Goal: Transaction & Acquisition: Purchase product/service

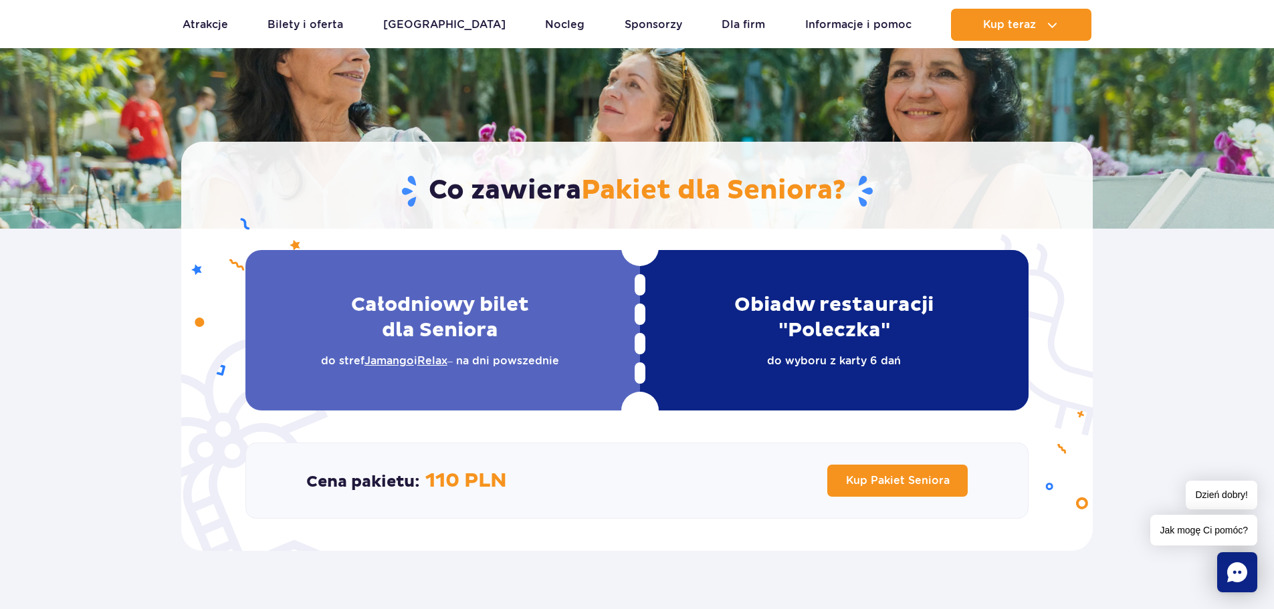
scroll to position [130, 0]
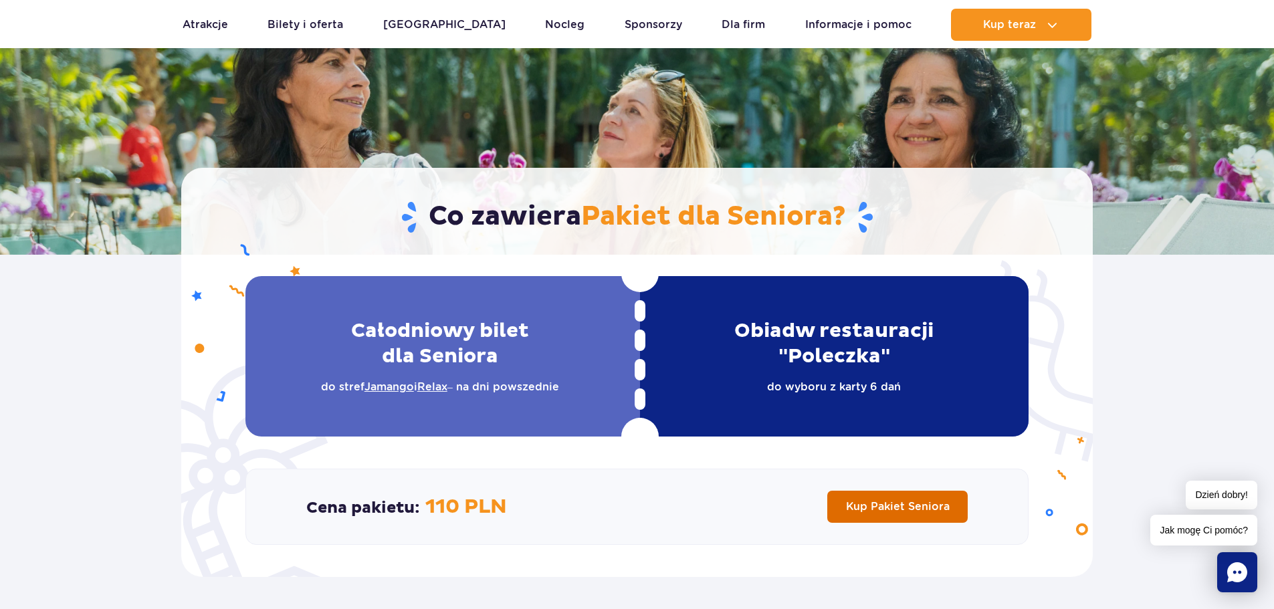
click at [865, 501] on span "Kup Pakiet Seniora" at bounding box center [898, 506] width 104 height 13
click at [722, 13] on link "Dla firm" at bounding box center [743, 25] width 43 height 32
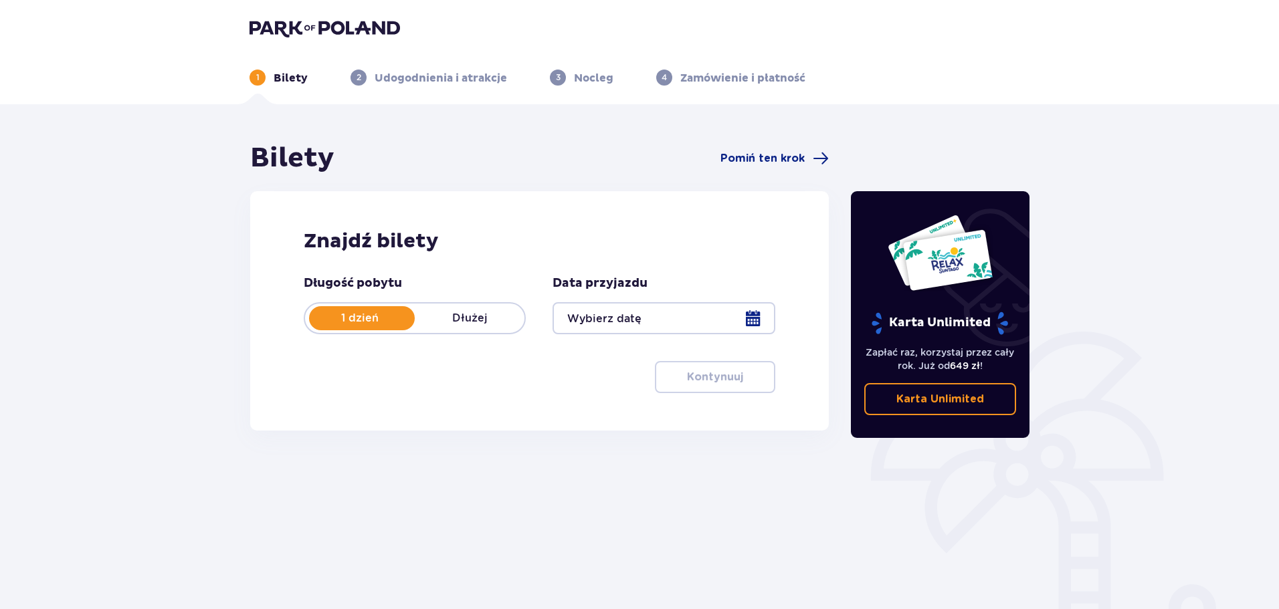
click at [748, 320] on div at bounding box center [663, 318] width 222 height 32
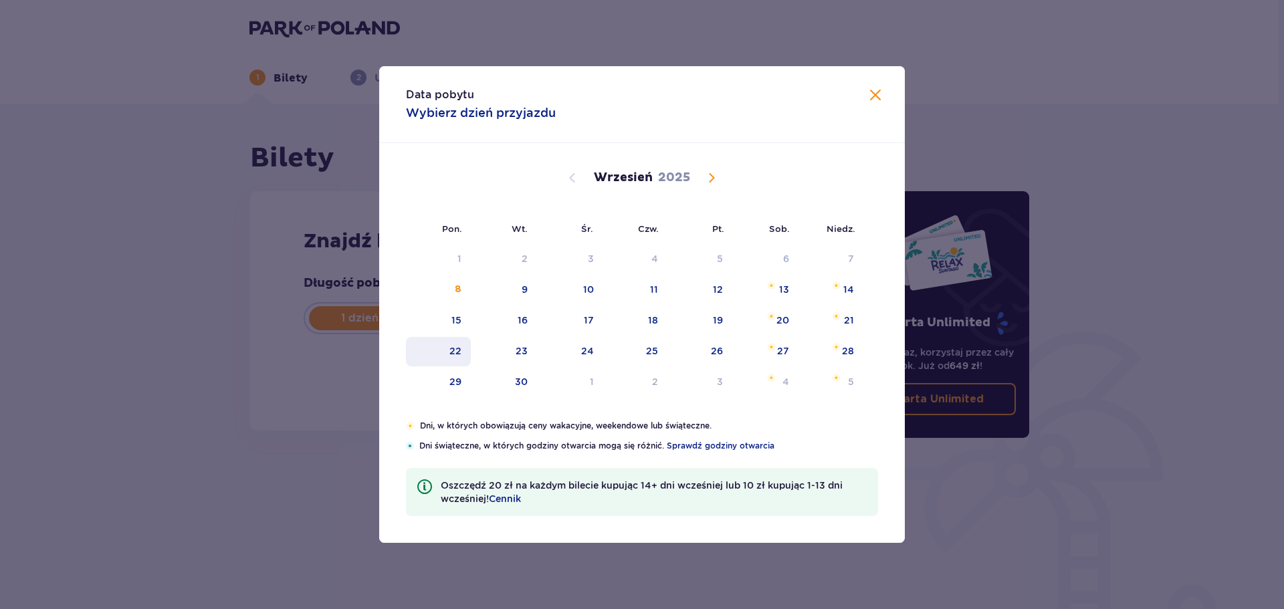
click at [462, 350] on div "22" at bounding box center [438, 351] width 65 height 29
type input "22.09.25"
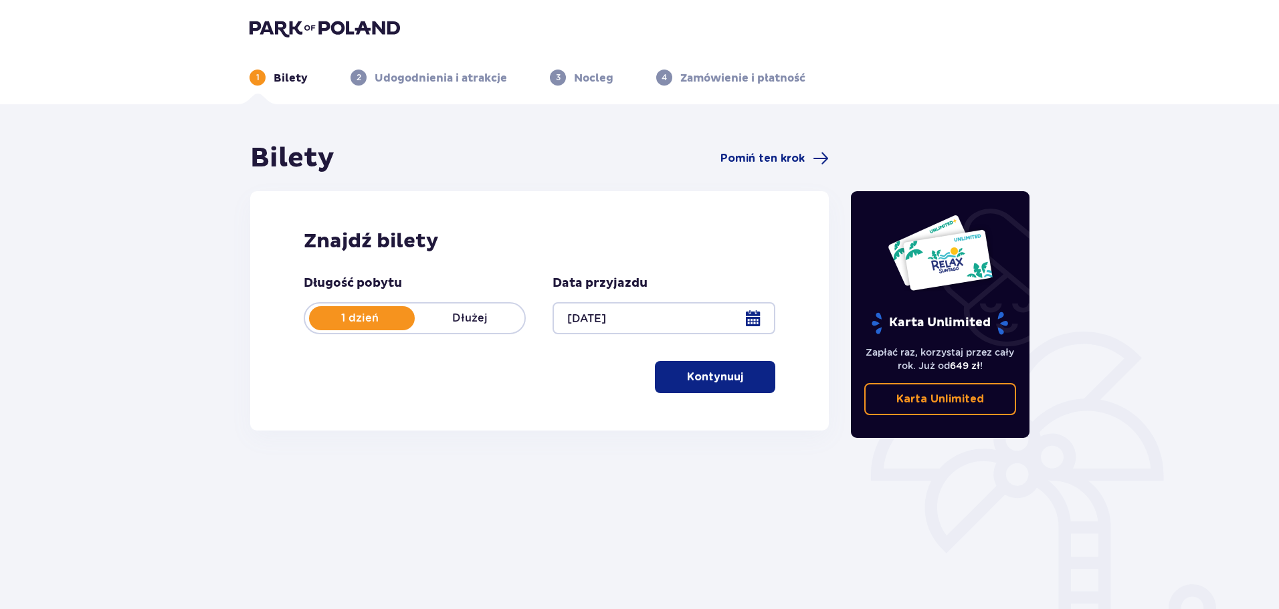
click at [707, 377] on p "Kontynuuj" at bounding box center [715, 377] width 56 height 15
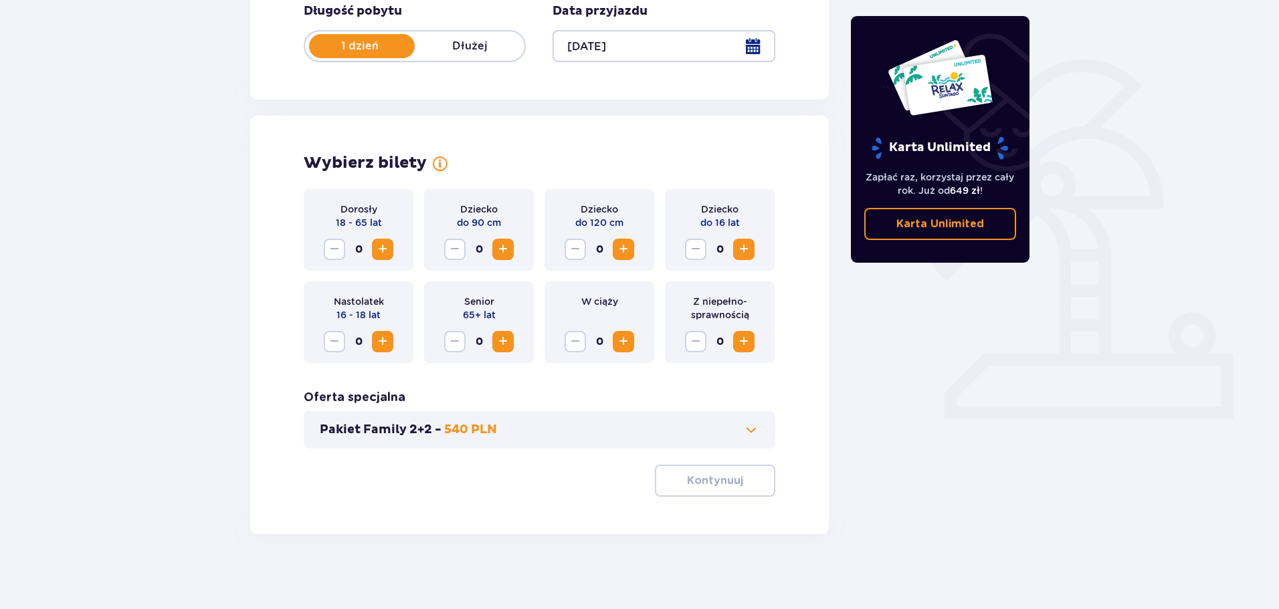
scroll to position [278, 0]
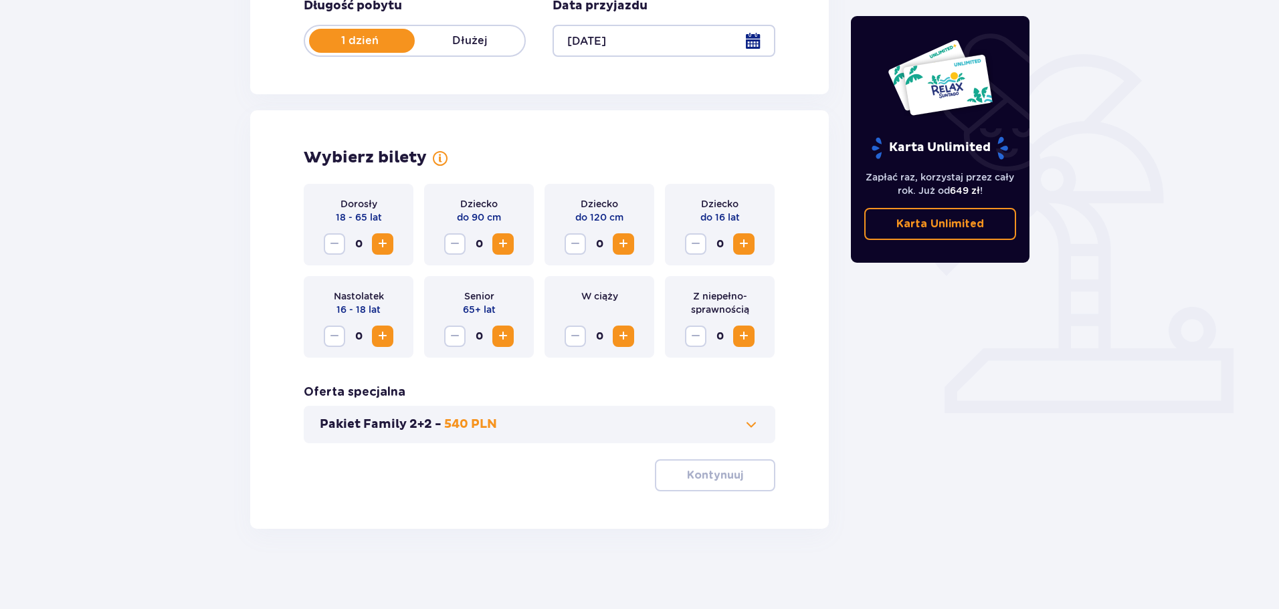
click at [502, 335] on span "Increase" at bounding box center [503, 336] width 16 height 16
click at [714, 478] on p "Kontynuuj" at bounding box center [715, 475] width 56 height 15
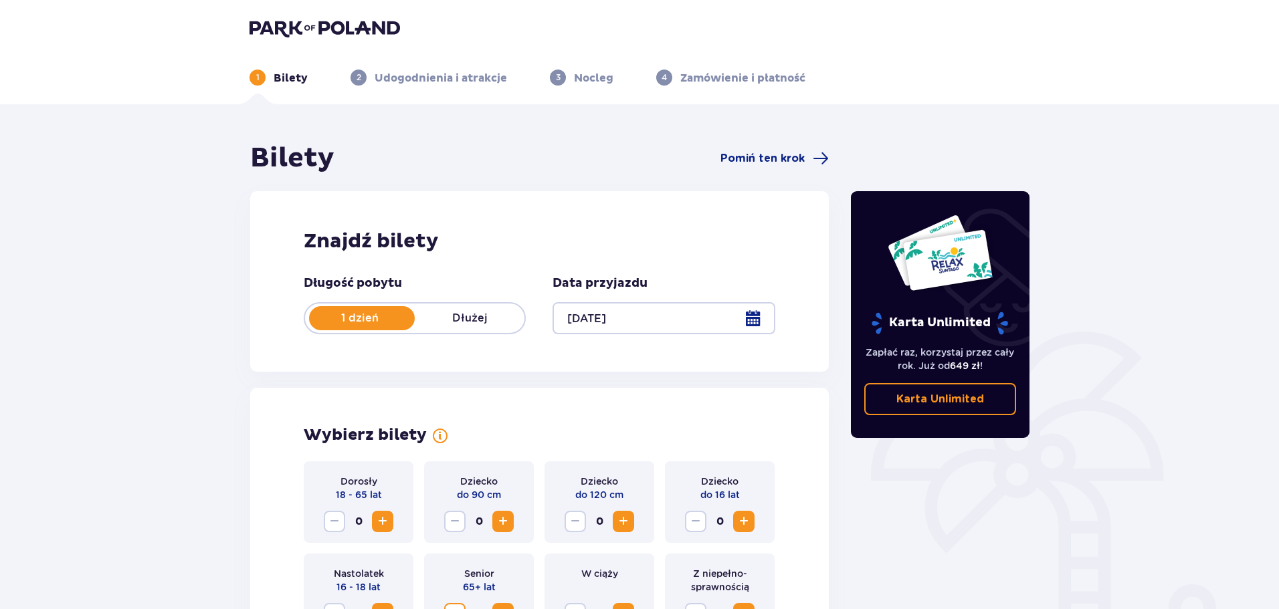
scroll to position [743, 0]
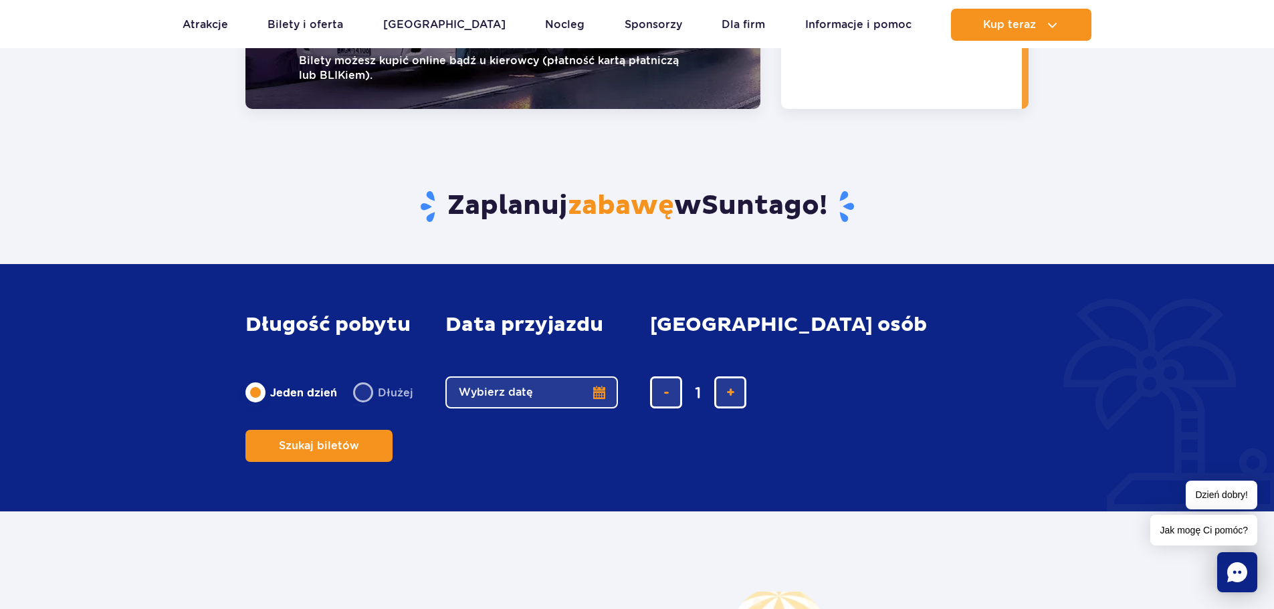
scroll to position [2025, 0]
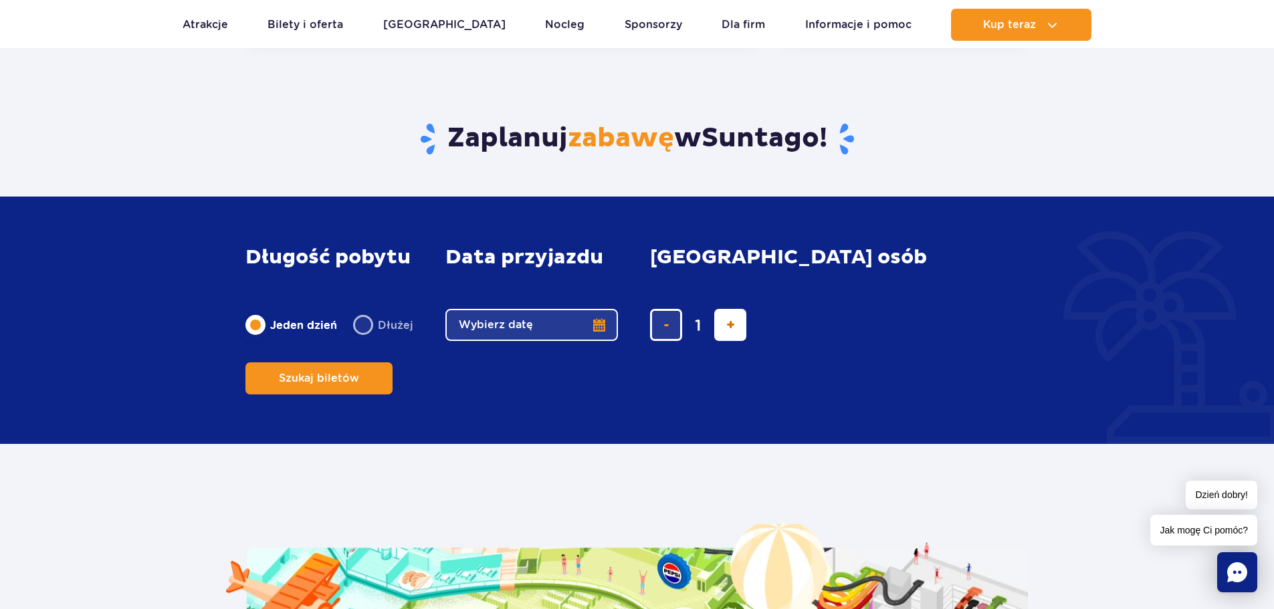
click at [728, 325] on span "dodaj bilet" at bounding box center [730, 325] width 9 height 0
type input "2"
click at [728, 325] on span "dodaj bilet" at bounding box center [730, 325] width 9 height 0
type input "3"
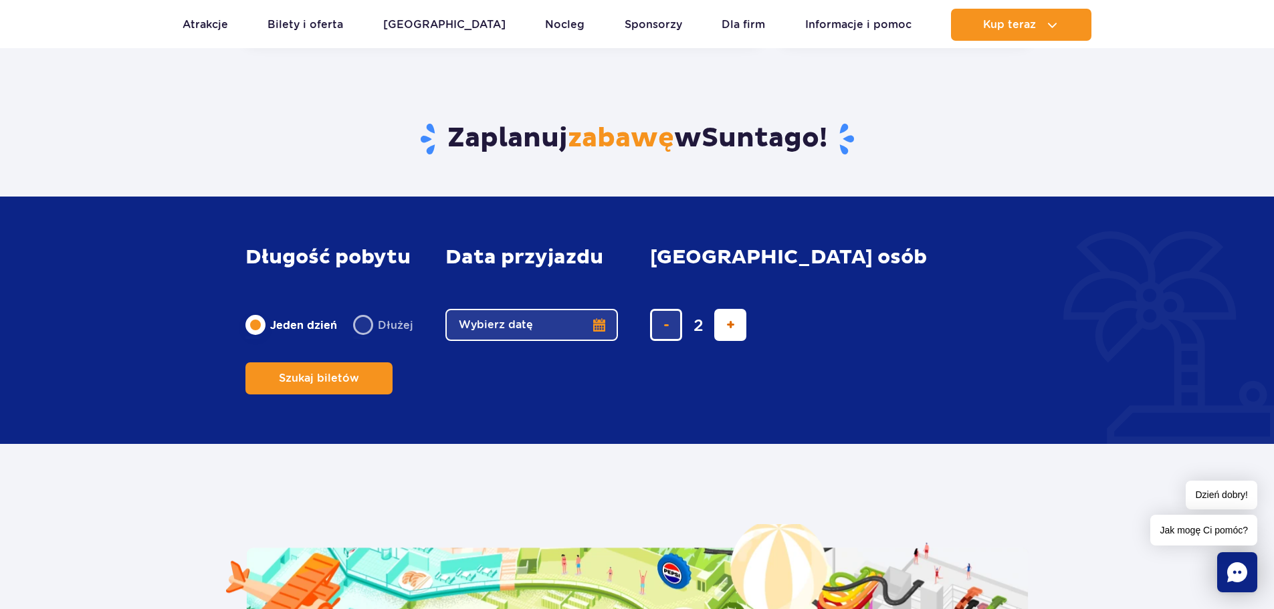
type input "3"
click at [728, 325] on span "dodaj bilet" at bounding box center [730, 325] width 9 height 0
type input "4"
click at [728, 325] on span "dodaj bilet" at bounding box center [730, 325] width 9 height 0
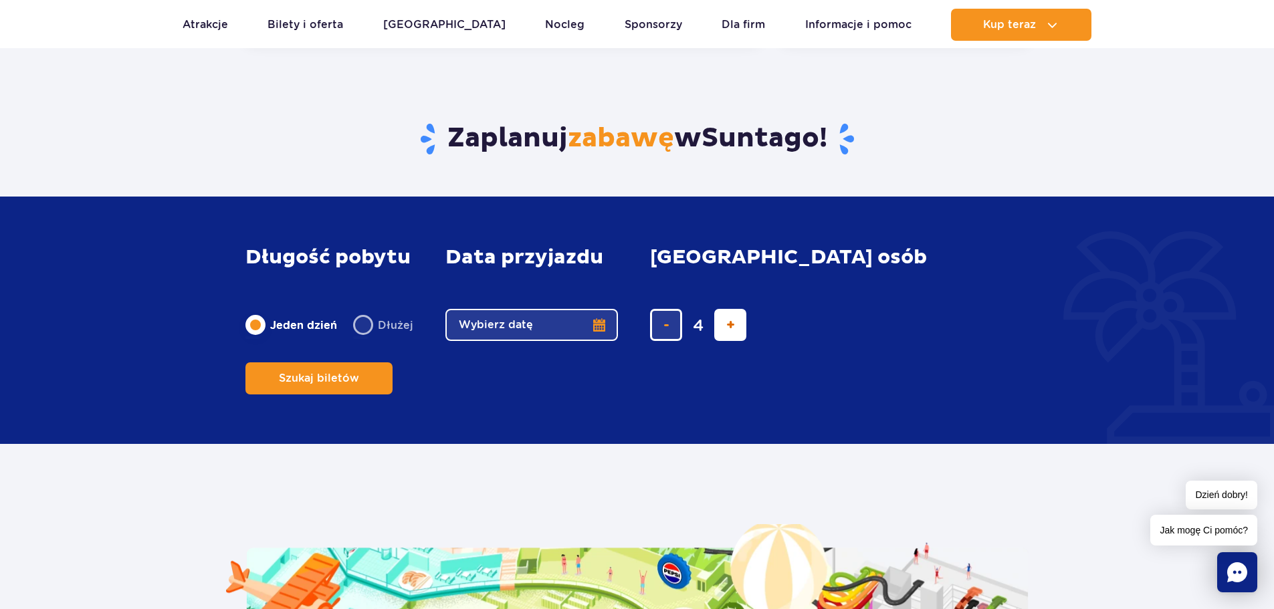
type input "5"
click at [728, 325] on span "dodaj bilet" at bounding box center [730, 325] width 9 height 0
type input "6"
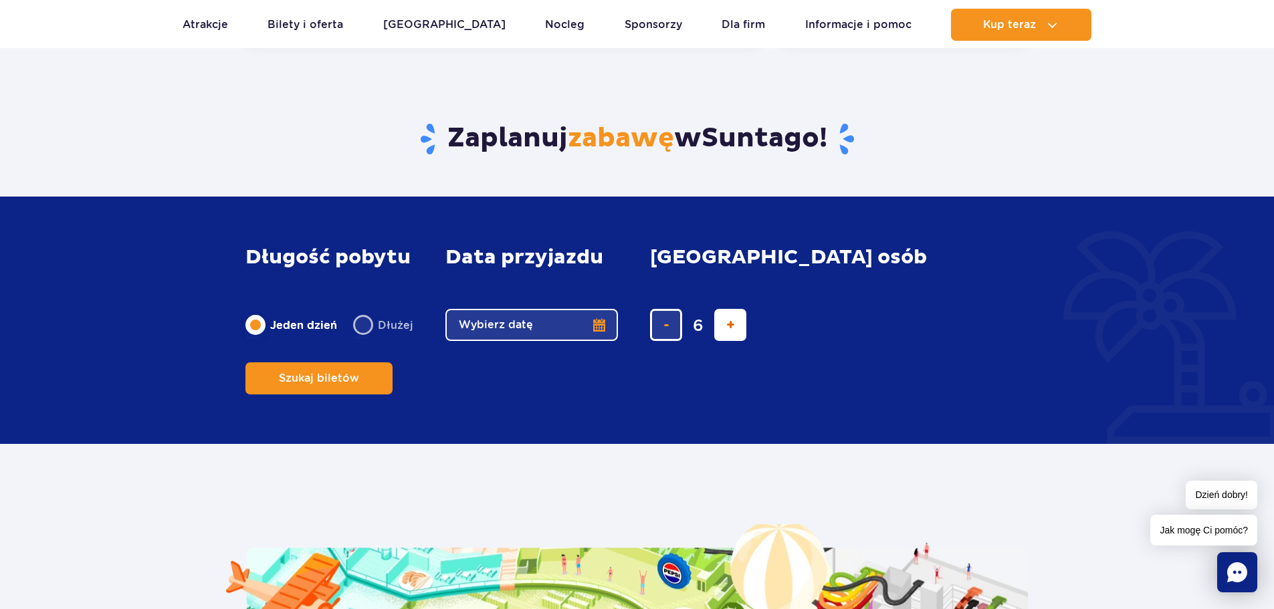
click at [728, 325] on span "dodaj bilet" at bounding box center [730, 325] width 9 height 0
type input "7"
click at [728, 325] on span "dodaj bilet" at bounding box center [730, 325] width 9 height 0
type input "8"
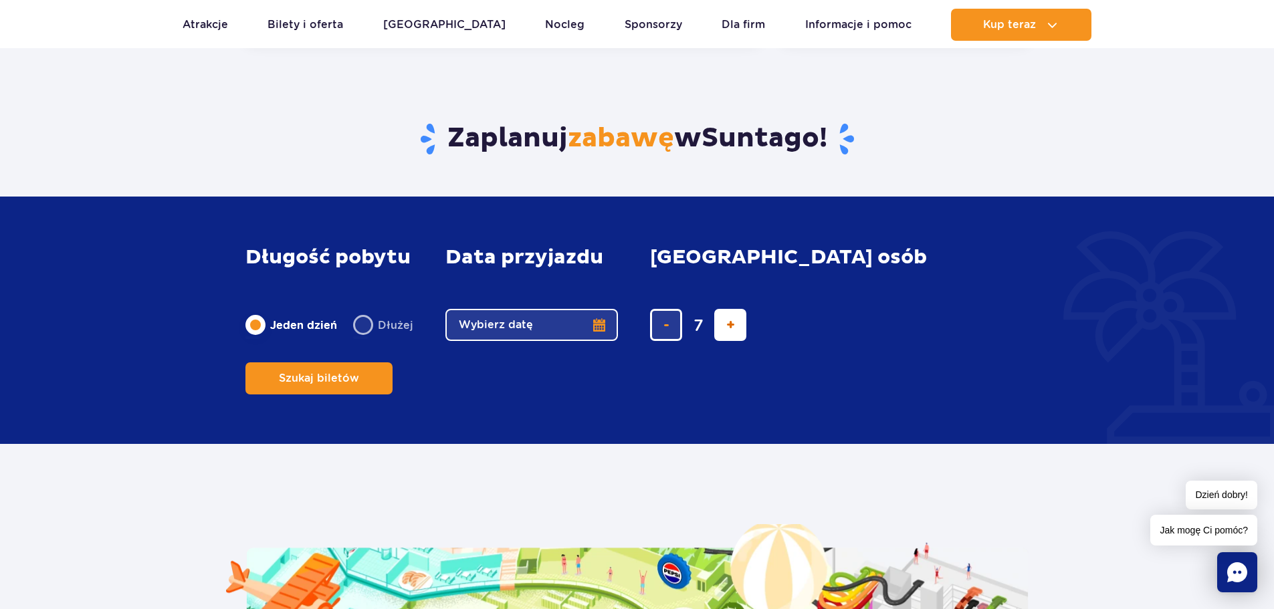
type input "8"
click at [728, 325] on span "dodaj bilet" at bounding box center [730, 325] width 9 height 0
type input "9"
click at [728, 325] on span "dodaj bilet" at bounding box center [730, 325] width 9 height 0
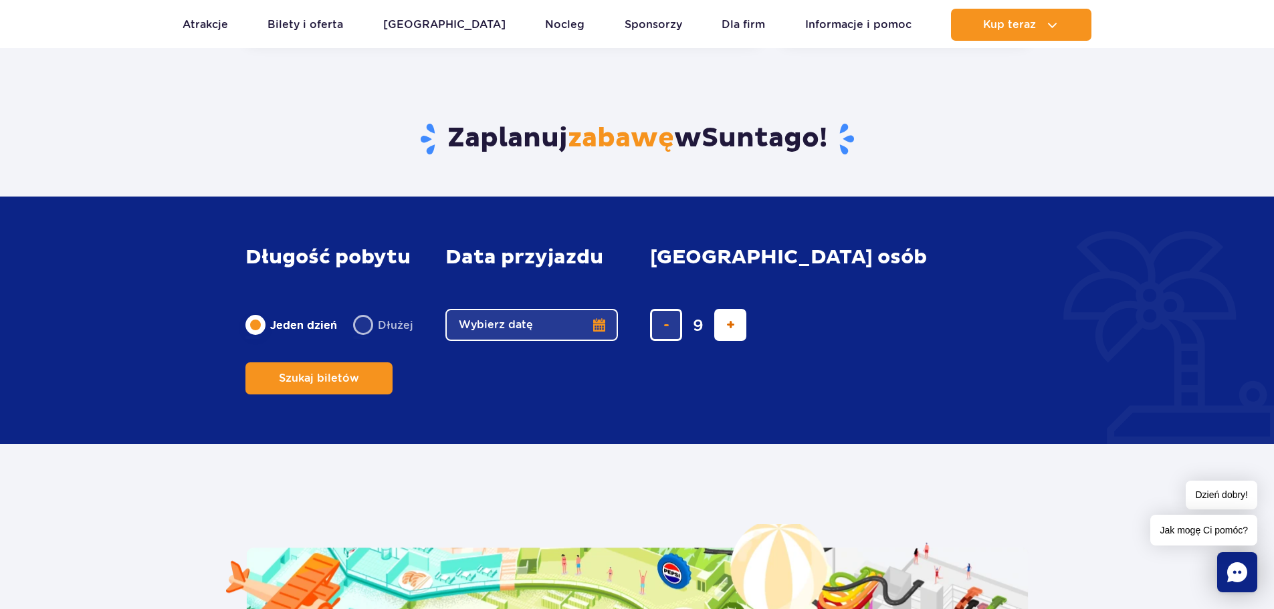
type input "10"
click at [728, 325] on span "dodaj bilet" at bounding box center [730, 325] width 9 height 0
type input "11"
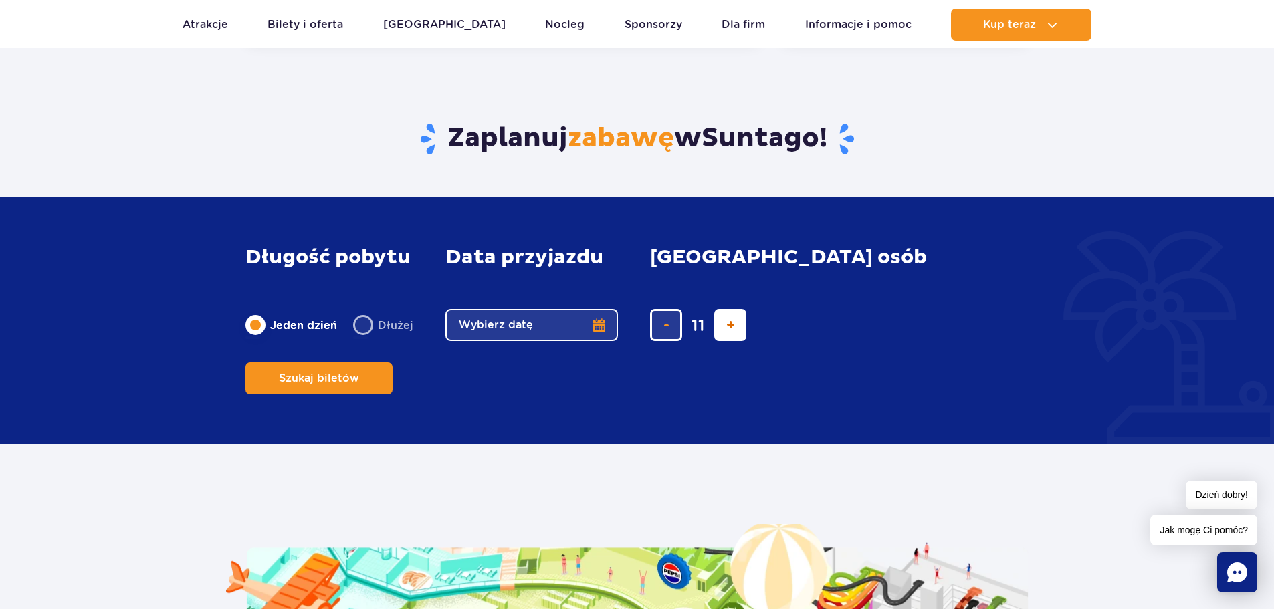
click at [728, 325] on span "dodaj bilet" at bounding box center [730, 325] width 9 height 0
type input "12"
click at [728, 325] on span "dodaj bilet" at bounding box center [730, 325] width 9 height 0
type input "13"
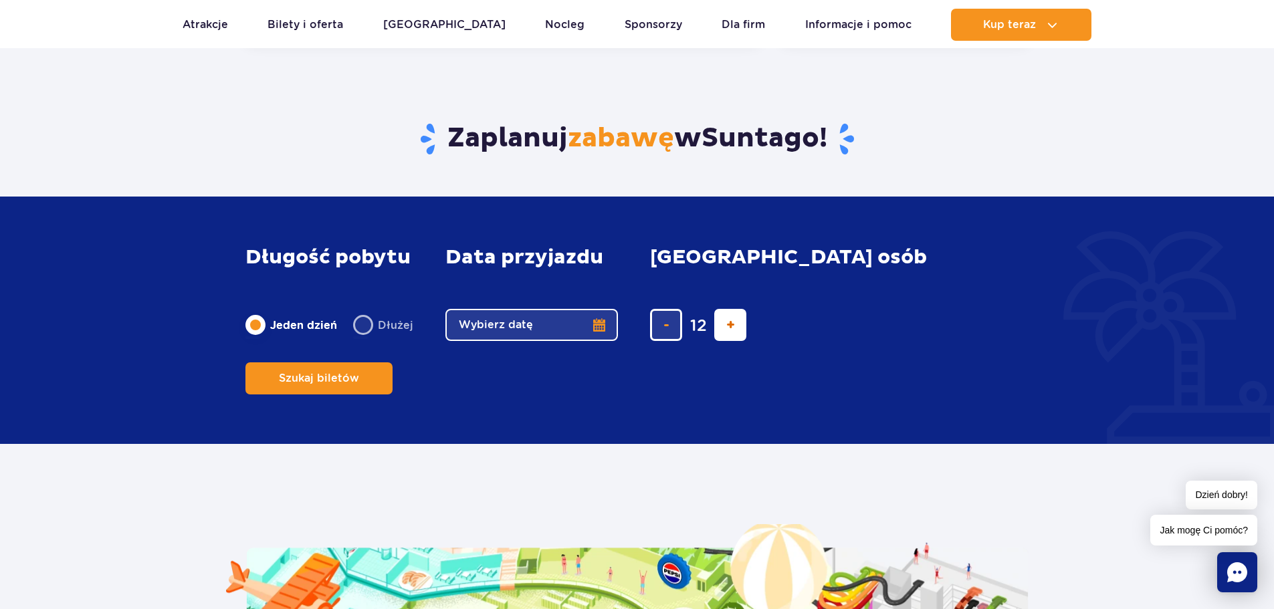
type input "13"
click at [728, 325] on span "dodaj bilet" at bounding box center [730, 325] width 9 height 0
type input "14"
click at [728, 341] on div "14" at bounding box center [773, 325] width 247 height 32
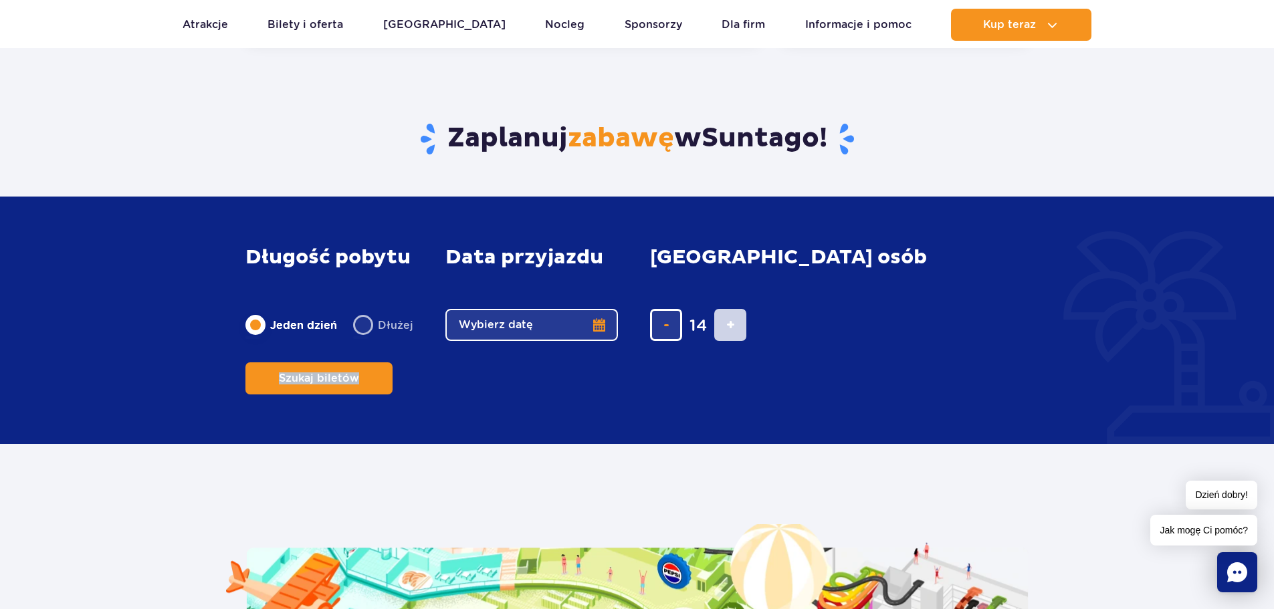
click at [728, 341] on div "14" at bounding box center [773, 325] width 247 height 32
click at [737, 341] on div "14" at bounding box center [773, 325] width 247 height 32
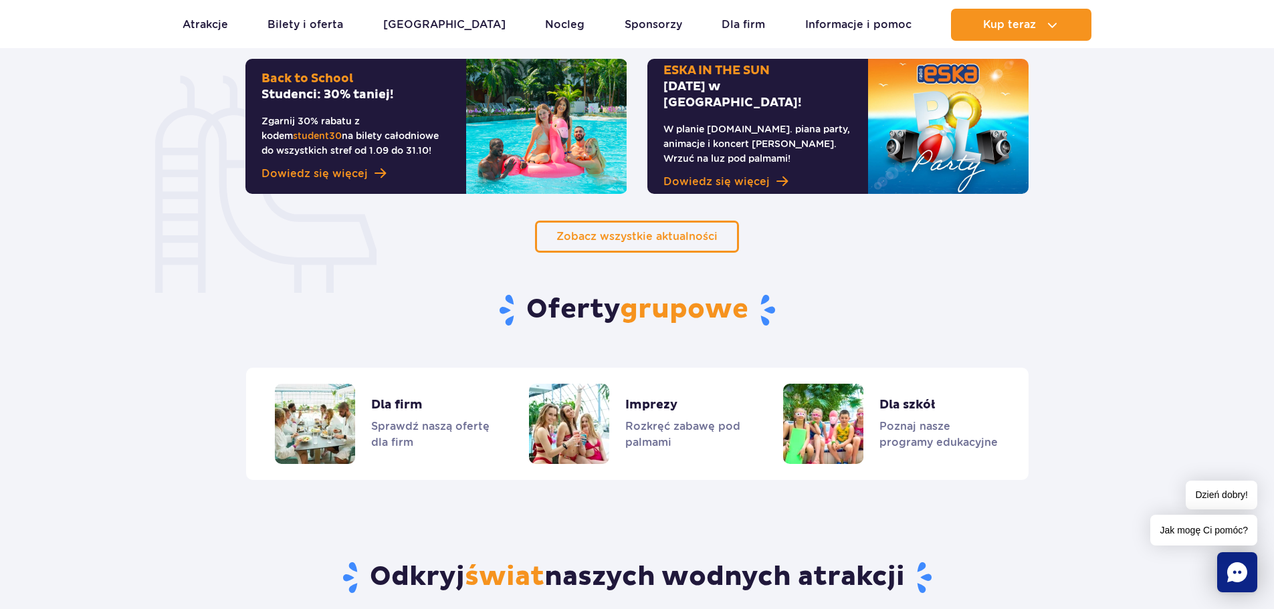
scroll to position [554, 0]
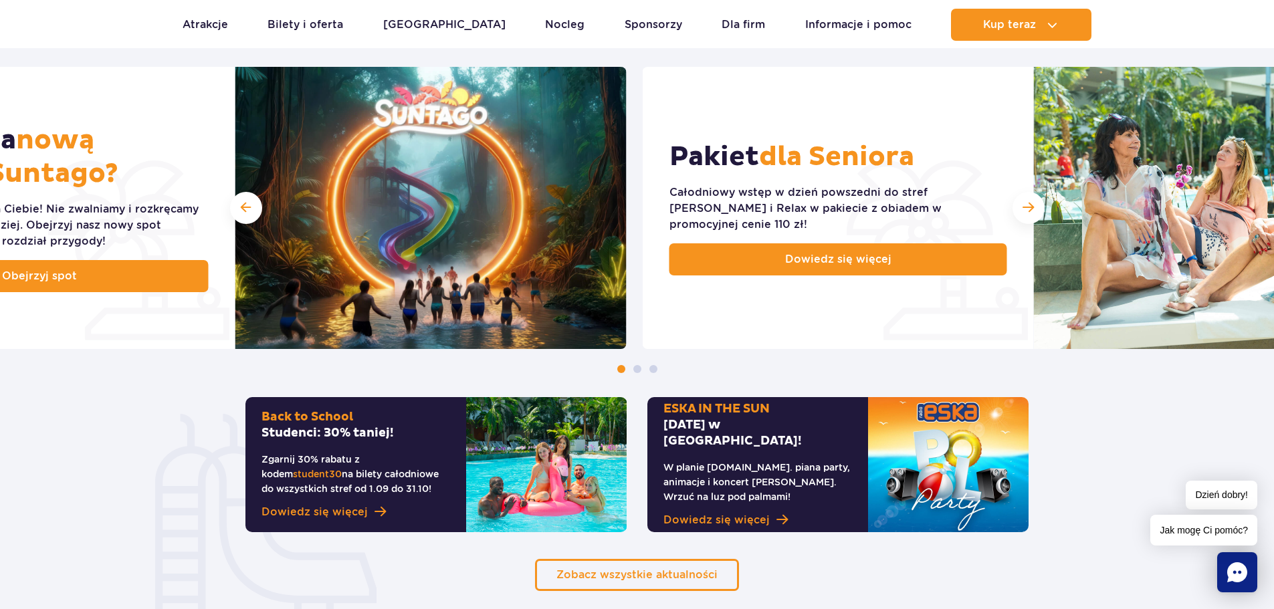
click at [652, 387] on section "Odkryj nasze słoneczne promocje Gotowi na nową odsłonę Suntago? Suntago zmienia…" at bounding box center [637, 252] width 1274 height 680
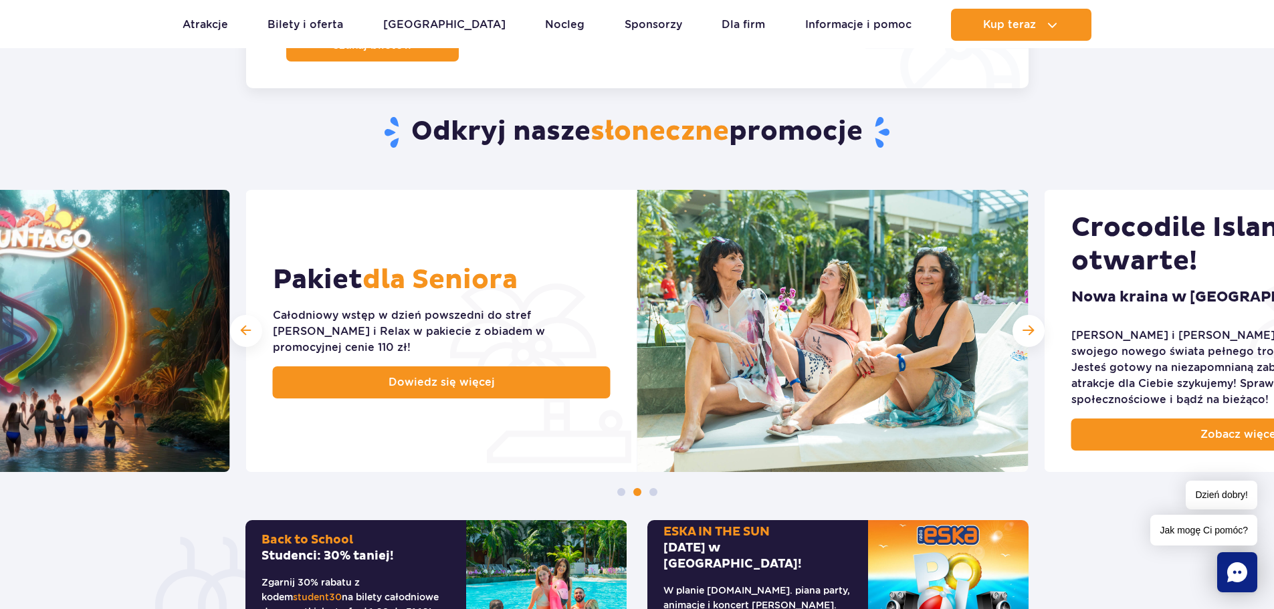
scroll to position [424, 0]
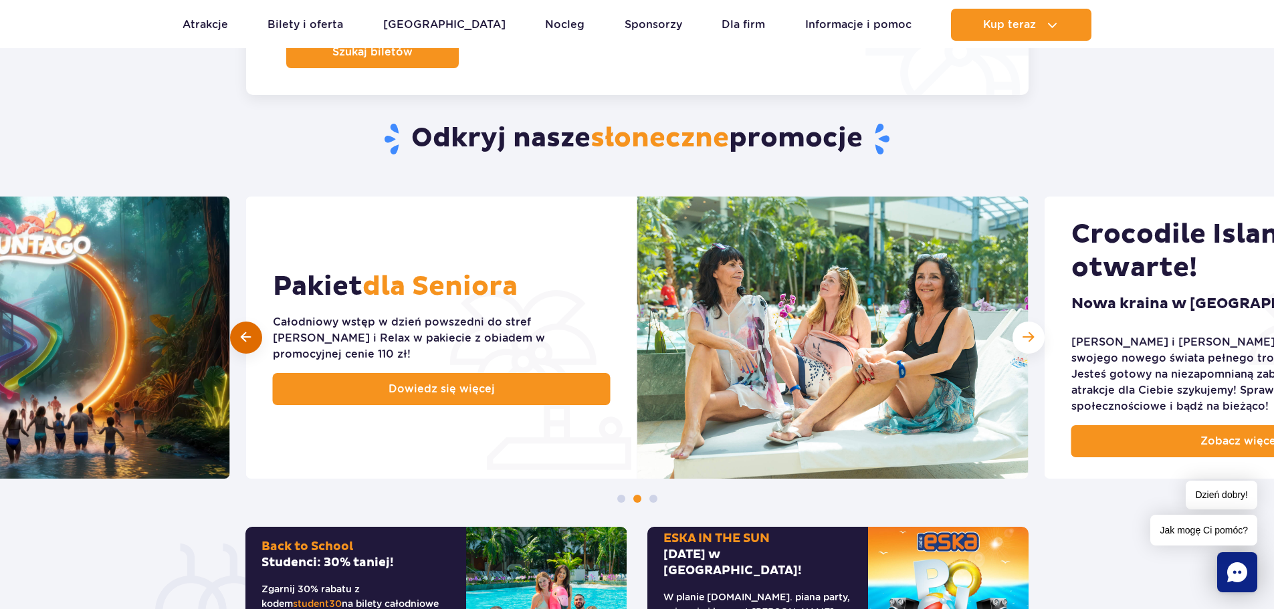
click at [250, 339] on span at bounding box center [246, 337] width 10 height 13
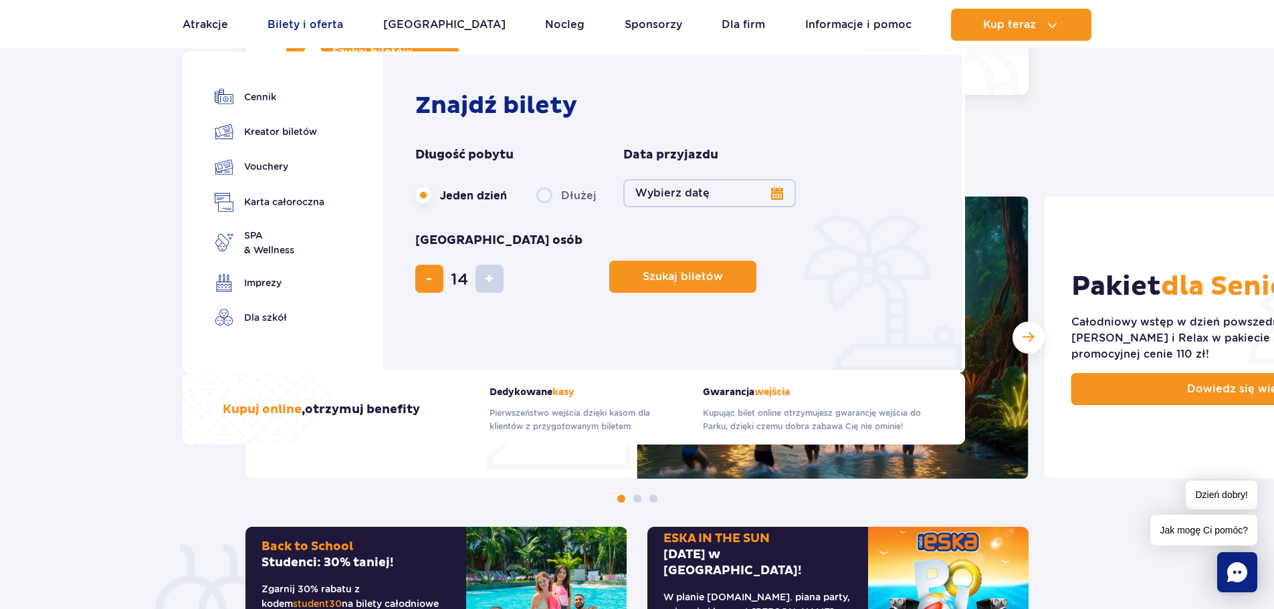
click at [292, 25] on link "Bilety i oferta" at bounding box center [306, 25] width 76 height 32
click at [282, 18] on link "Bilety i oferta" at bounding box center [306, 25] width 76 height 32
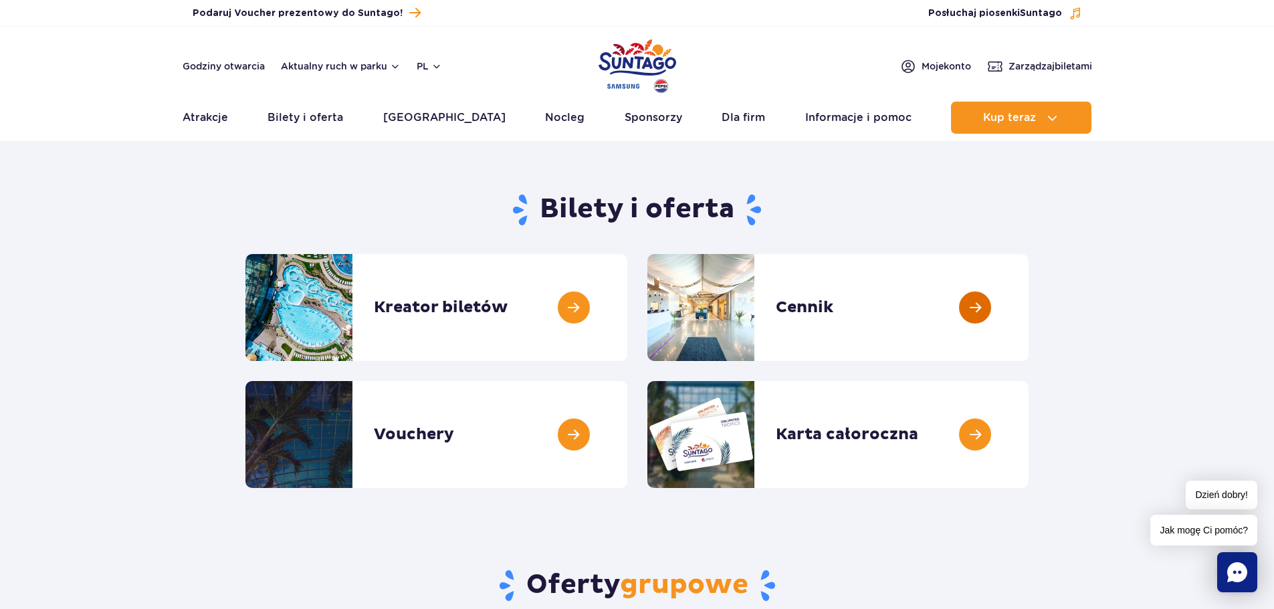
click at [1029, 312] on link at bounding box center [1029, 307] width 0 height 107
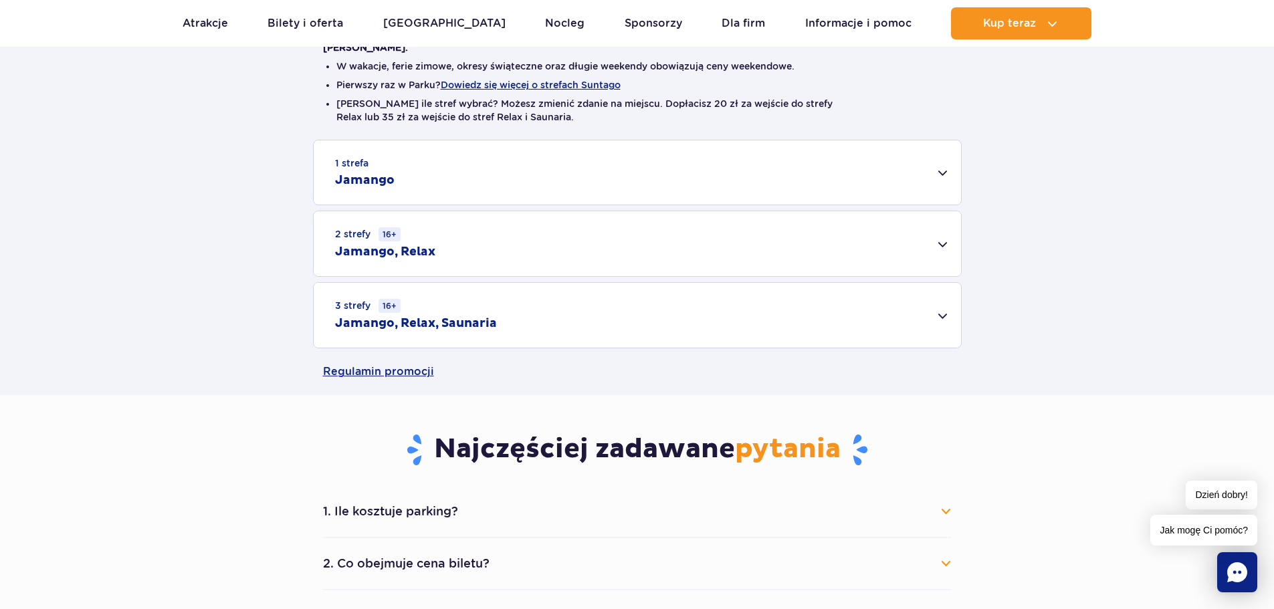
scroll to position [324, 0]
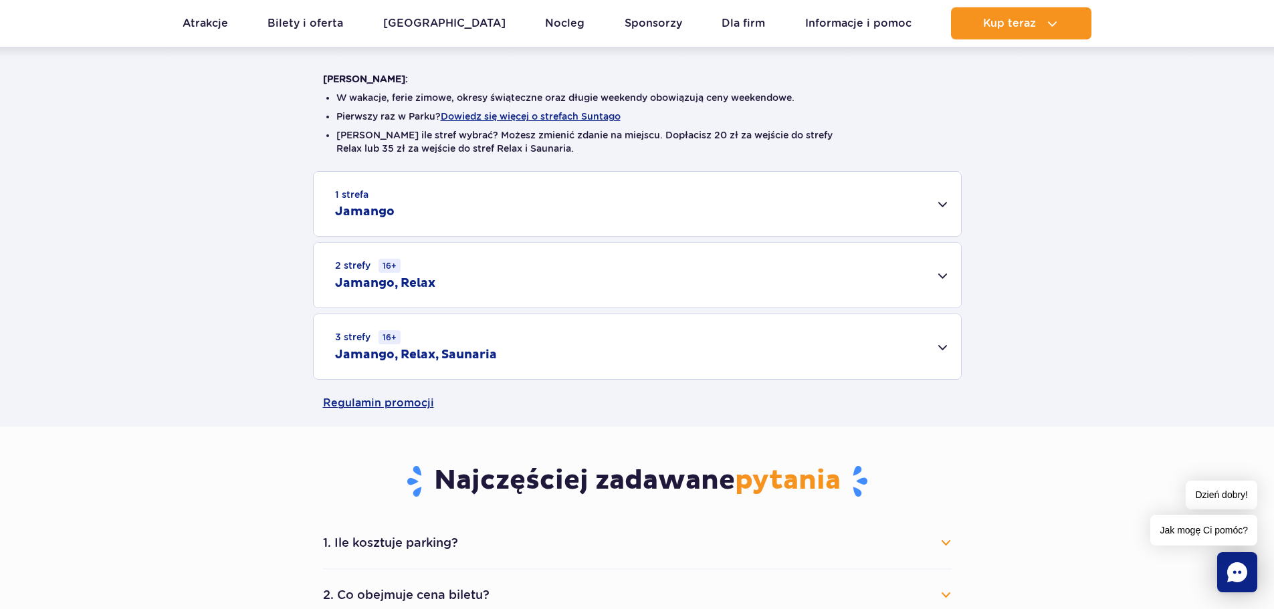
click at [948, 346] on div "3 strefy 16+ Jamango, Relax, Saunaria" at bounding box center [637, 346] width 647 height 65
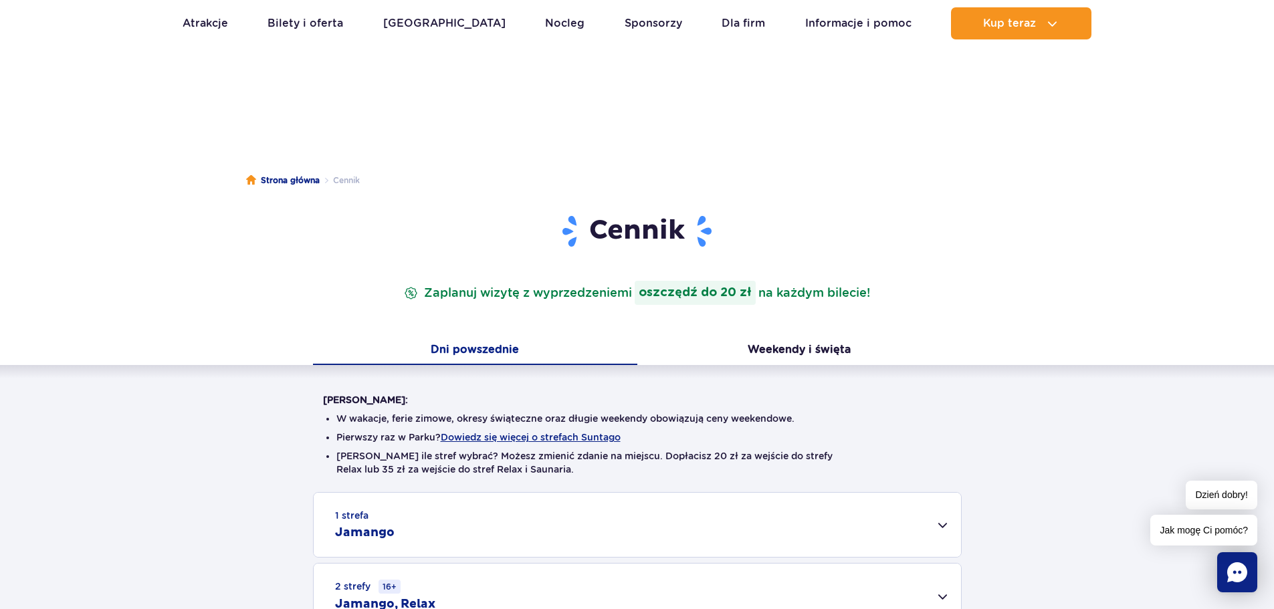
scroll to position [0, 0]
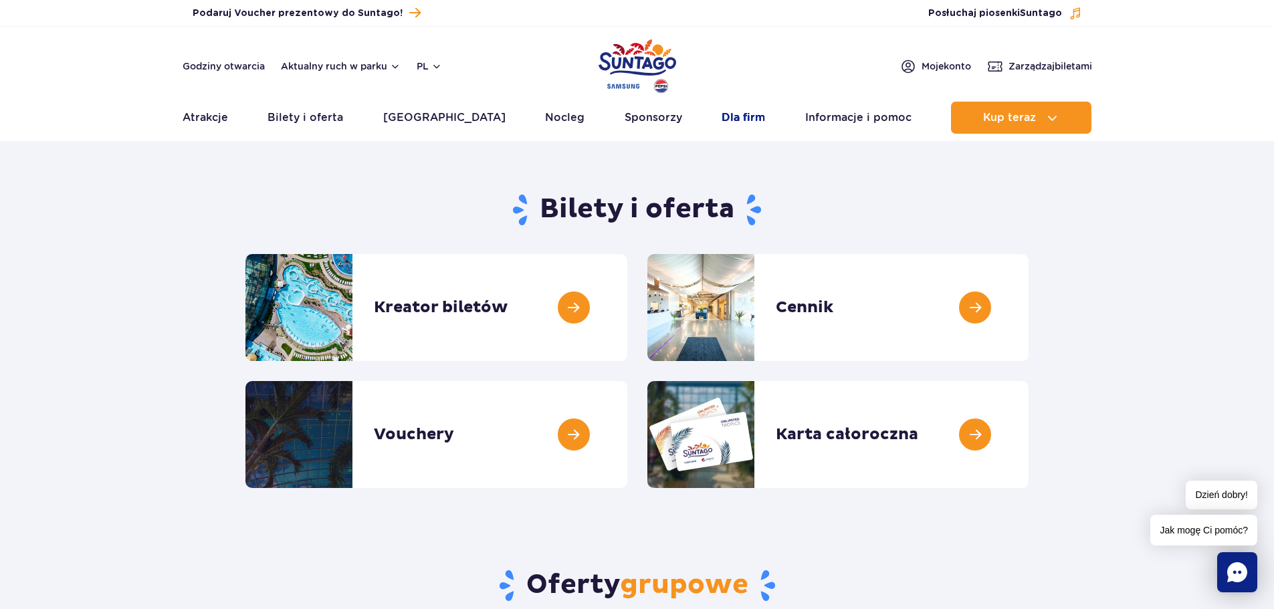
click at [722, 116] on link "Dla firm" at bounding box center [743, 118] width 43 height 32
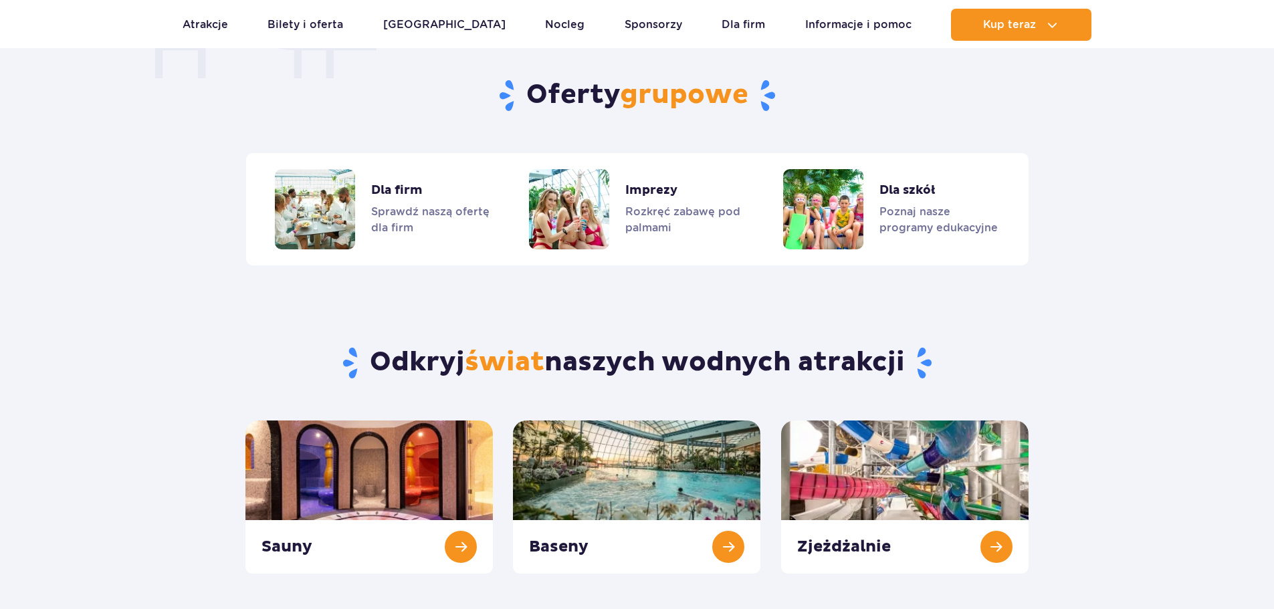
scroll to position [1108, 0]
click at [338, 204] on link "Dla firm" at bounding box center [382, 209] width 215 height 80
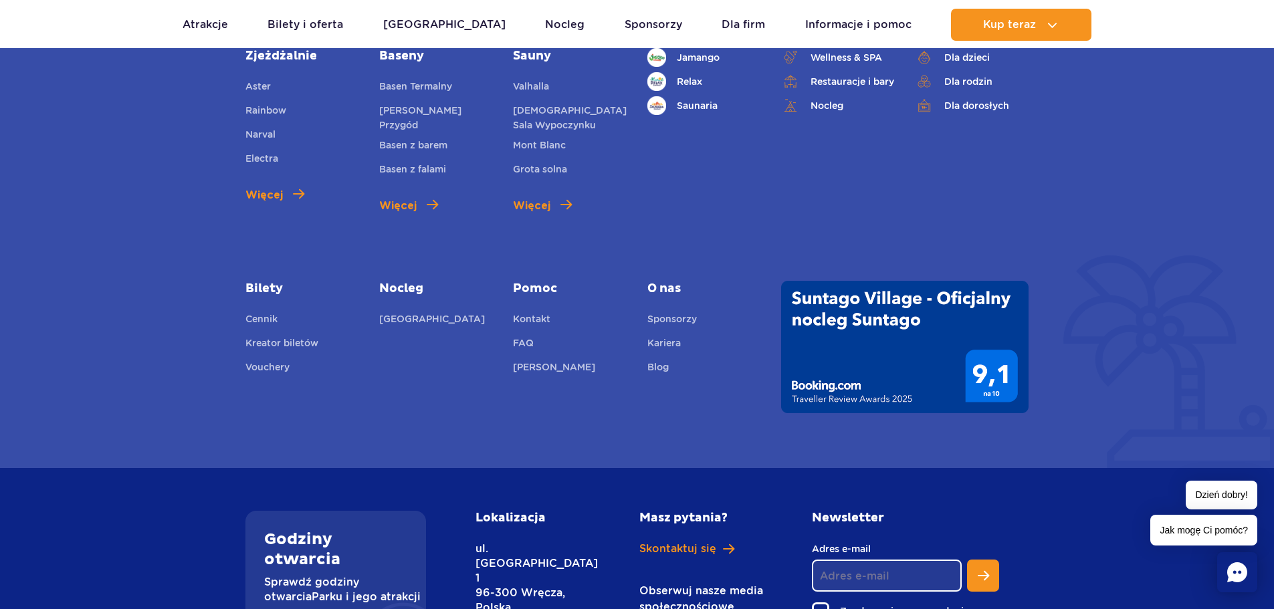
scroll to position [1802, 0]
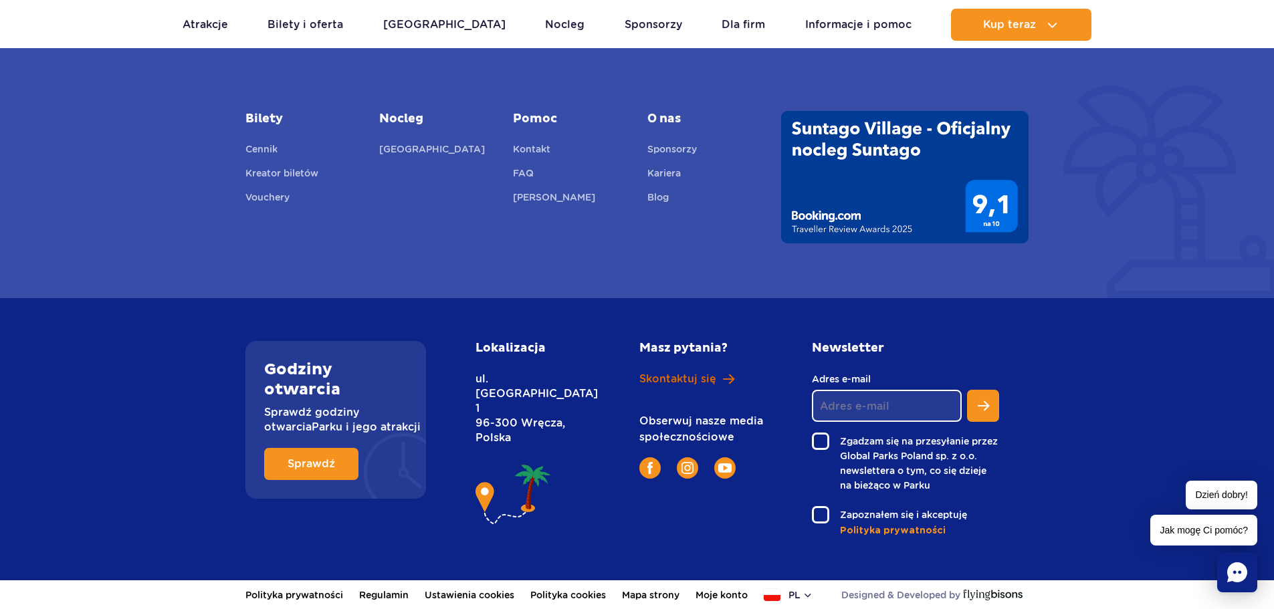
click at [673, 379] on span "Skontaktuj się" at bounding box center [677, 379] width 77 height 15
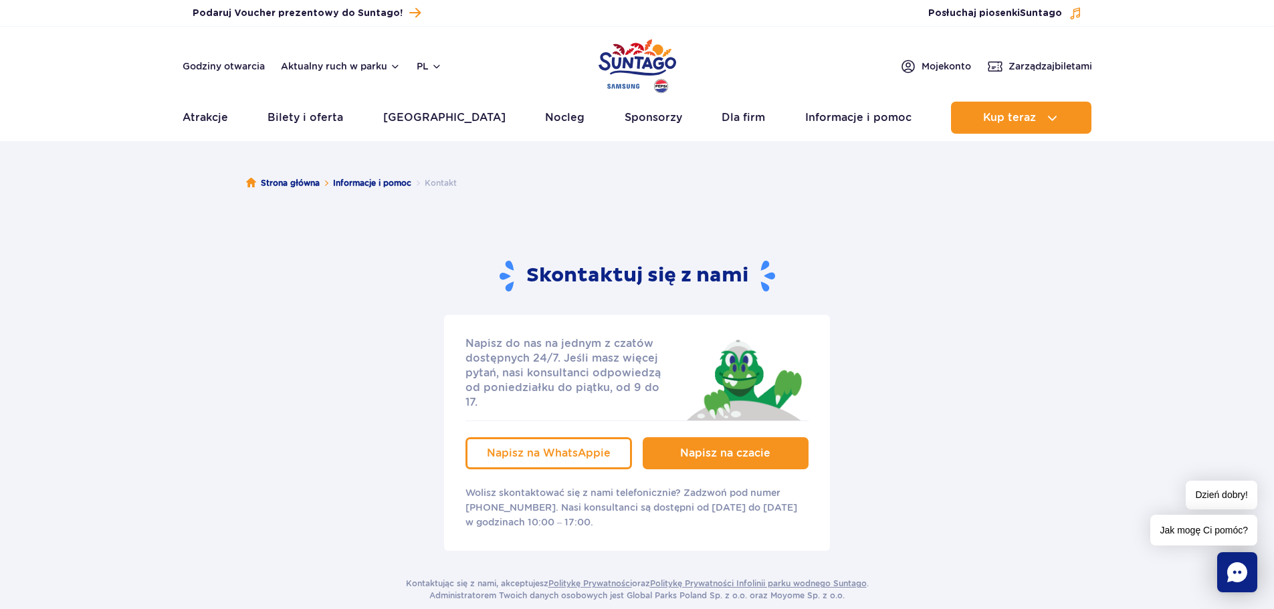
click at [756, 447] on span "Napisz na czacie" at bounding box center [725, 453] width 90 height 13
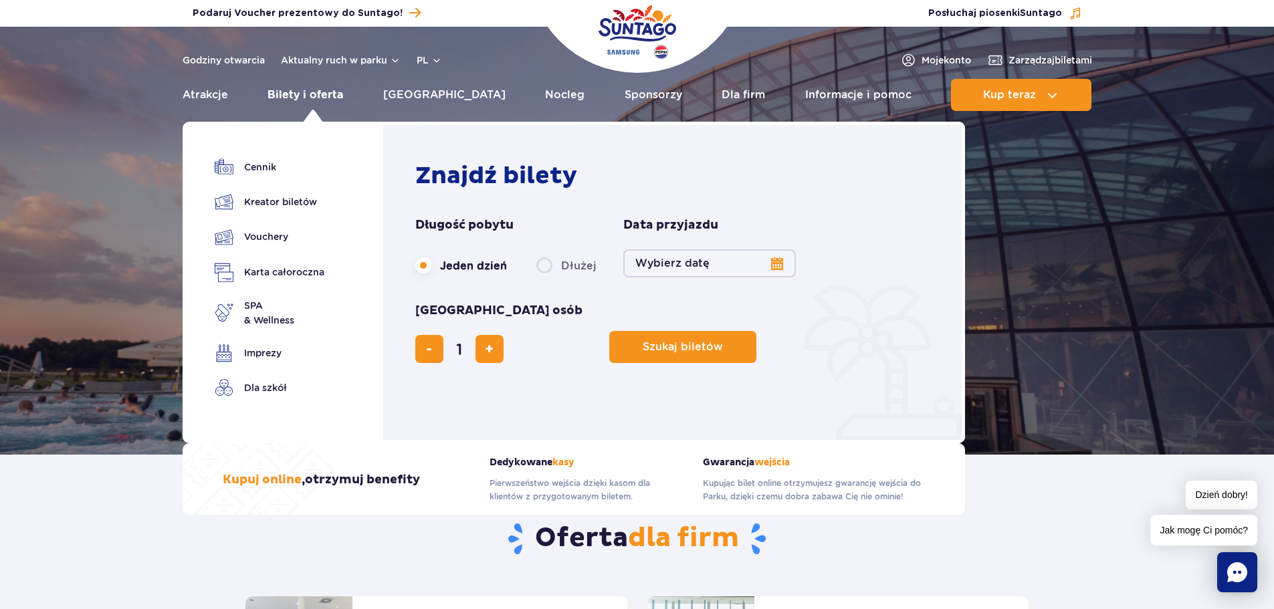
click at [278, 92] on link "Bilety i oferta" at bounding box center [306, 95] width 76 height 32
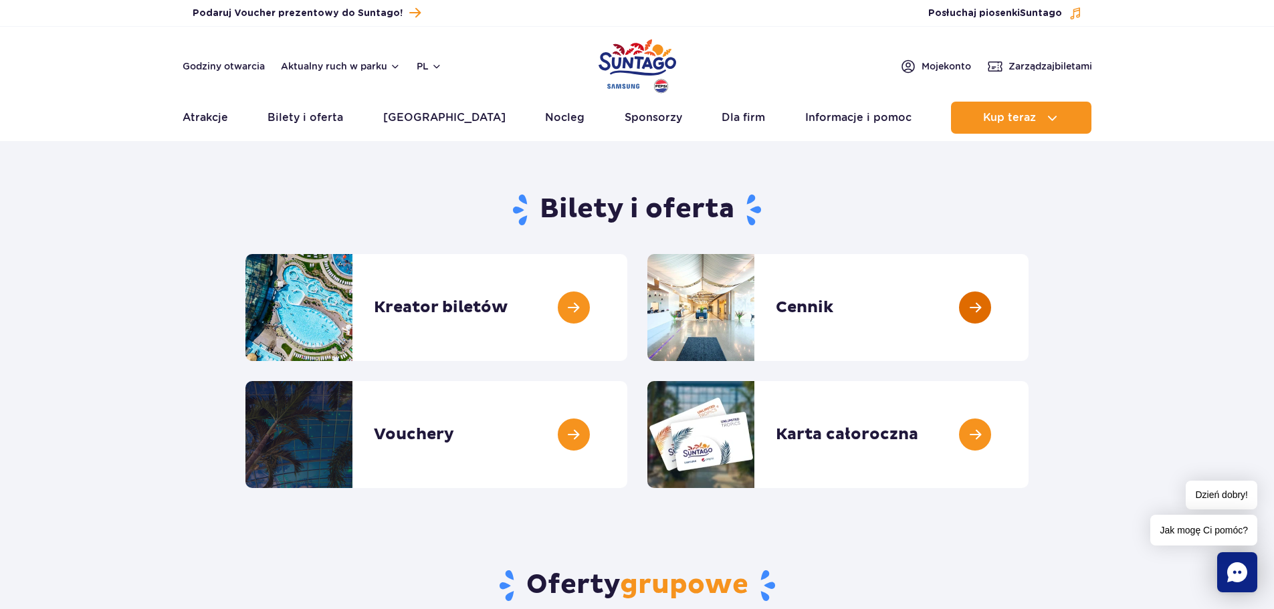
click at [1029, 334] on link at bounding box center [1029, 307] width 0 height 107
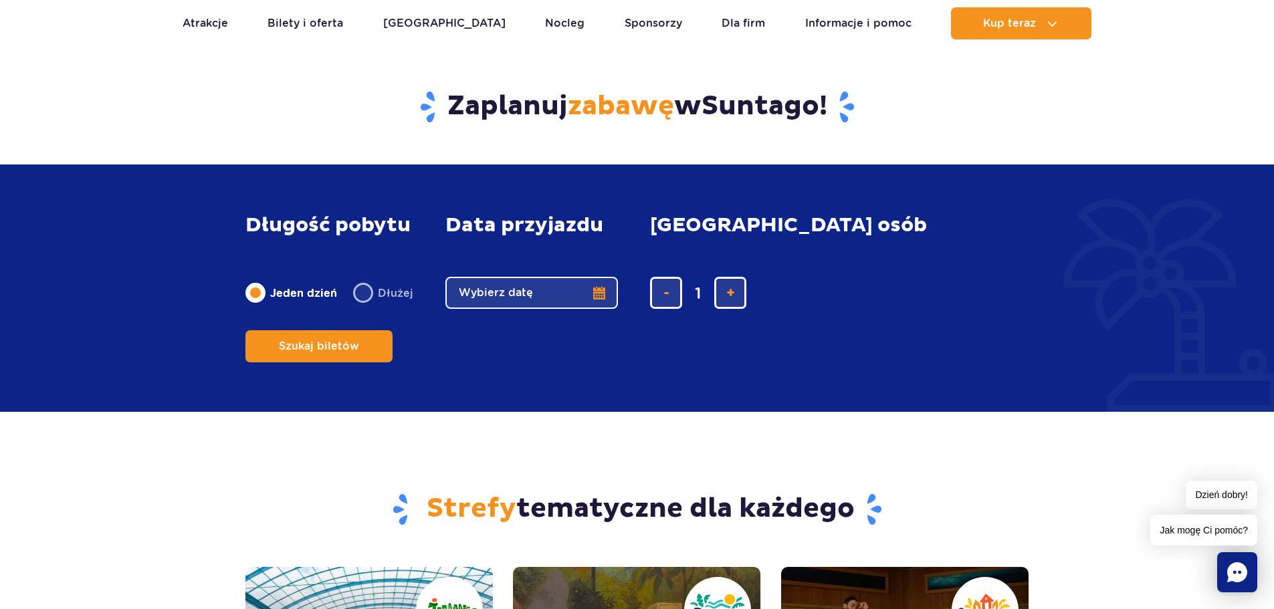
scroll to position [1040, 0]
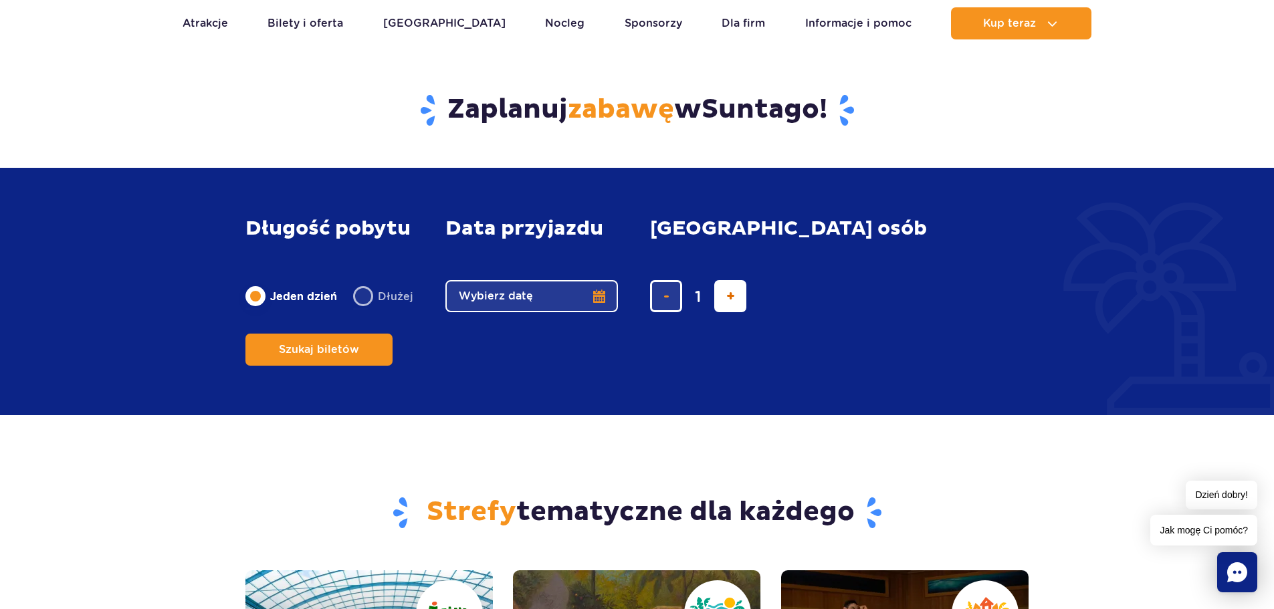
click at [732, 296] on span "dodaj bilet" at bounding box center [730, 296] width 9 height 0
click at [729, 296] on span "dodaj bilet" at bounding box center [730, 296] width 9 height 0
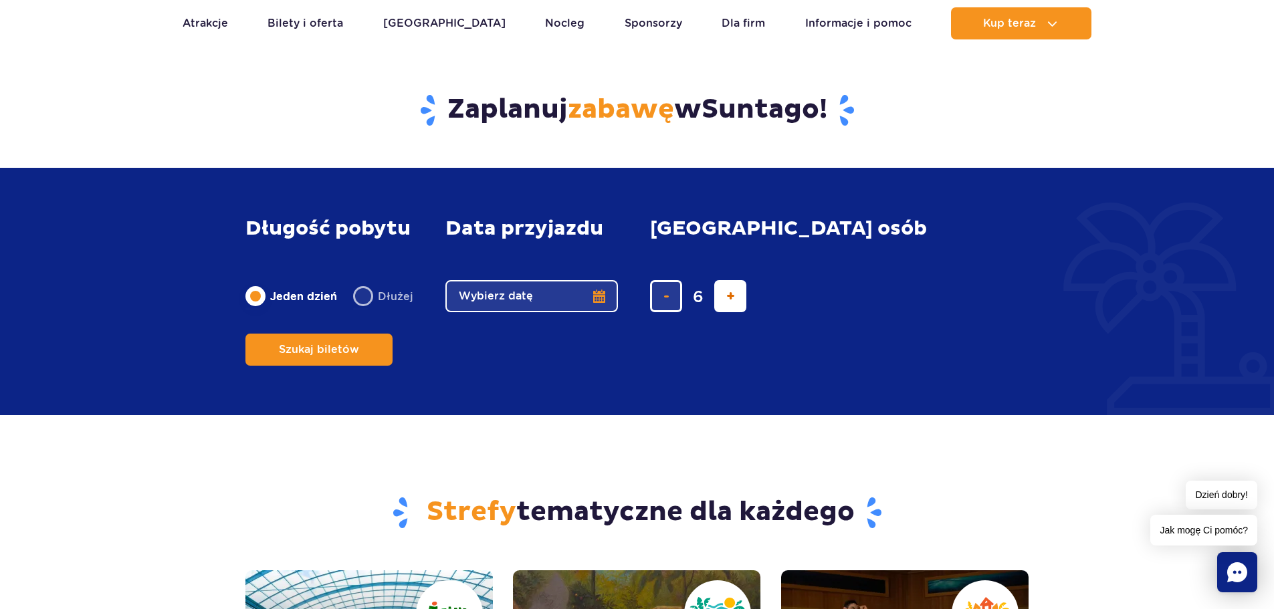
click at [729, 296] on span "dodaj bilet" at bounding box center [730, 296] width 9 height 0
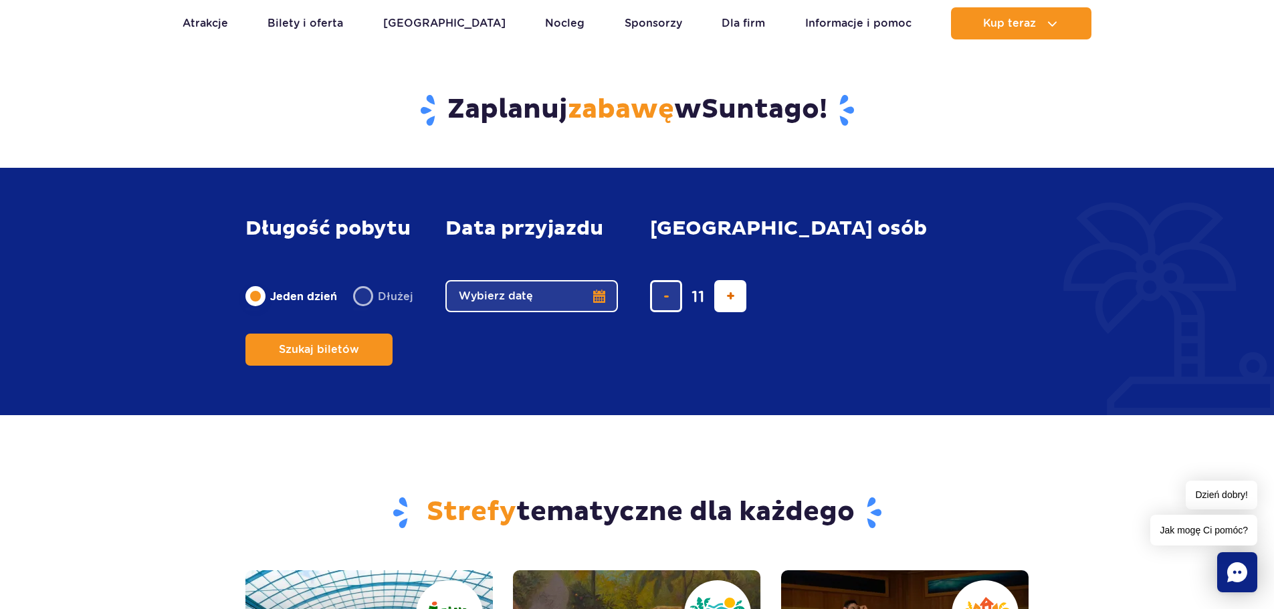
click at [729, 296] on span "dodaj bilet" at bounding box center [730, 296] width 9 height 0
type input "14"
click at [729, 312] on div "14" at bounding box center [773, 296] width 247 height 32
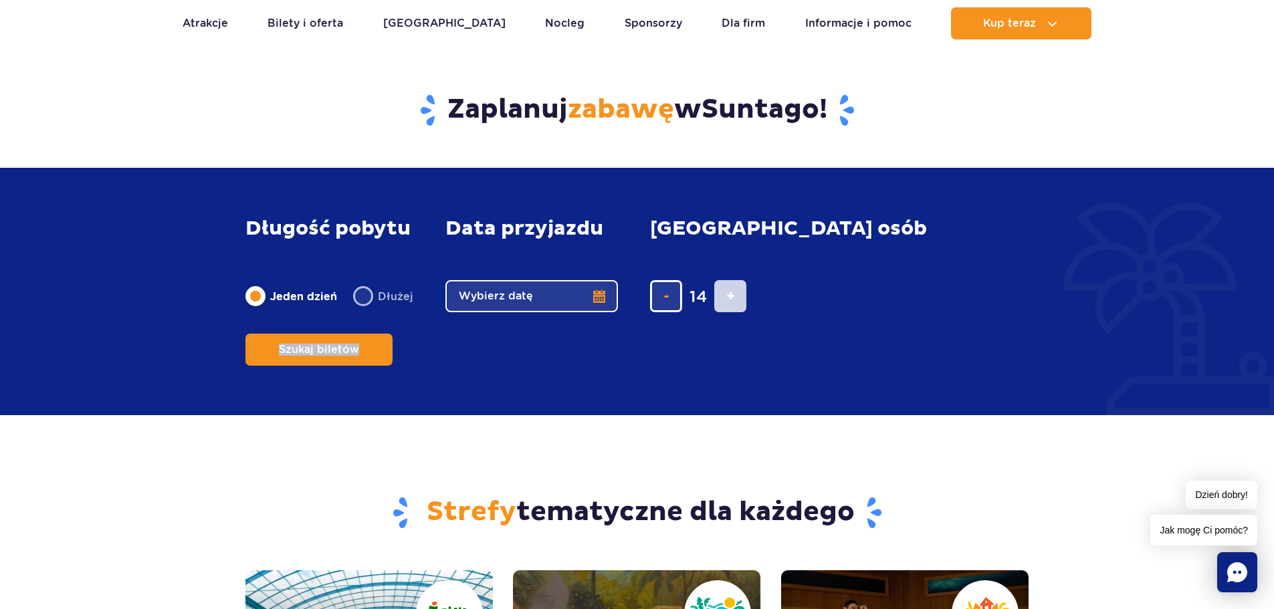
click at [729, 312] on div "14" at bounding box center [773, 296] width 247 height 32
click at [591, 312] on button "Wybierz datę" at bounding box center [531, 296] width 173 height 32
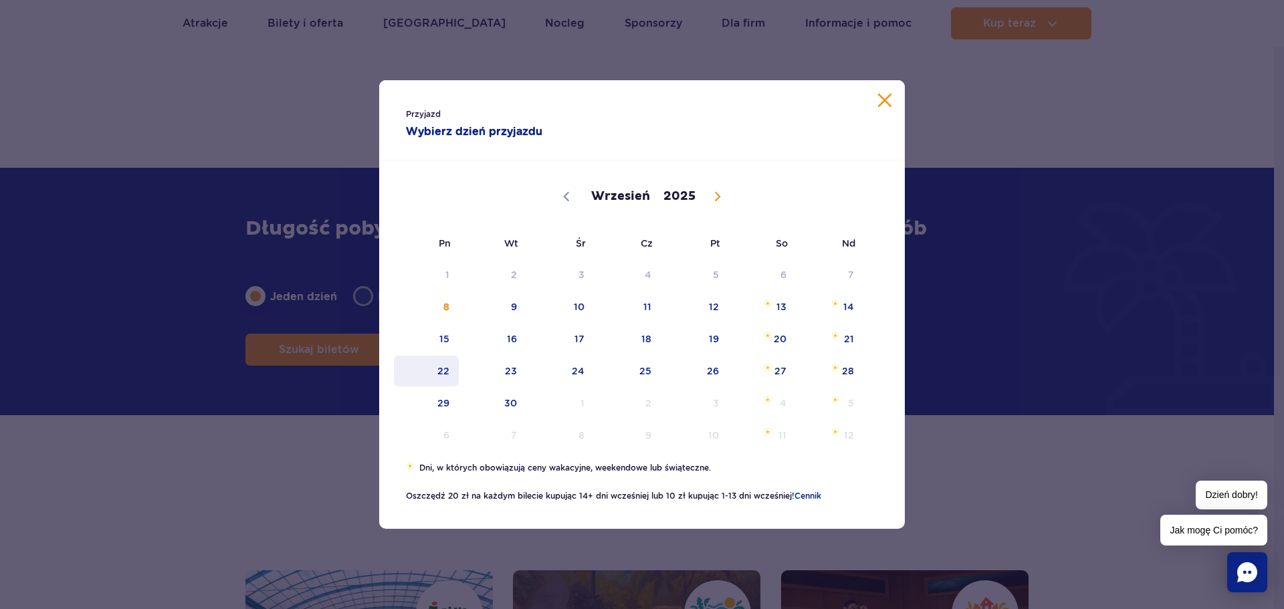
click at [436, 371] on span "22" at bounding box center [427, 371] width 68 height 31
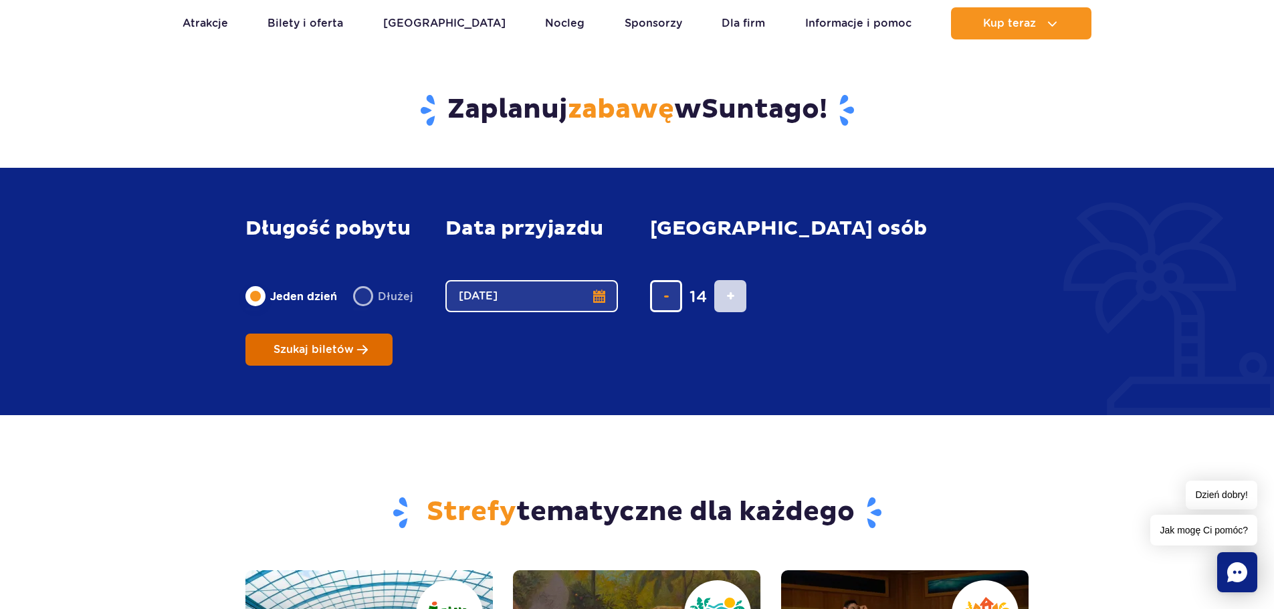
click at [354, 344] on span "Szukaj biletów" at bounding box center [314, 350] width 80 height 12
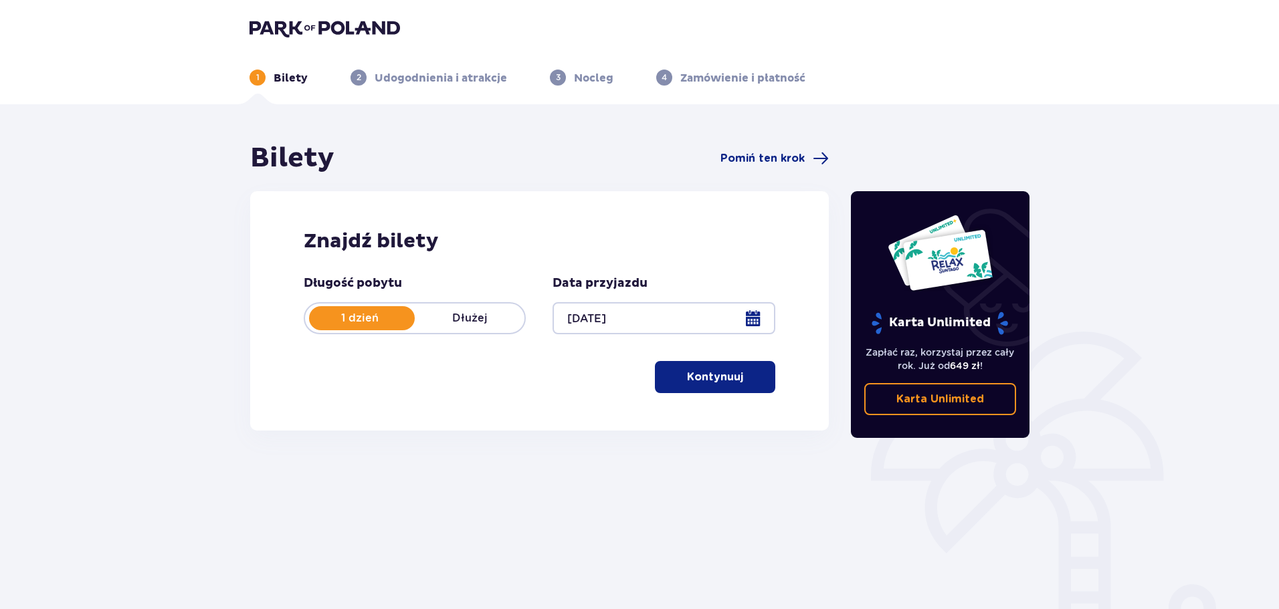
click at [722, 383] on p "Kontynuuj" at bounding box center [715, 377] width 56 height 15
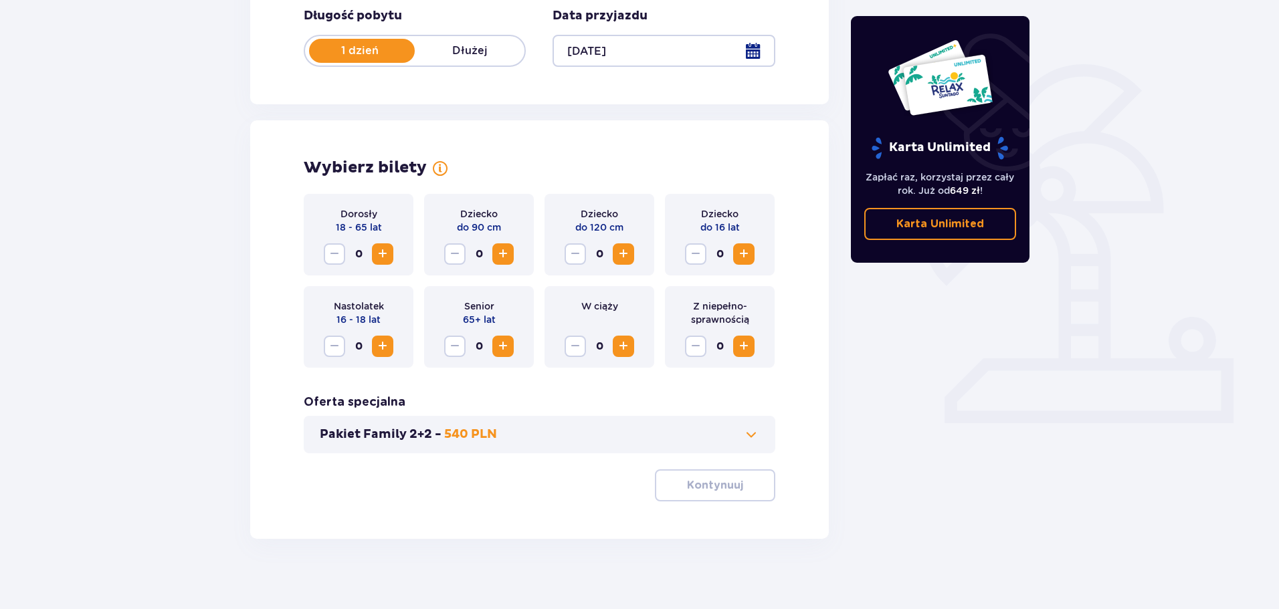
scroll to position [278, 0]
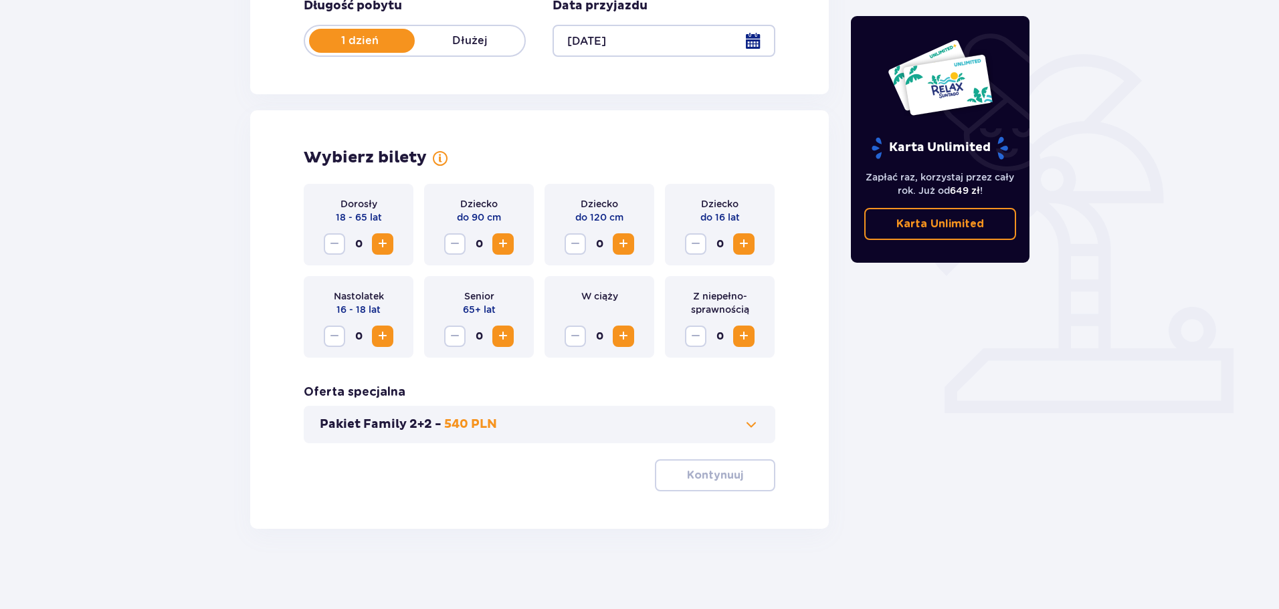
click at [382, 243] on span "Increase" at bounding box center [383, 244] width 16 height 16
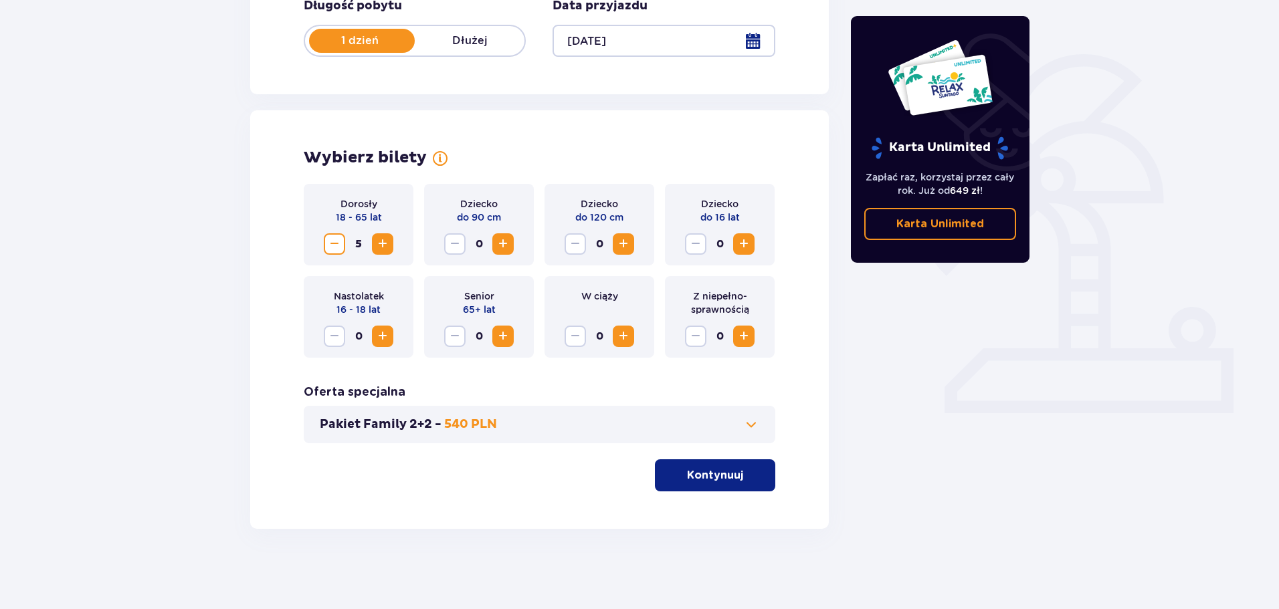
click at [382, 243] on span "Increase" at bounding box center [383, 244] width 16 height 16
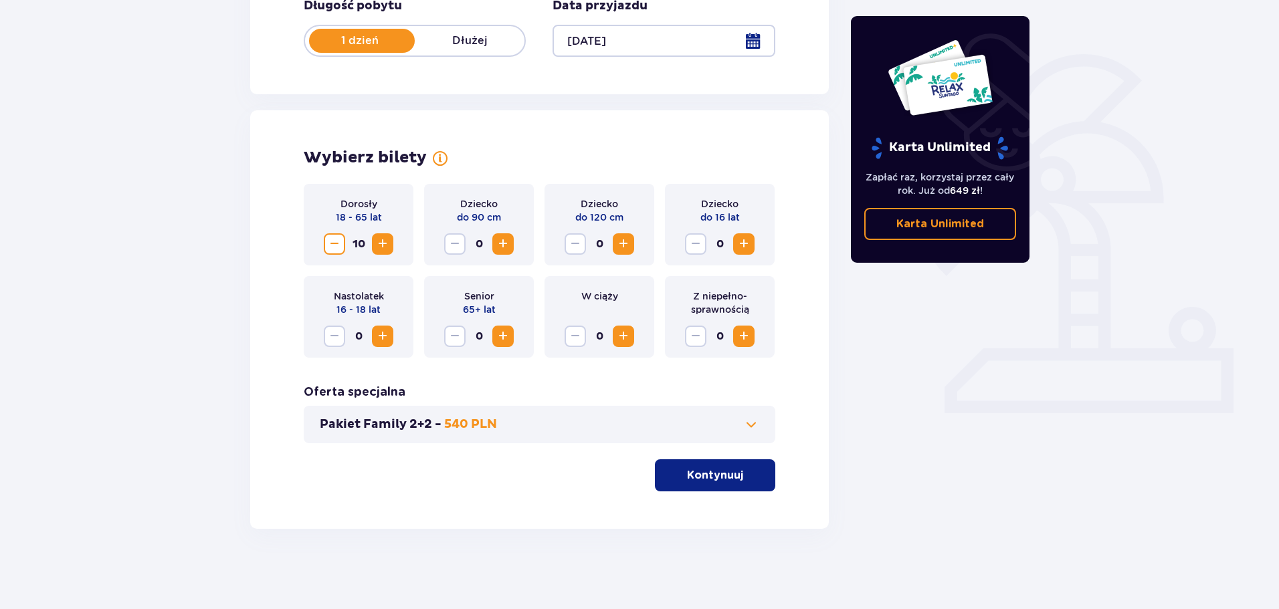
click at [382, 243] on span "Increase" at bounding box center [383, 244] width 16 height 16
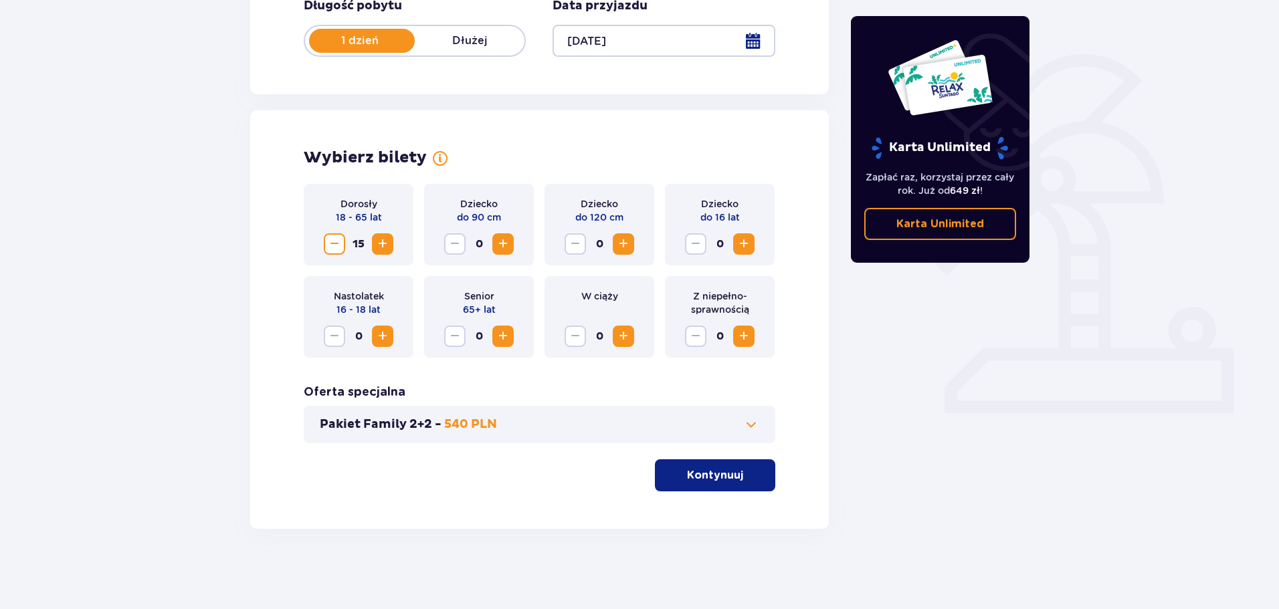
click at [340, 241] on span "Decrease" at bounding box center [334, 244] width 16 height 16
click at [502, 338] on span "Increase" at bounding box center [503, 336] width 16 height 16
click at [713, 468] on button "Kontynuuj" at bounding box center [715, 475] width 120 height 32
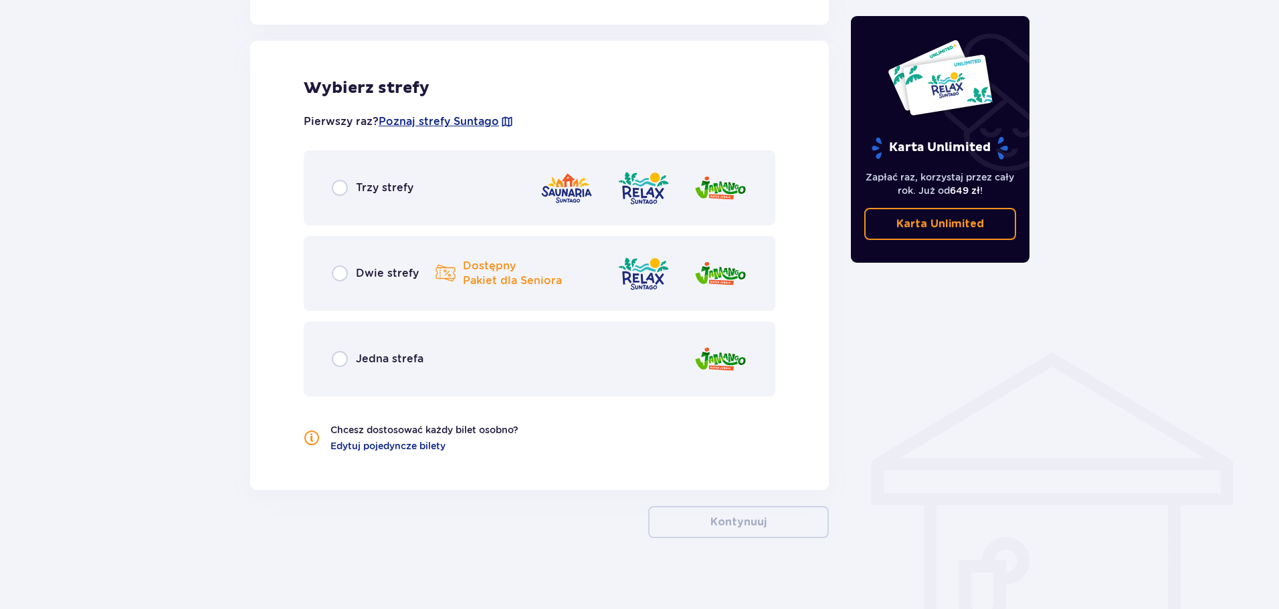
scroll to position [742, 0]
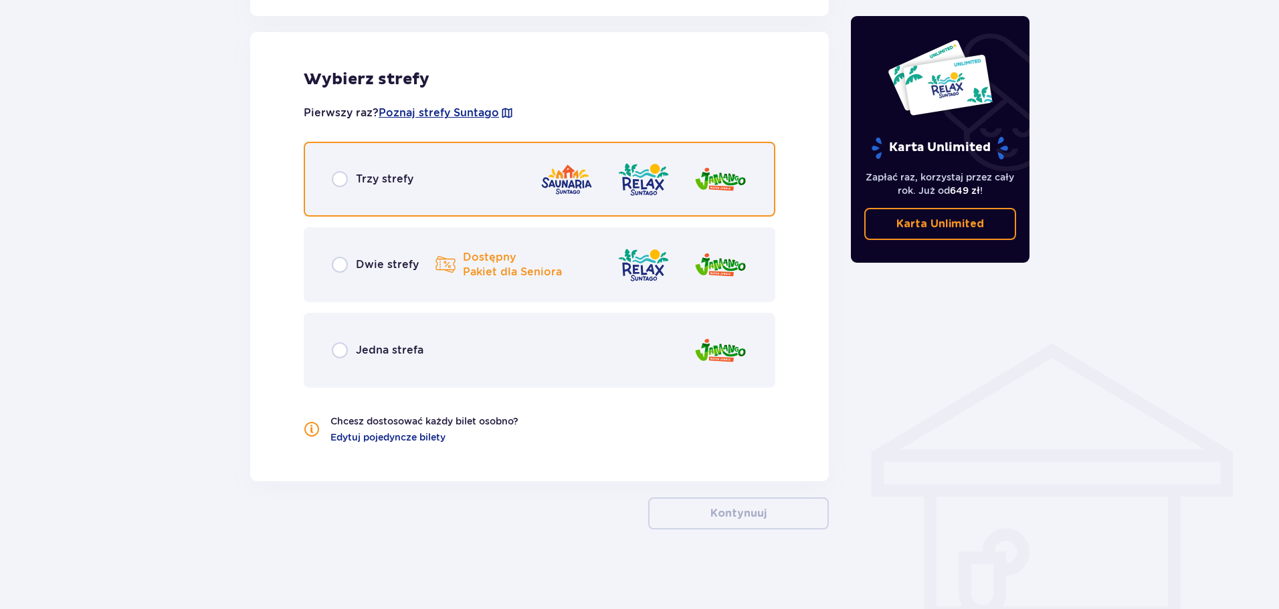
click at [337, 177] on input "radio" at bounding box center [340, 179] width 16 height 16
radio input "true"
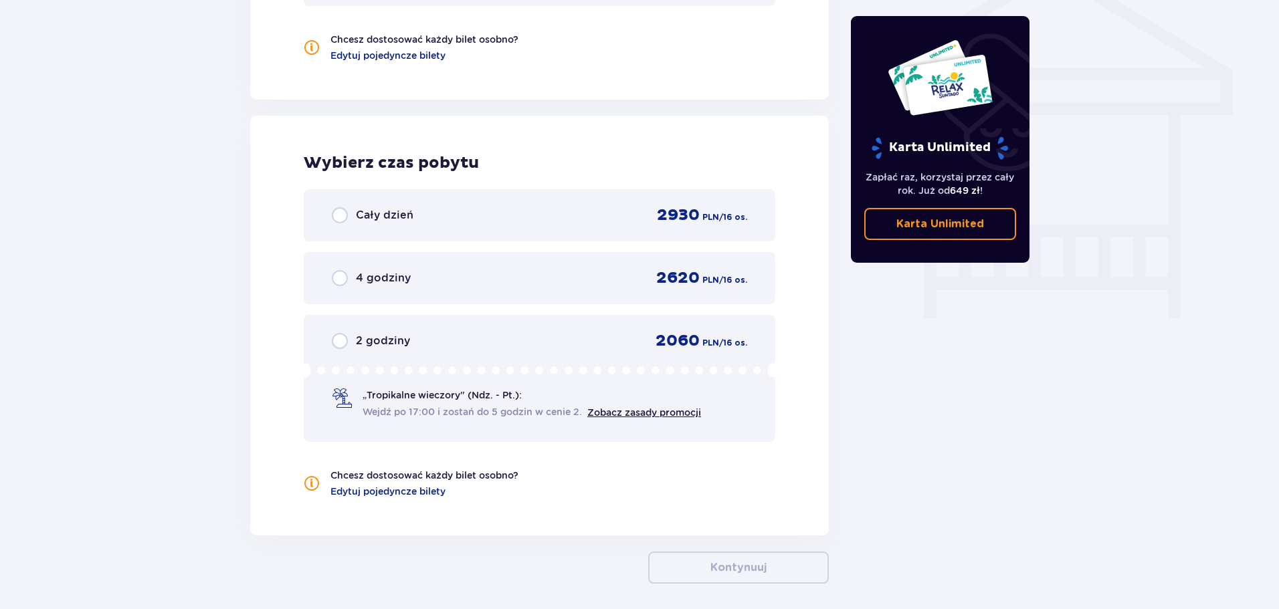
scroll to position [1132, 0]
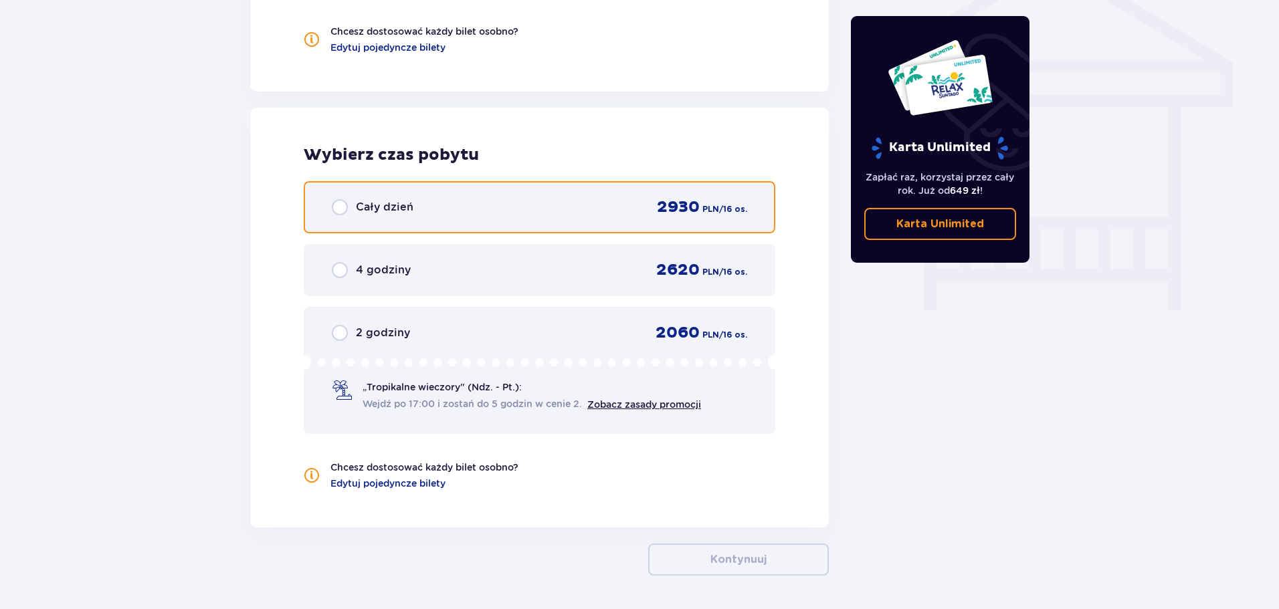
click at [343, 207] on input "radio" at bounding box center [340, 207] width 16 height 16
radio input "true"
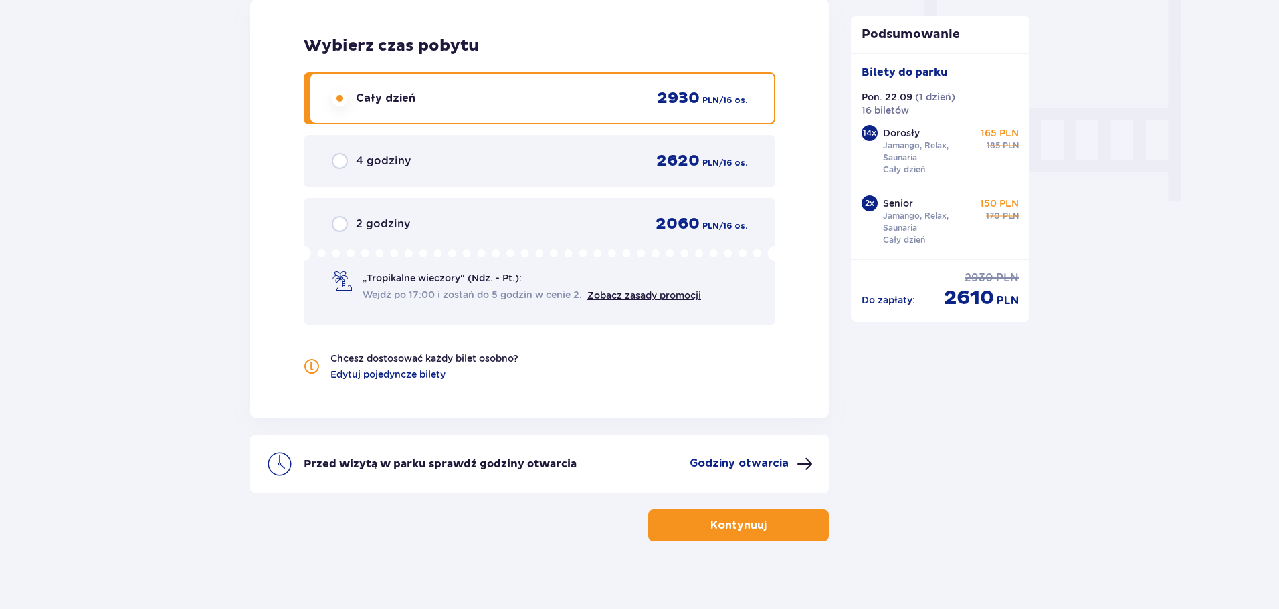
scroll to position [1254, 0]
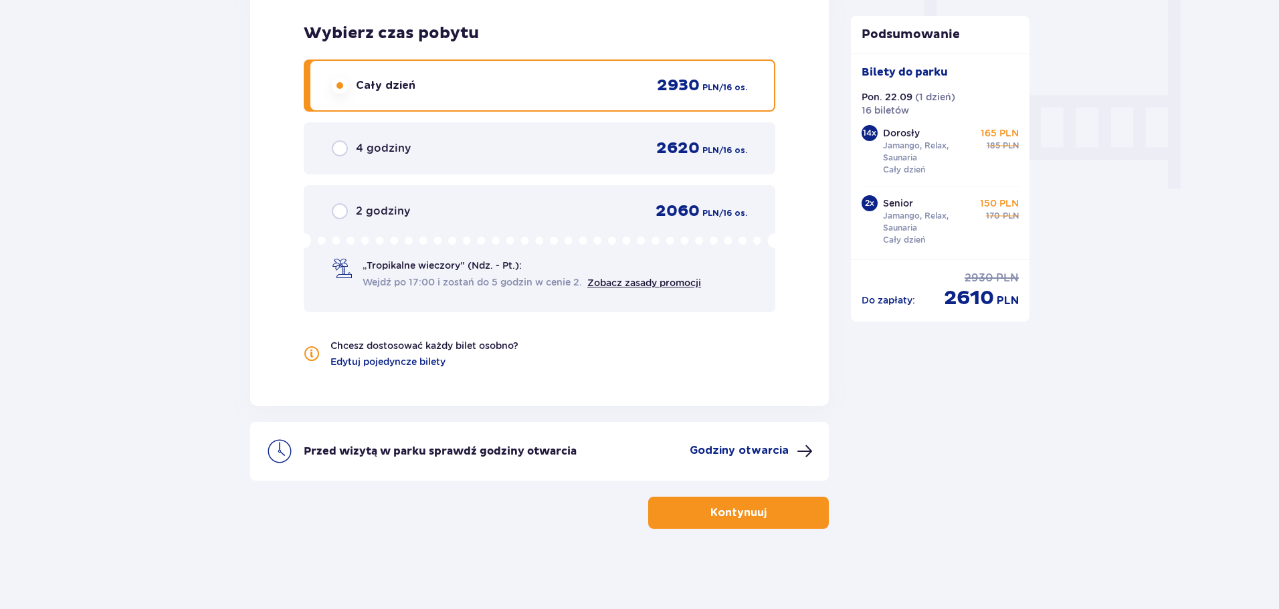
click at [791, 520] on button "Kontynuuj" at bounding box center [738, 513] width 181 height 32
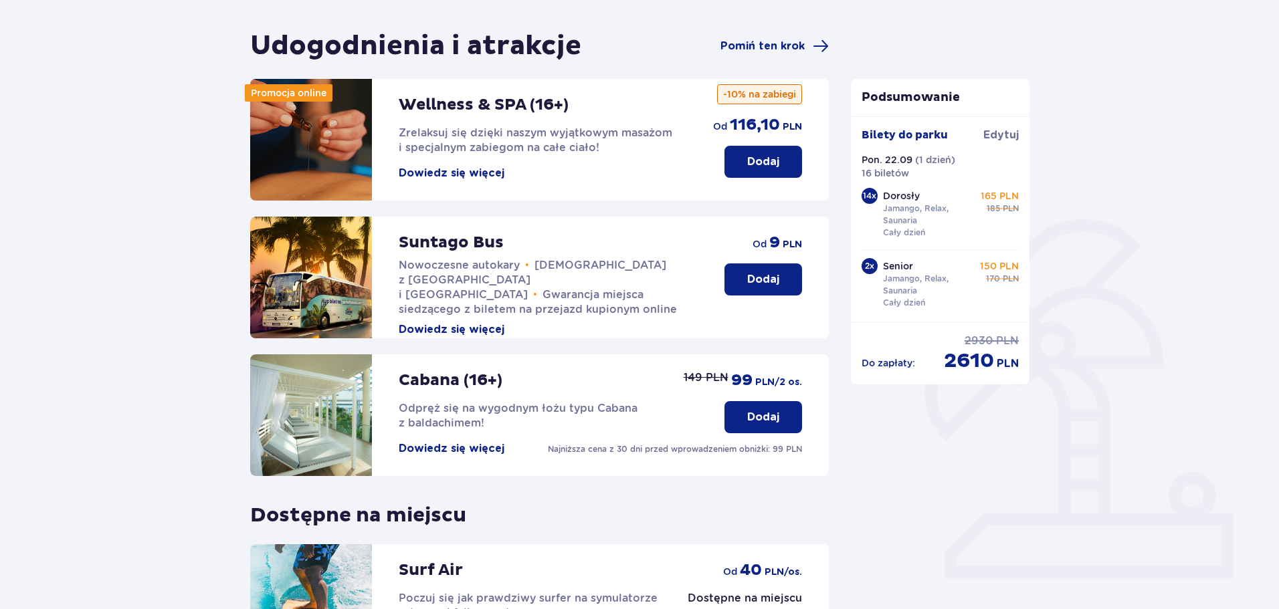
scroll to position [298, 0]
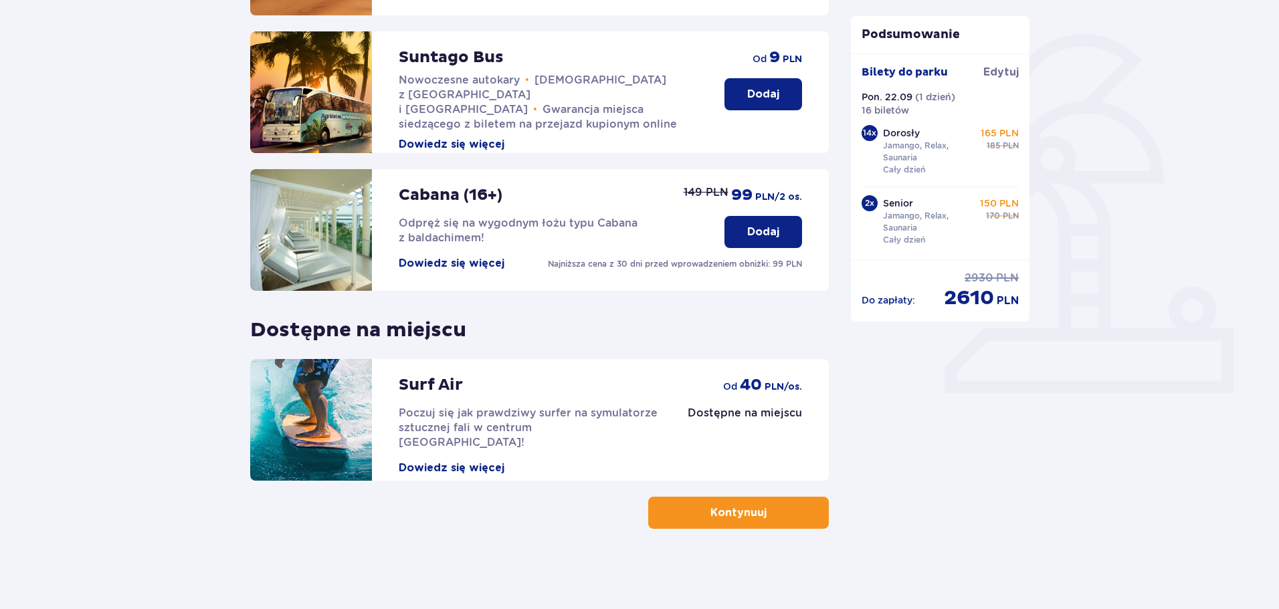
click at [726, 516] on p "Kontynuuj" at bounding box center [738, 513] width 56 height 15
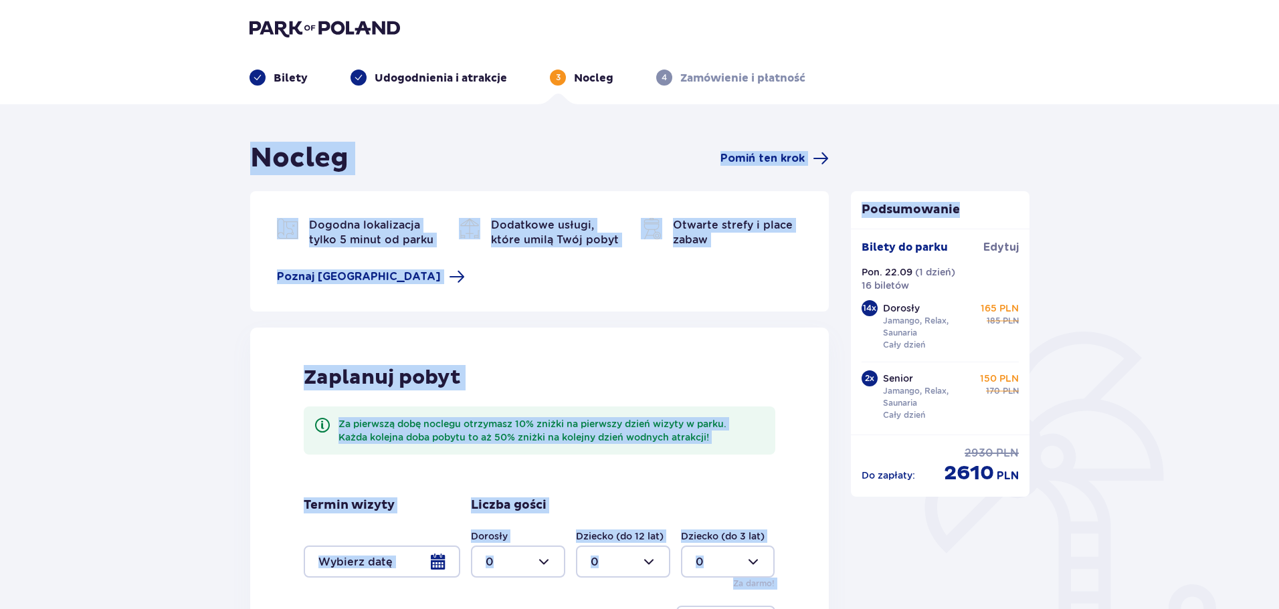
drag, startPoint x: 1278, startPoint y: 54, endPoint x: 1283, endPoint y: 189, distance: 134.5
click at [1279, 189] on html "Bilety Udogodnienia i atrakcje 3 Nocleg 4 Zamówienie i płatność Nocleg Pomiń te…" at bounding box center [639, 304] width 1279 height 609
click at [1200, 153] on div "Nocleg Pomiń ten krok Dogodna lokalizacja tylko 5 minut od parku Dodatkowe usłu…" at bounding box center [639, 454] width 1279 height 700
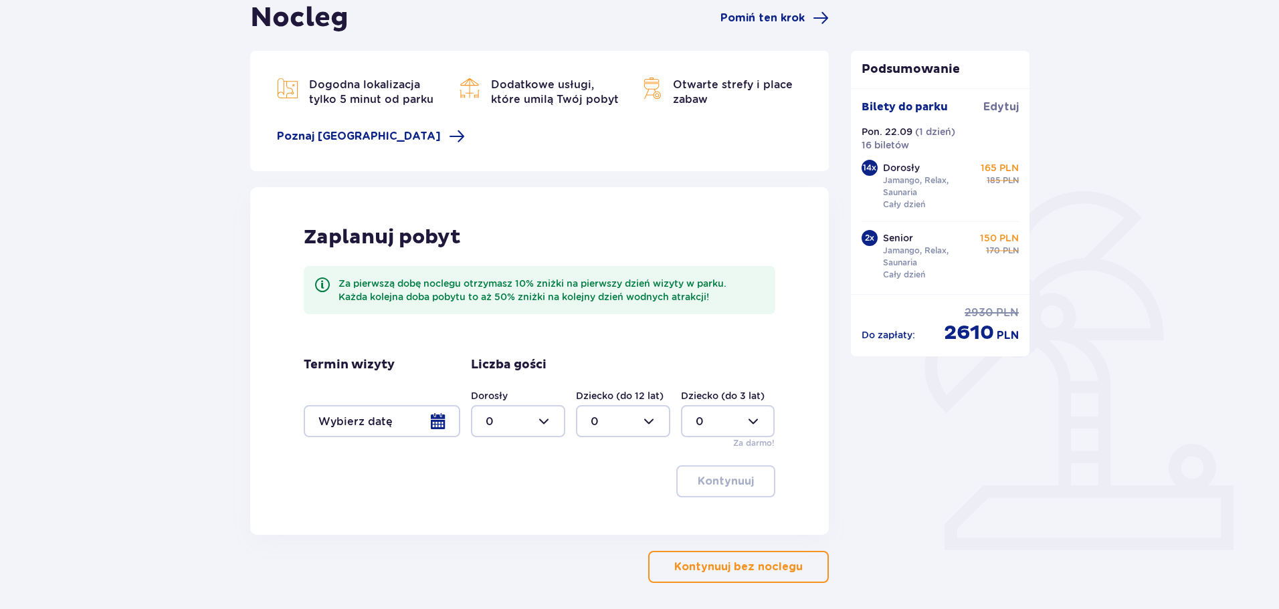
scroll to position [195, 0]
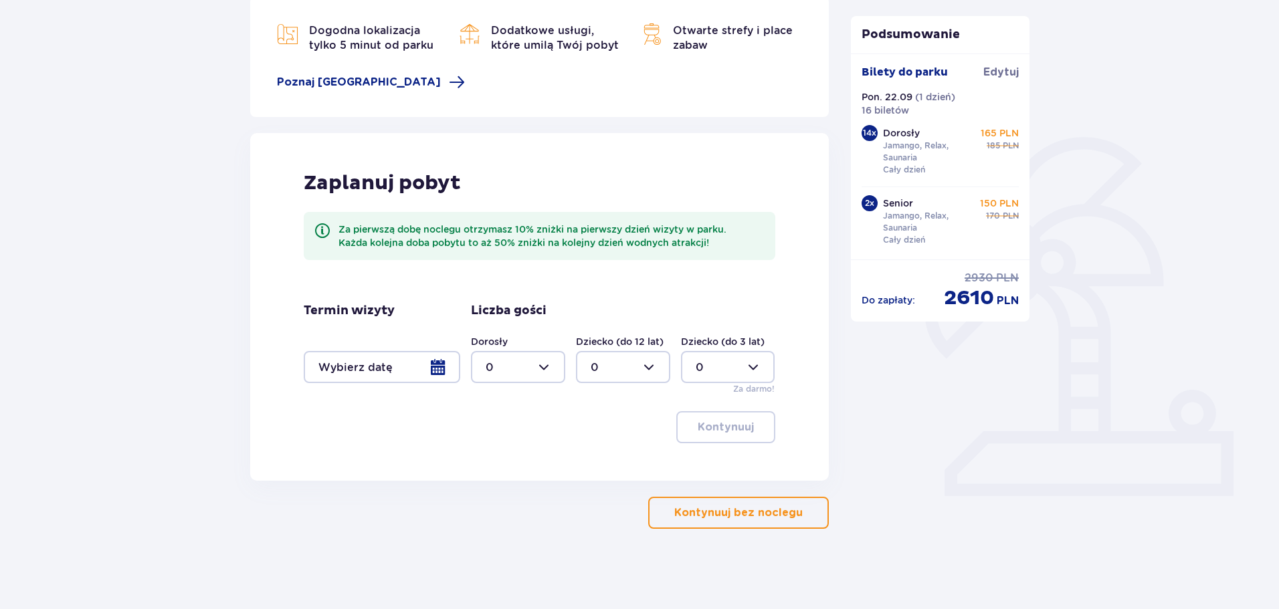
click at [740, 509] on p "Kontynuuj bez noclegu" at bounding box center [738, 513] width 128 height 15
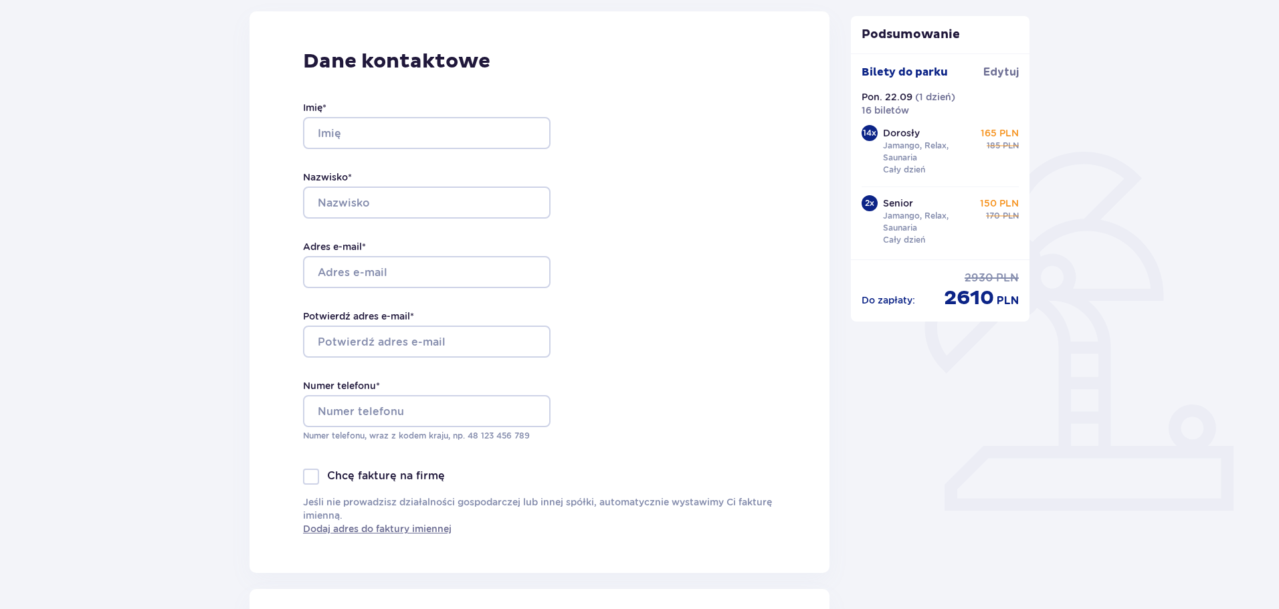
scroll to position [152, 0]
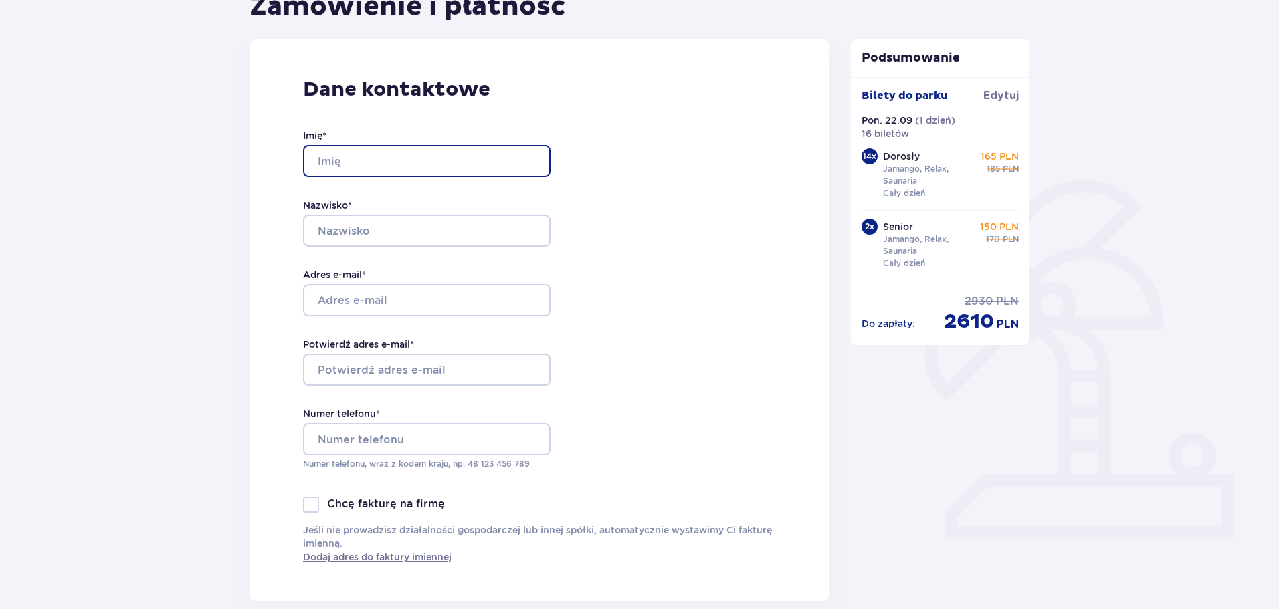
click at [383, 154] on input "Imię *" at bounding box center [426, 161] width 247 height 32
type input "Danuta"
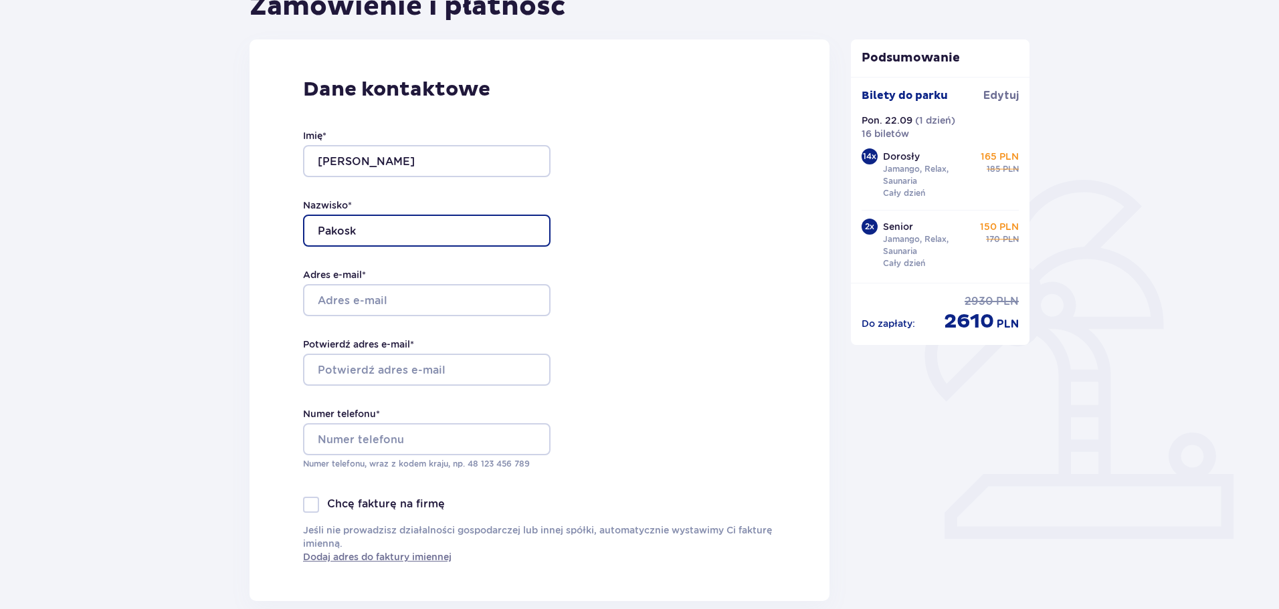
type input "Pakosk"
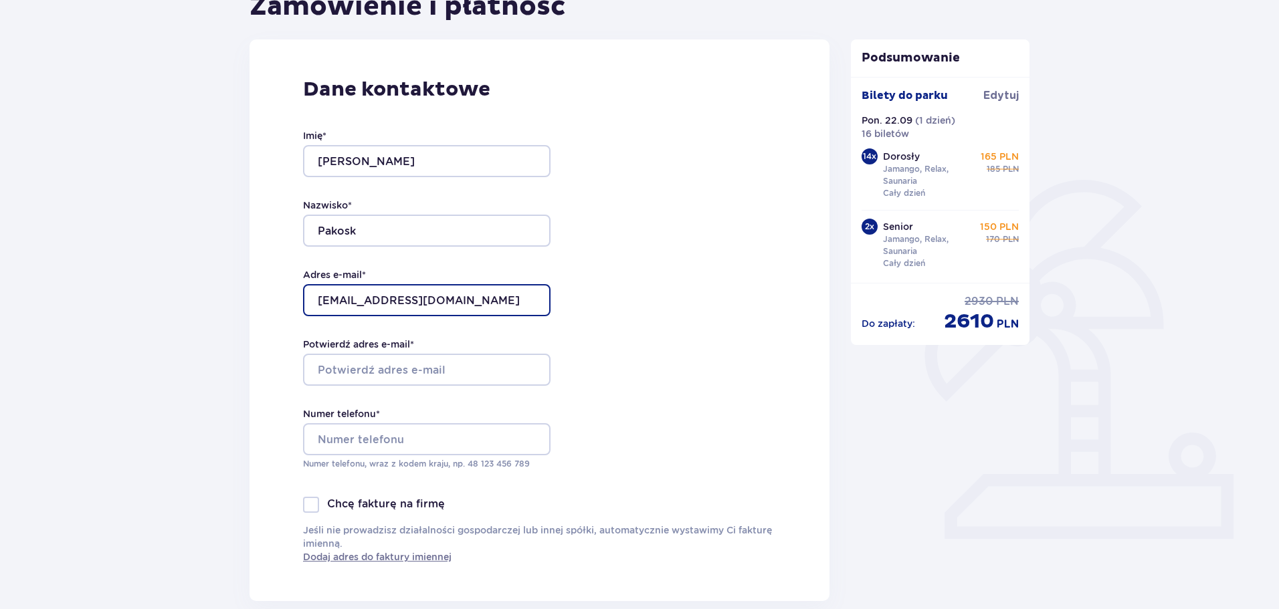
type input "d.pakosik@wp.pl"
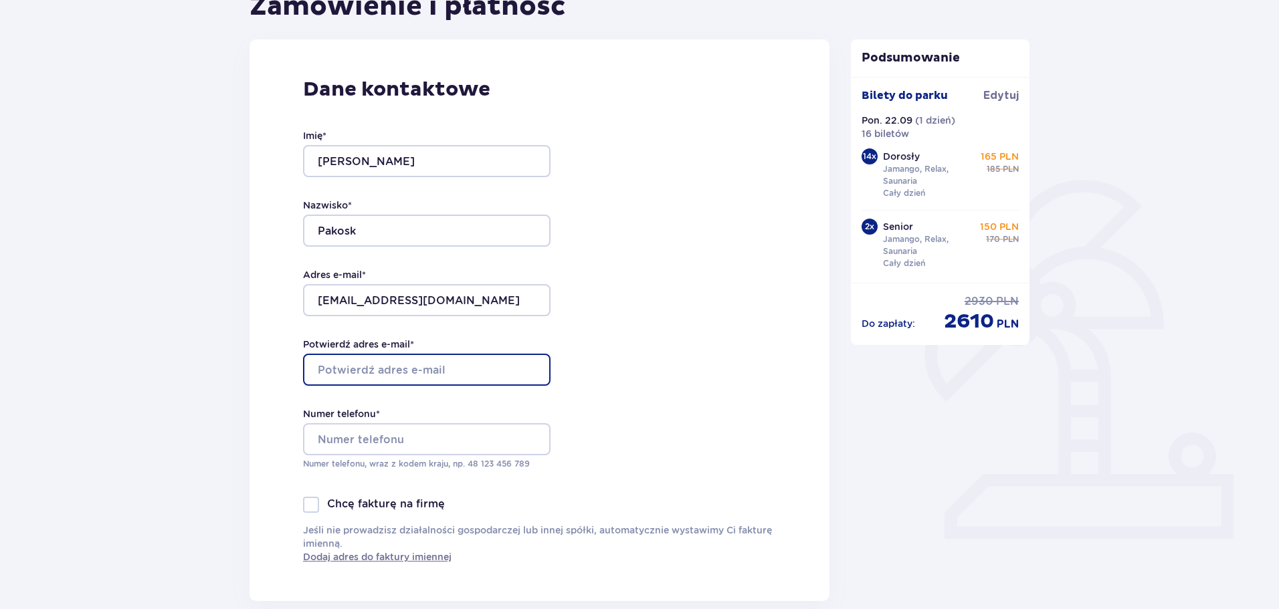
click at [410, 362] on input "Potwierdź adres e-mail *" at bounding box center [426, 370] width 247 height 32
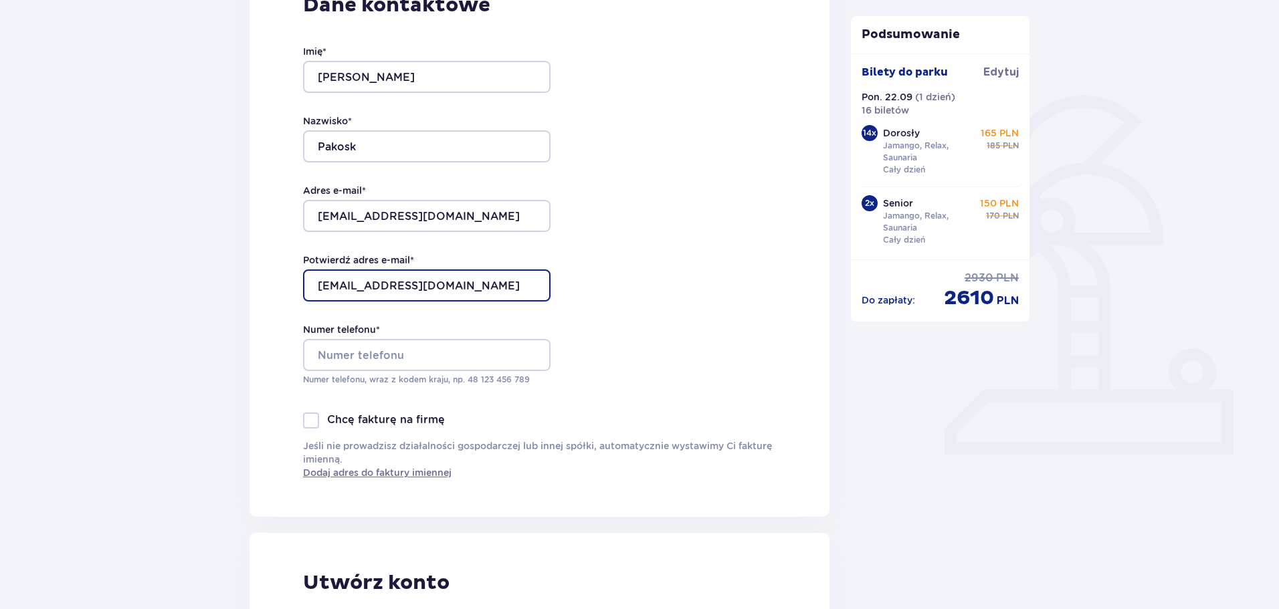
scroll to position [247, 0]
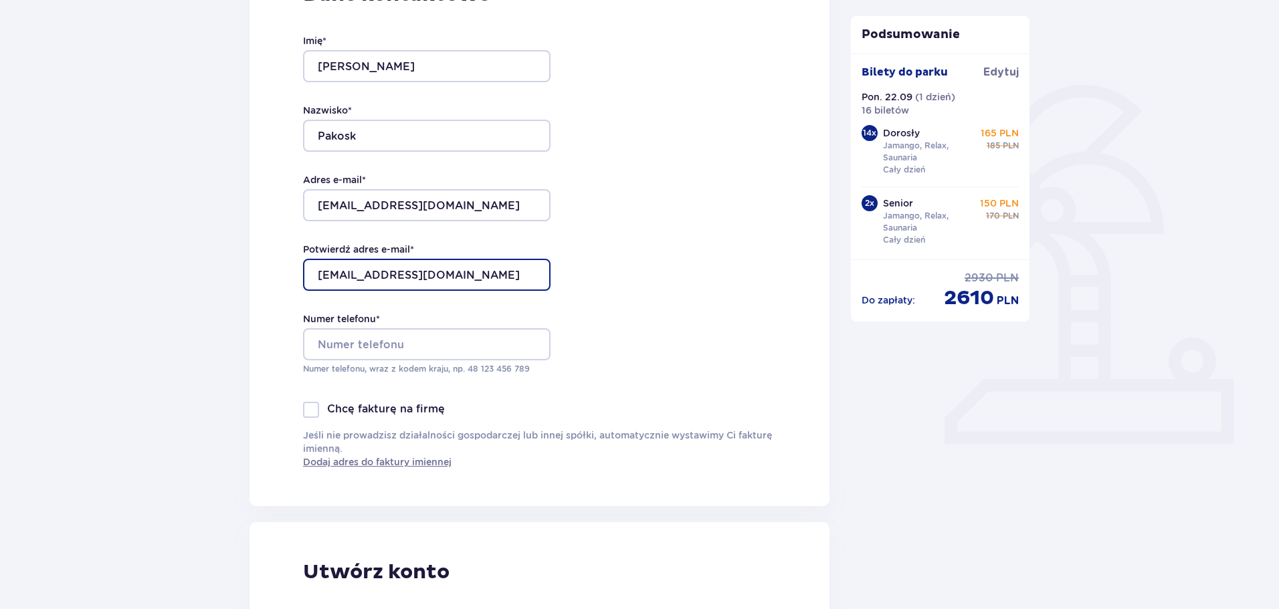
type input "d.pakosik@wp.pl"
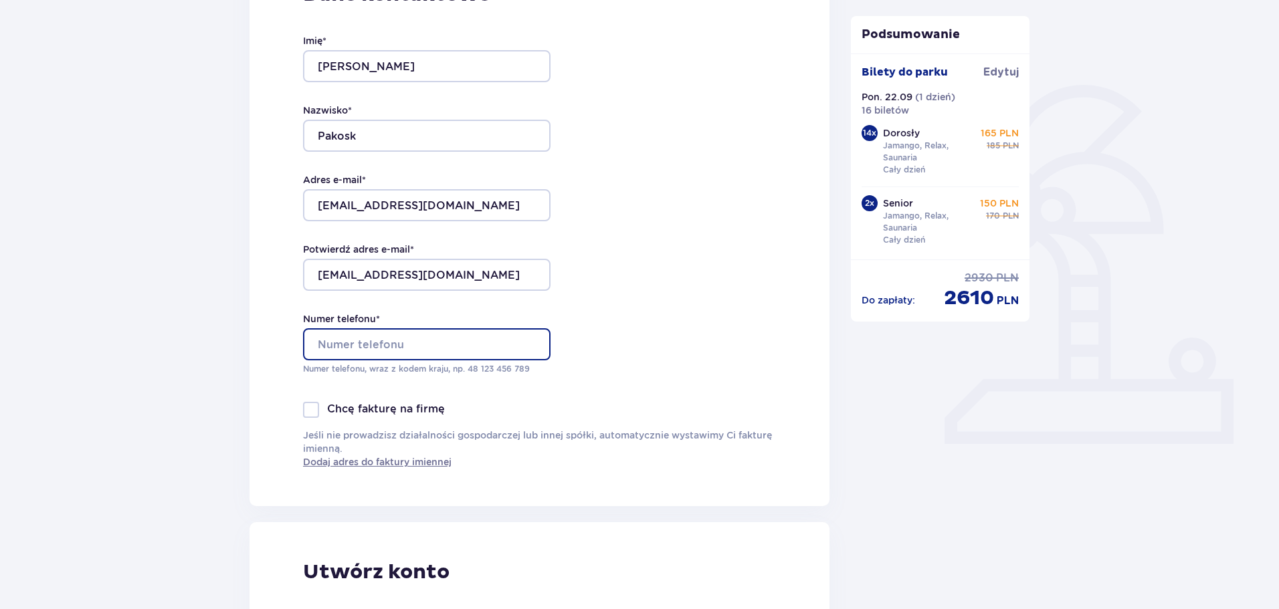
click at [487, 344] on input "Numer telefonu *" at bounding box center [426, 344] width 247 height 32
type input "9"
type input "691055503"
click at [317, 407] on div at bounding box center [311, 410] width 16 height 16
checkbox input "true"
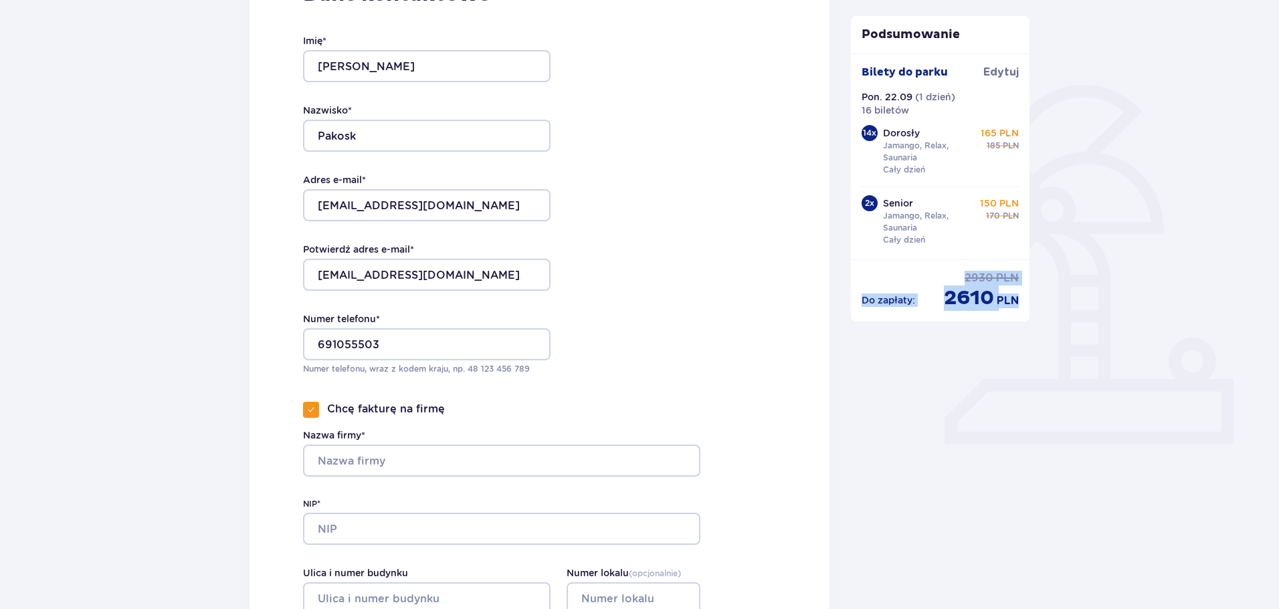
drag, startPoint x: 1277, startPoint y: 185, endPoint x: 1283, endPoint y: 277, distance: 91.8
click at [1279, 277] on html "Bilety Udogodnienia i atrakcje Nocleg 4 Zamówienie i płatność Zamówienie i płat…" at bounding box center [639, 57] width 1279 height 609
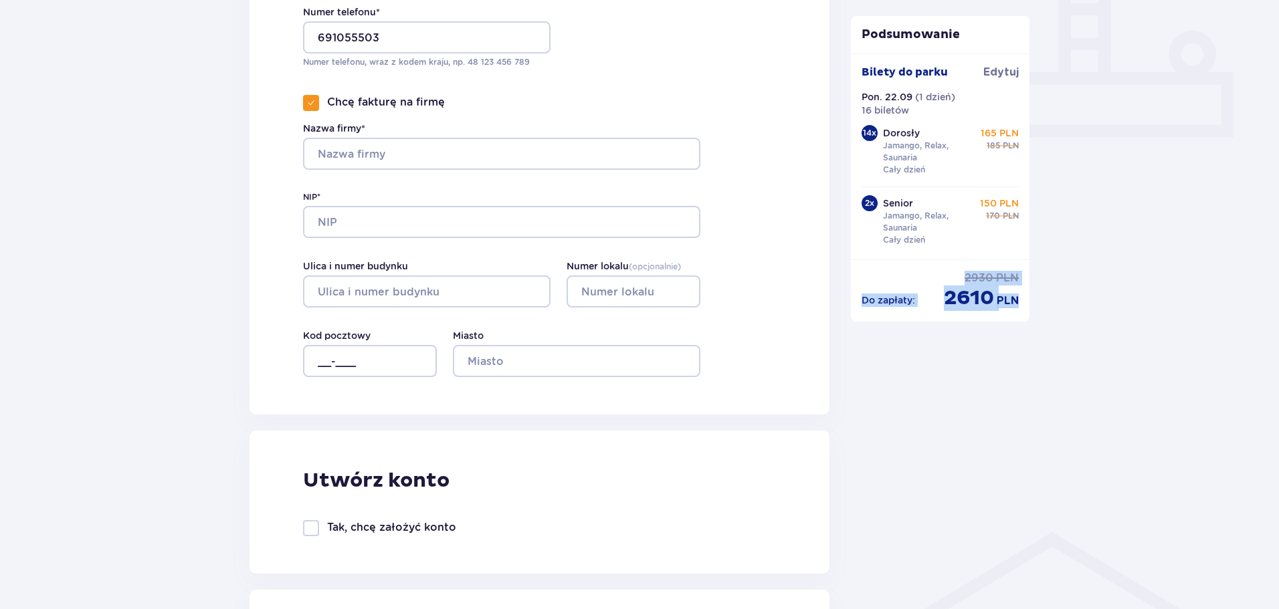
scroll to position [563, 0]
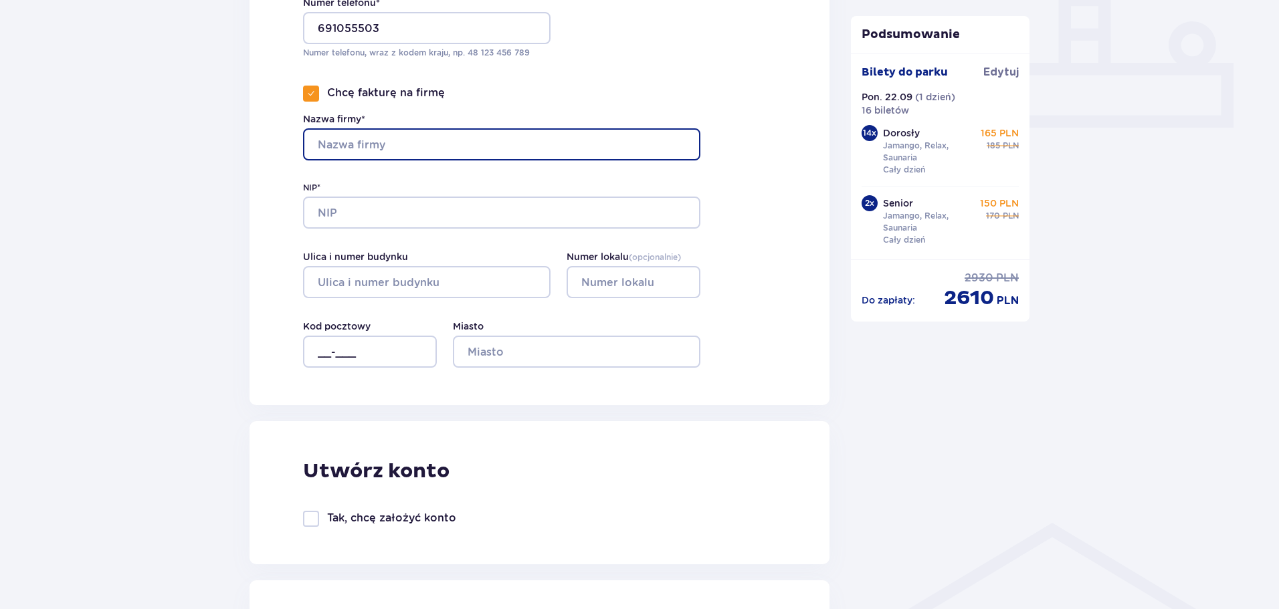
click at [455, 144] on input "Nazwa firmy*" at bounding box center [501, 144] width 397 height 32
type input "Koło Gospodyń Wiejskich " Super trzynastka""
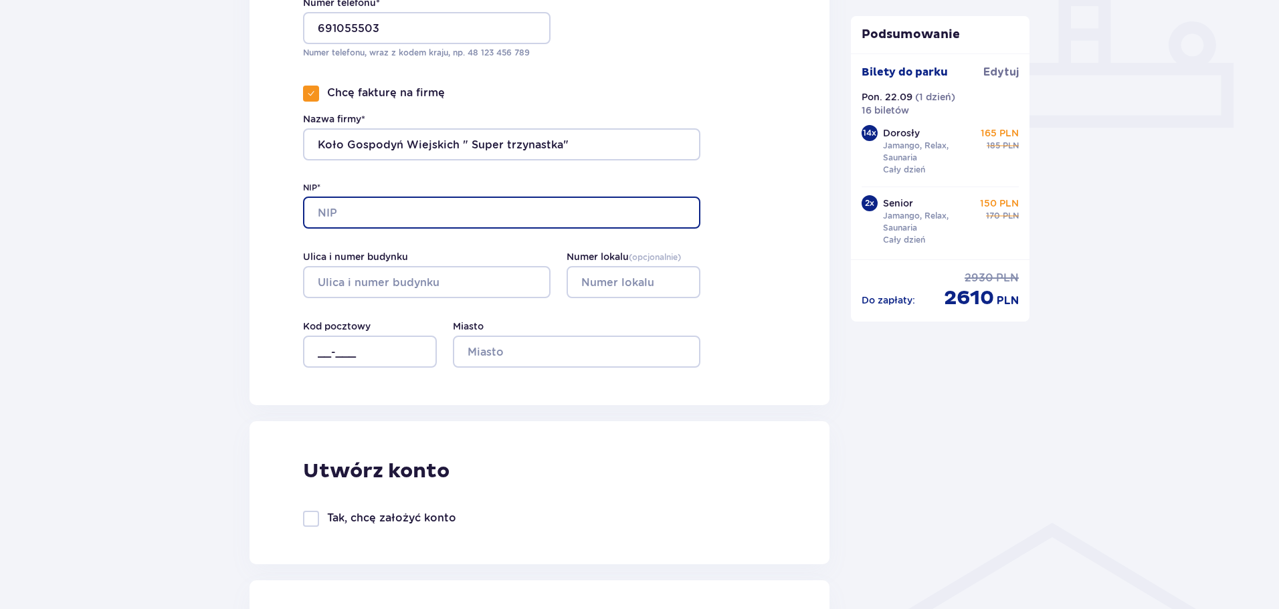
click at [393, 213] on input "NIP*" at bounding box center [501, 213] width 397 height 32
type input "9212037596"
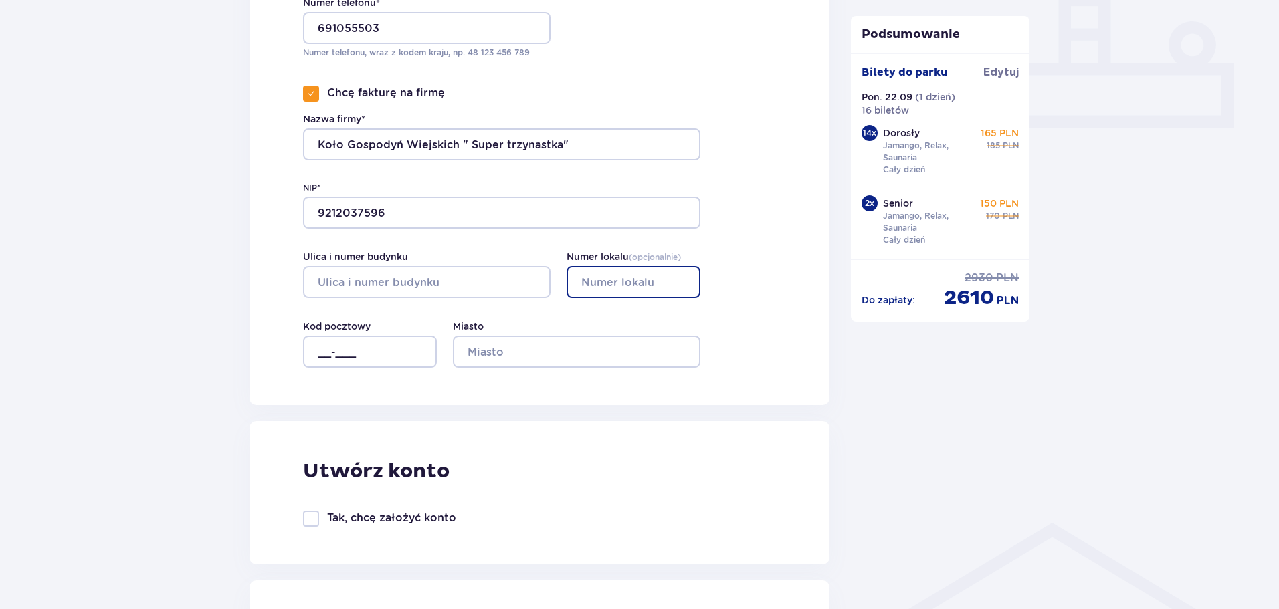
click at [616, 280] on input "Numer lokalu ( opcjonalnie )" at bounding box center [633, 282] width 134 height 32
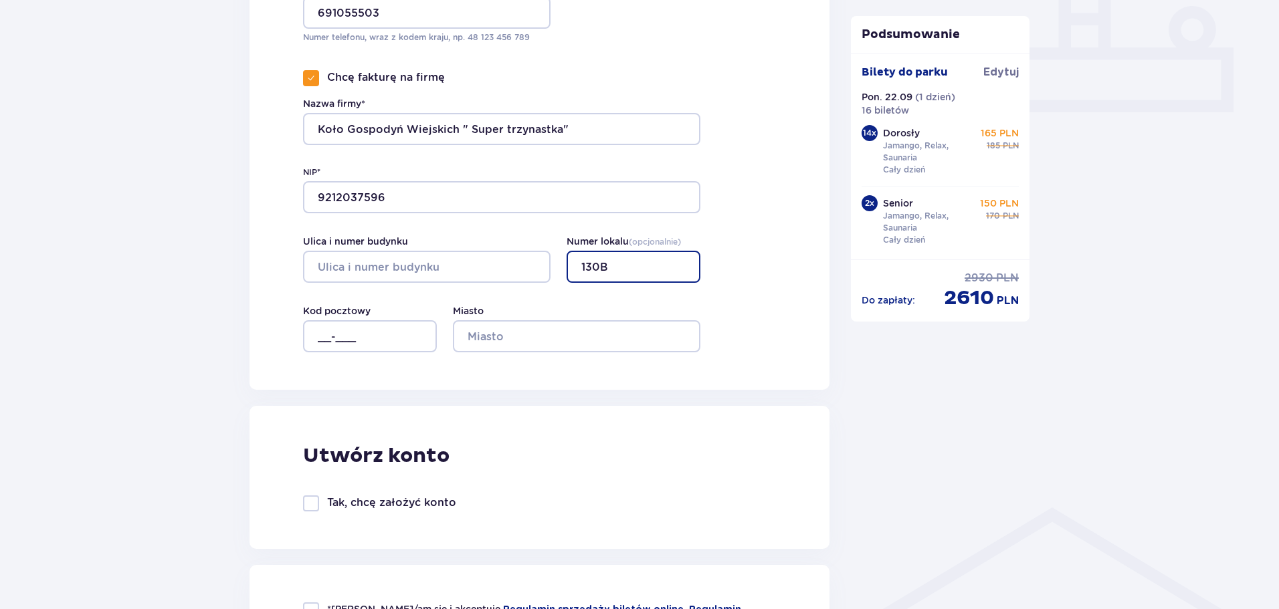
scroll to position [565, 0]
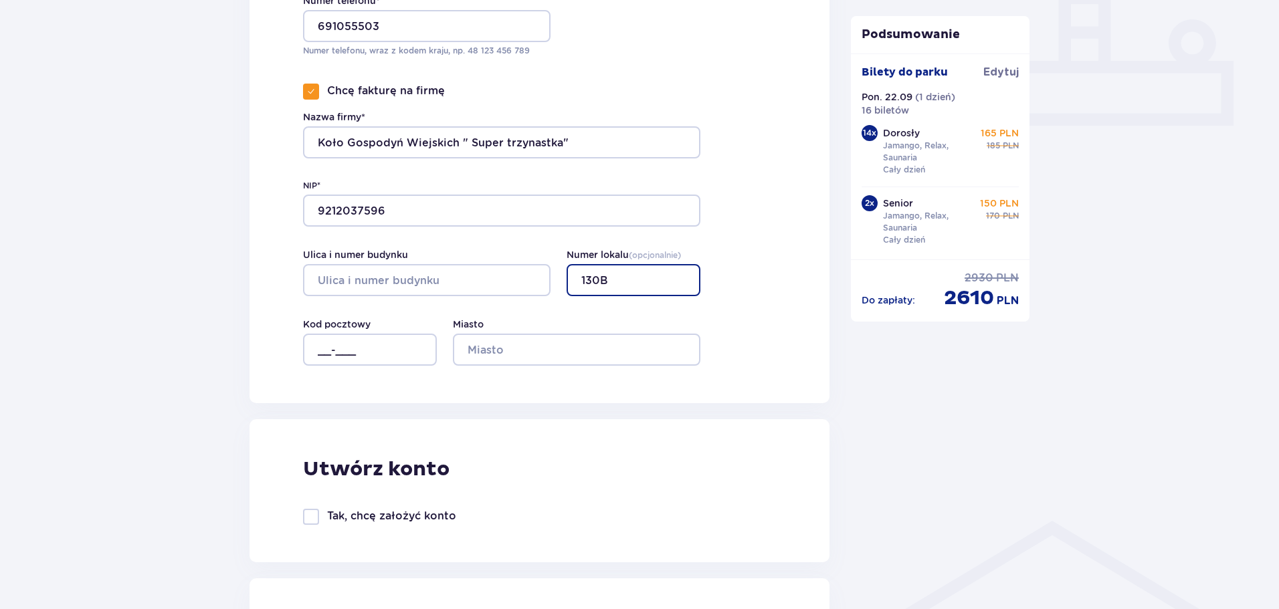
type input "130B"
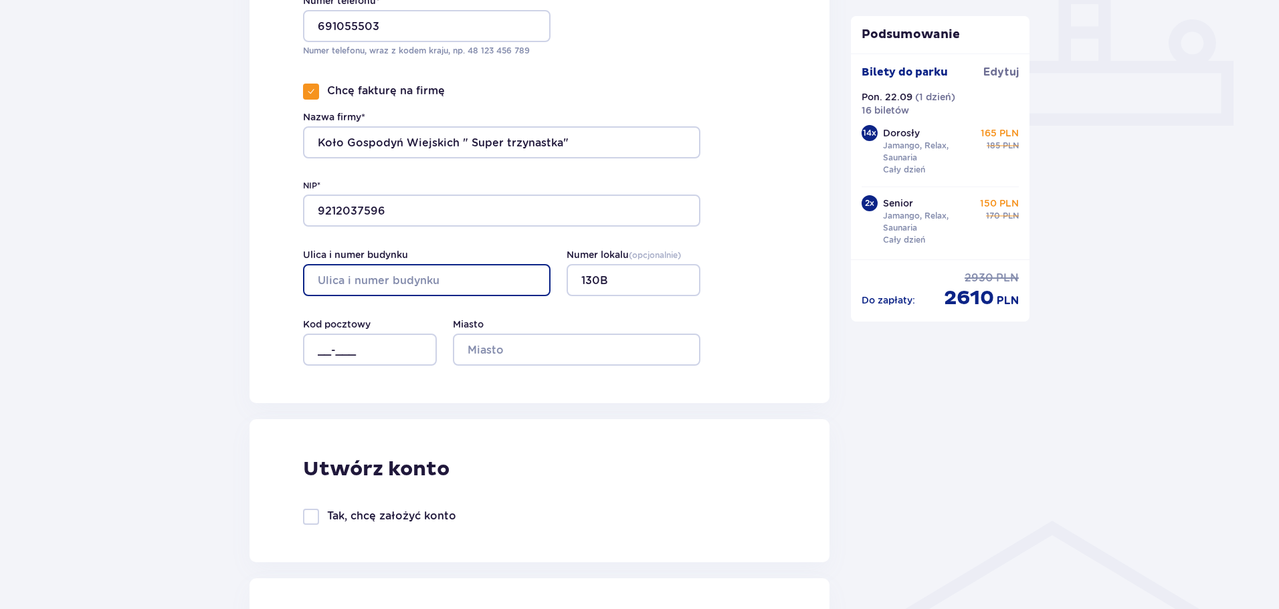
click at [423, 280] on input "Ulica i numer budynku" at bounding box center [426, 280] width 247 height 32
type input "Paary"
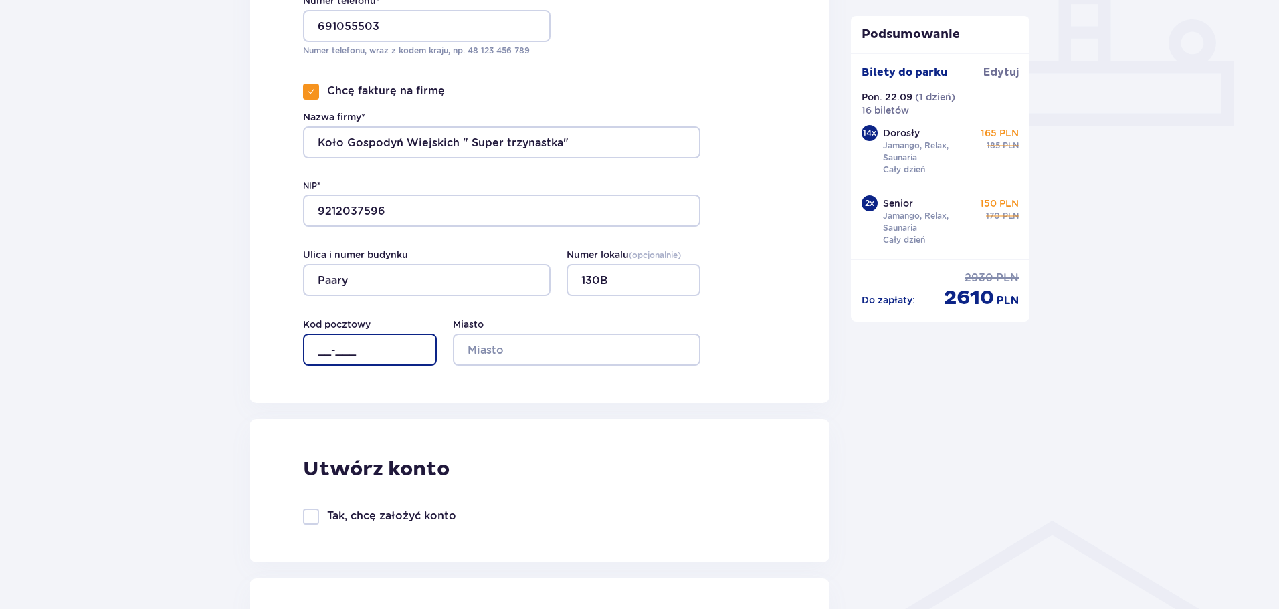
click at [312, 339] on input "__-___" at bounding box center [370, 350] width 134 height 32
type input "22-672"
type input "Paary"
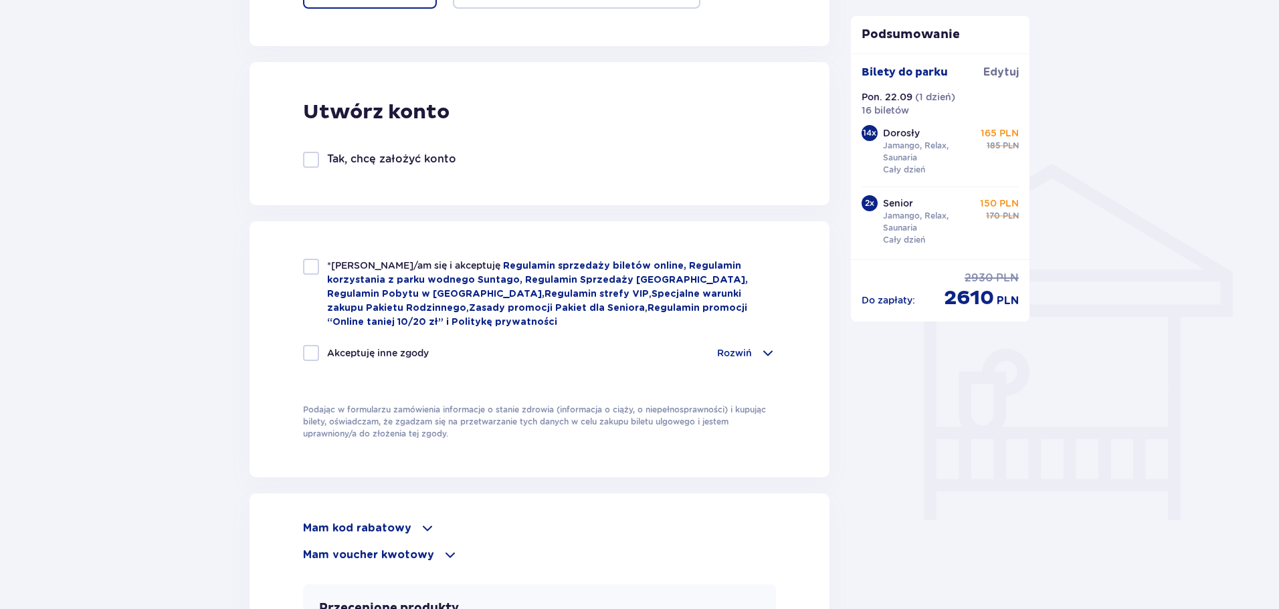
scroll to position [925, 0]
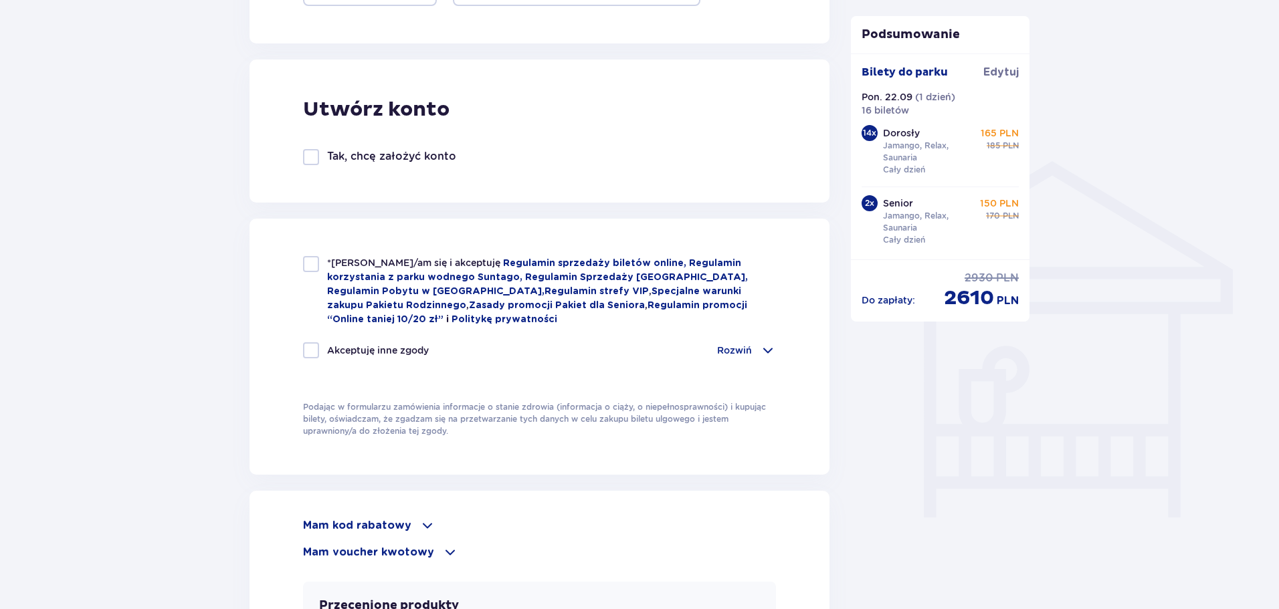
click at [312, 264] on div at bounding box center [311, 264] width 16 height 16
checkbox input "true"
click at [312, 343] on div at bounding box center [311, 350] width 16 height 16
checkbox input "true"
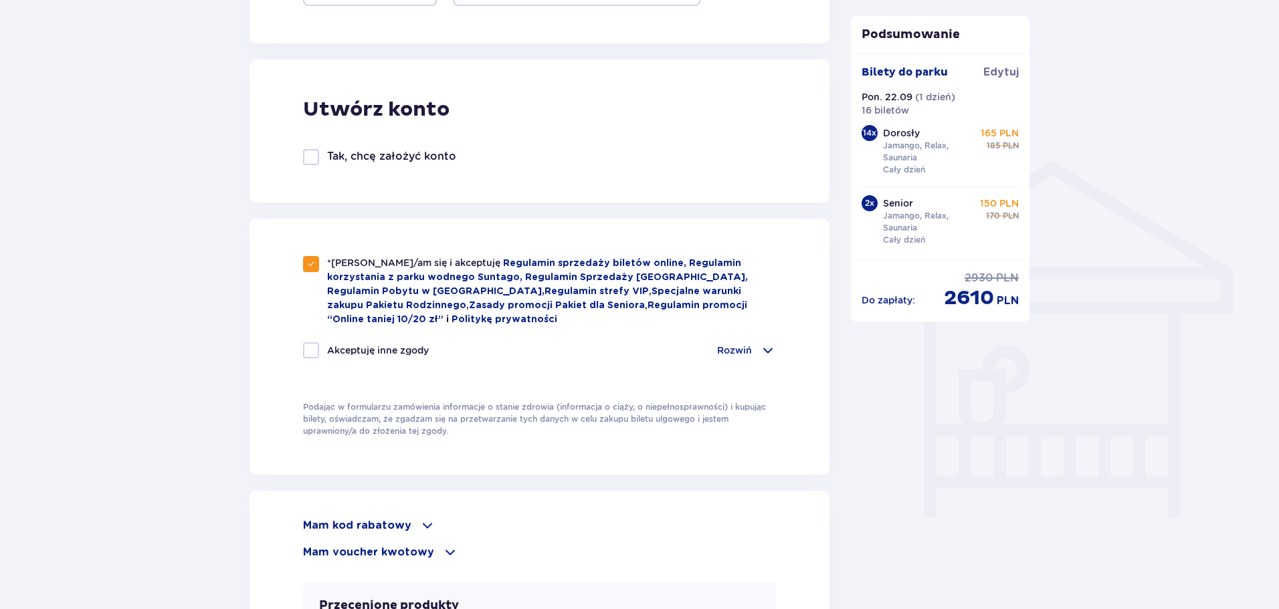
checkbox input "true"
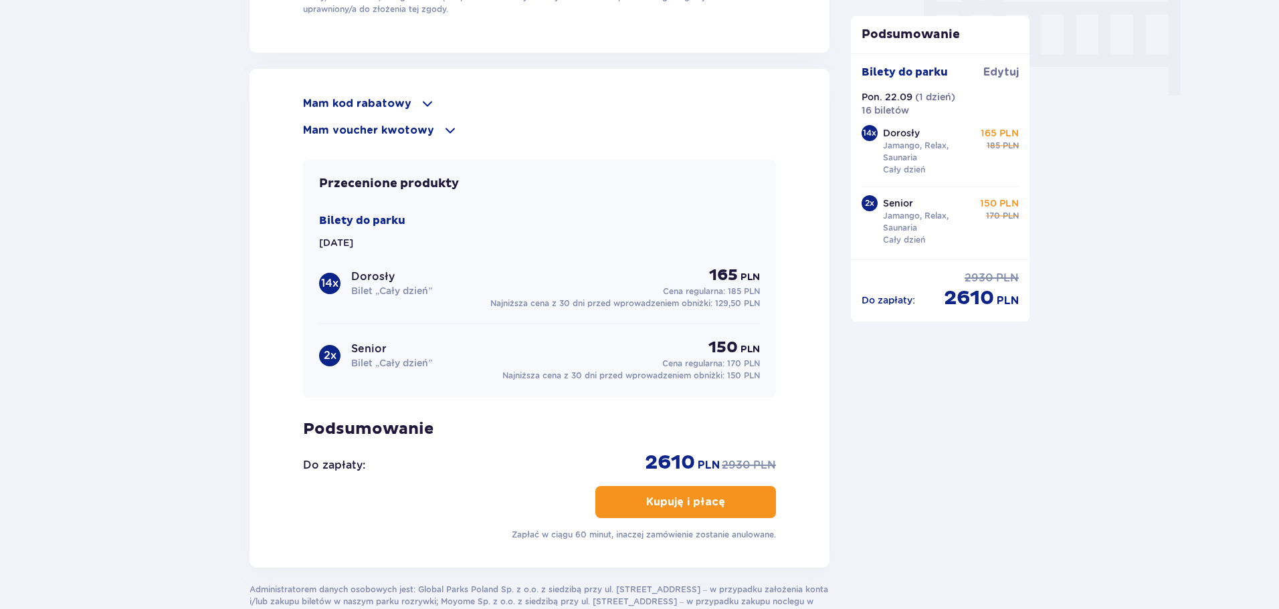
scroll to position [1404, 0]
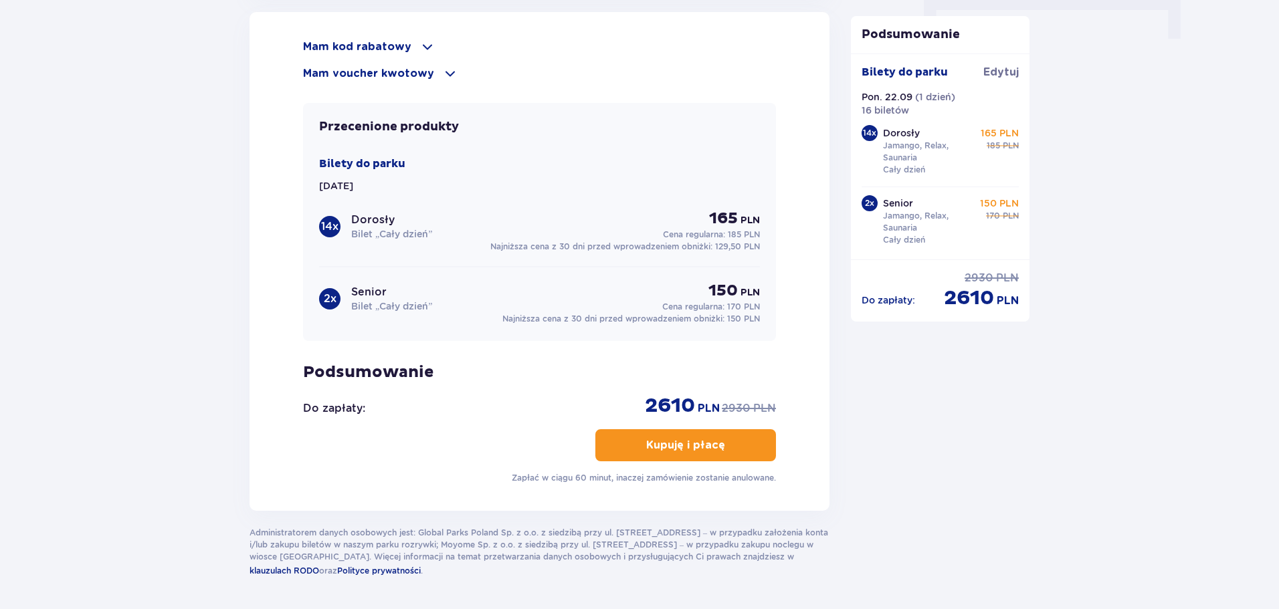
click at [673, 447] on p "Kupuję i płacę" at bounding box center [685, 445] width 79 height 15
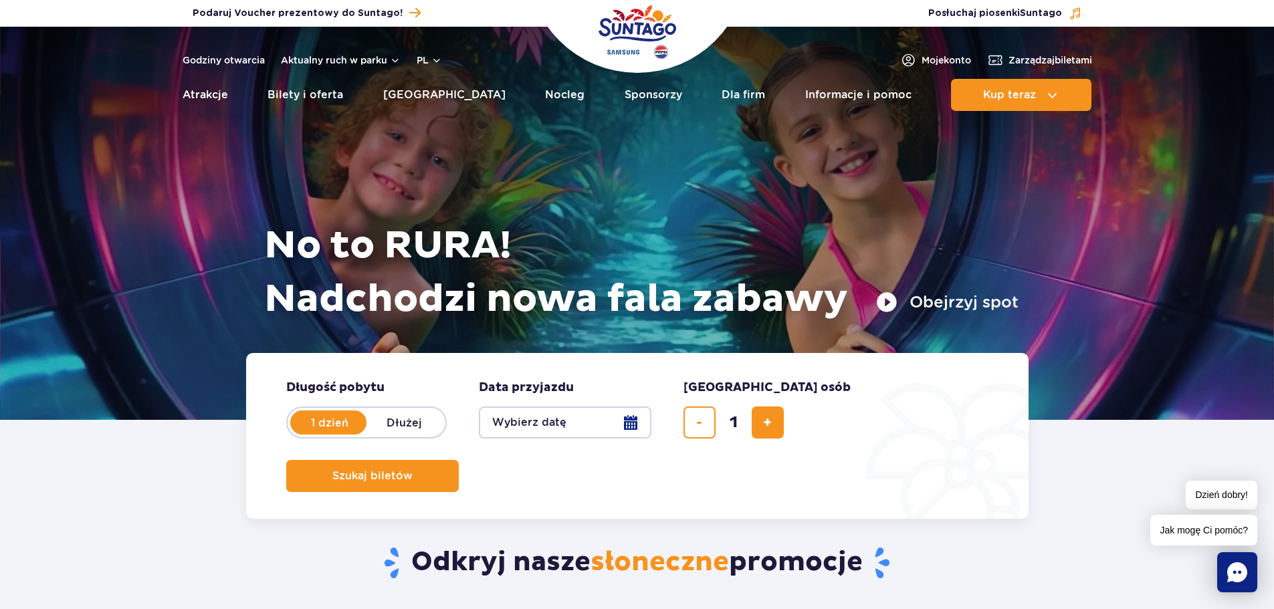
click at [634, 425] on button "Wybierz datę" at bounding box center [565, 423] width 173 height 32
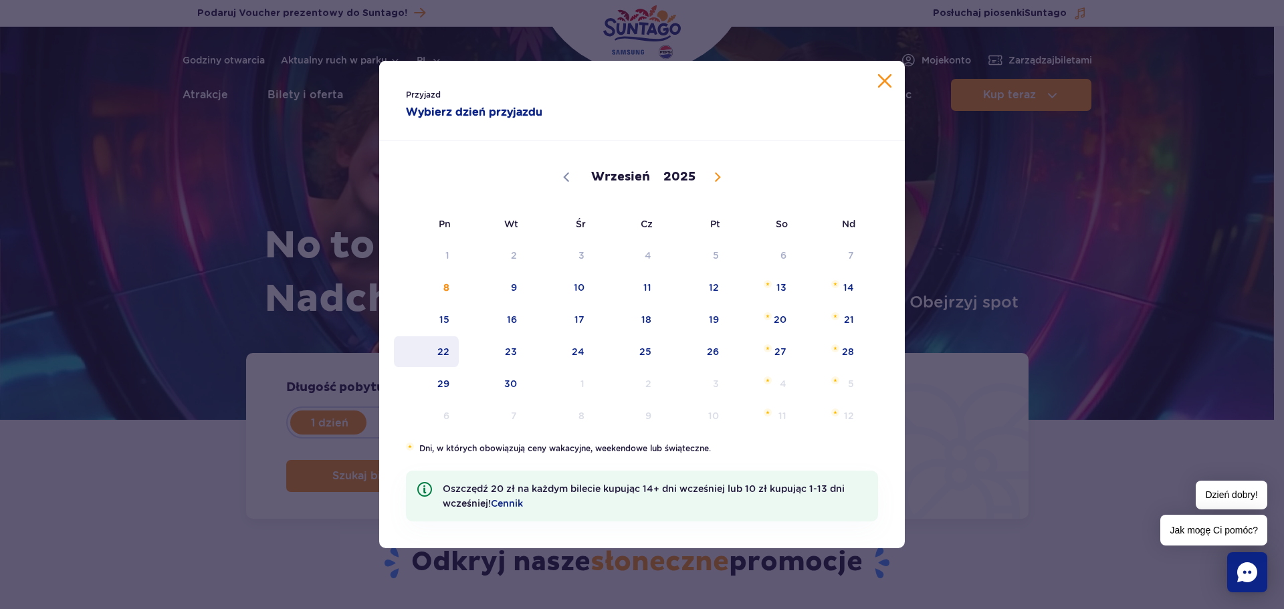
click at [448, 345] on span "22" at bounding box center [427, 351] width 68 height 31
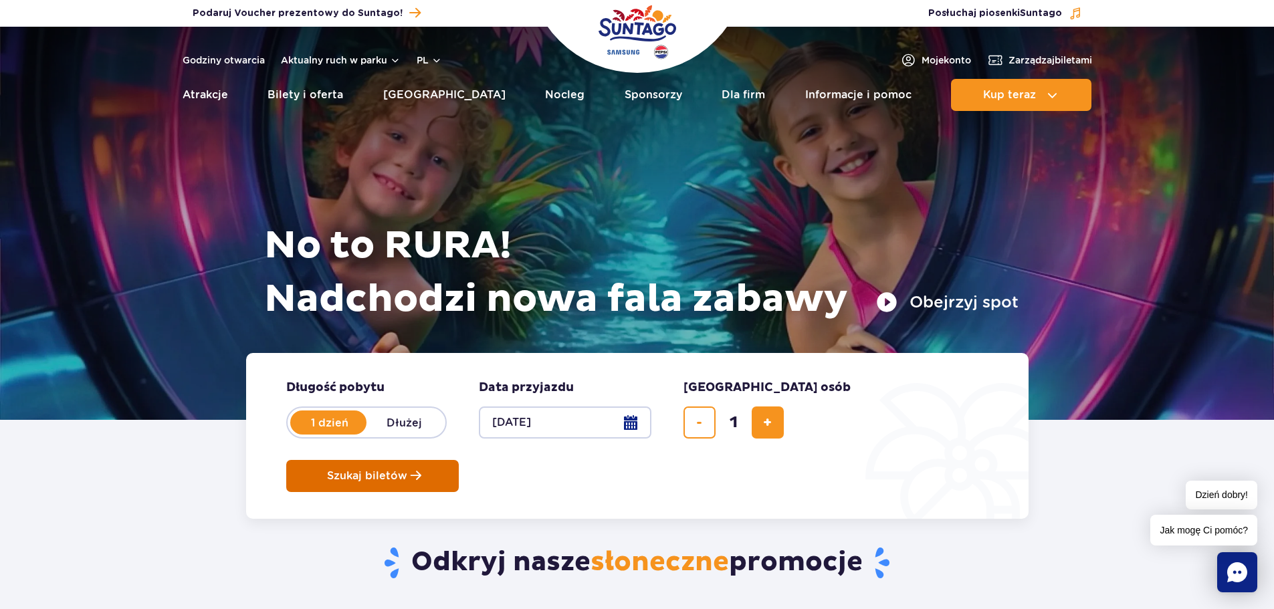
click at [407, 470] on span "Szukaj biletów" at bounding box center [367, 476] width 80 height 12
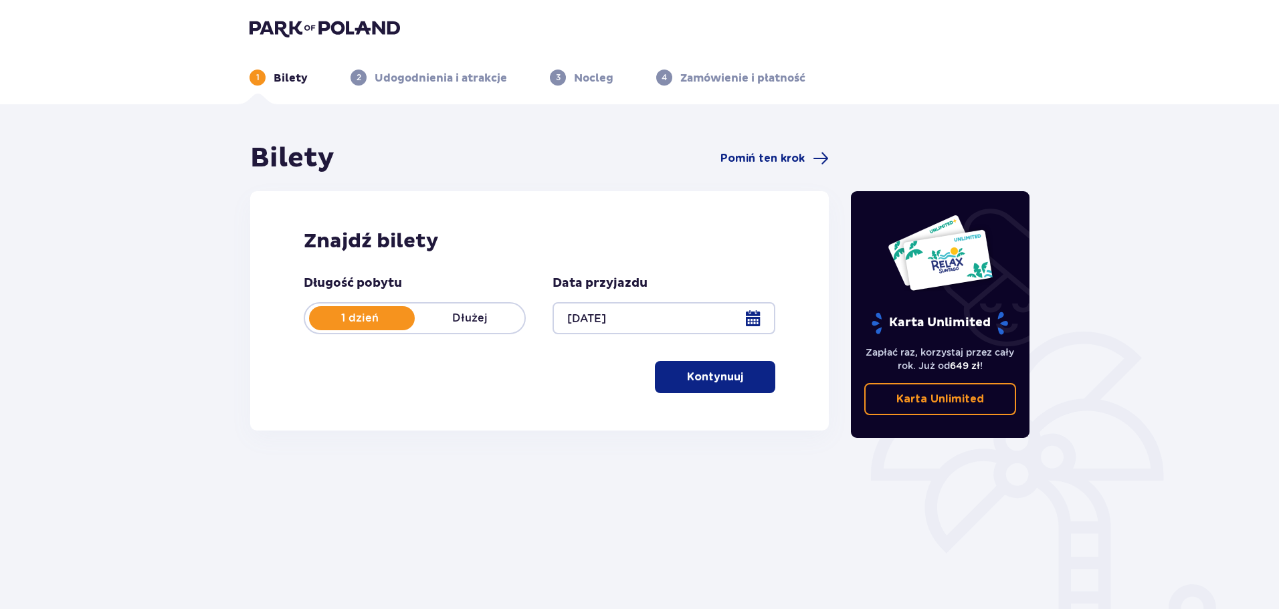
click at [705, 371] on p "Kontynuuj" at bounding box center [715, 377] width 56 height 15
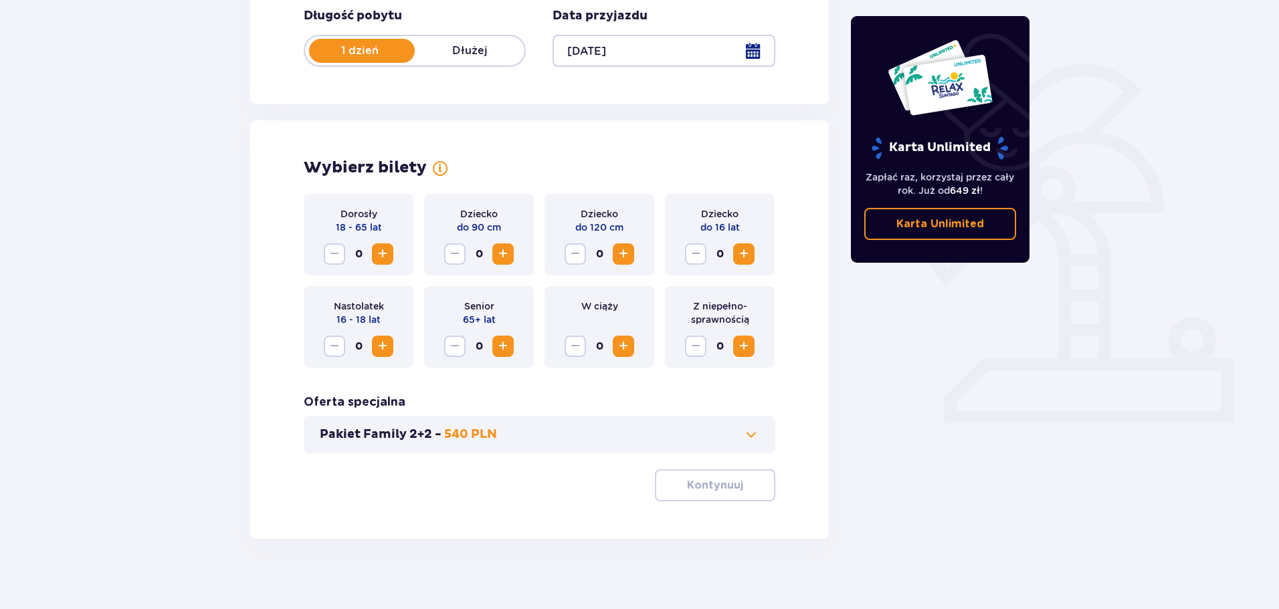
scroll to position [278, 0]
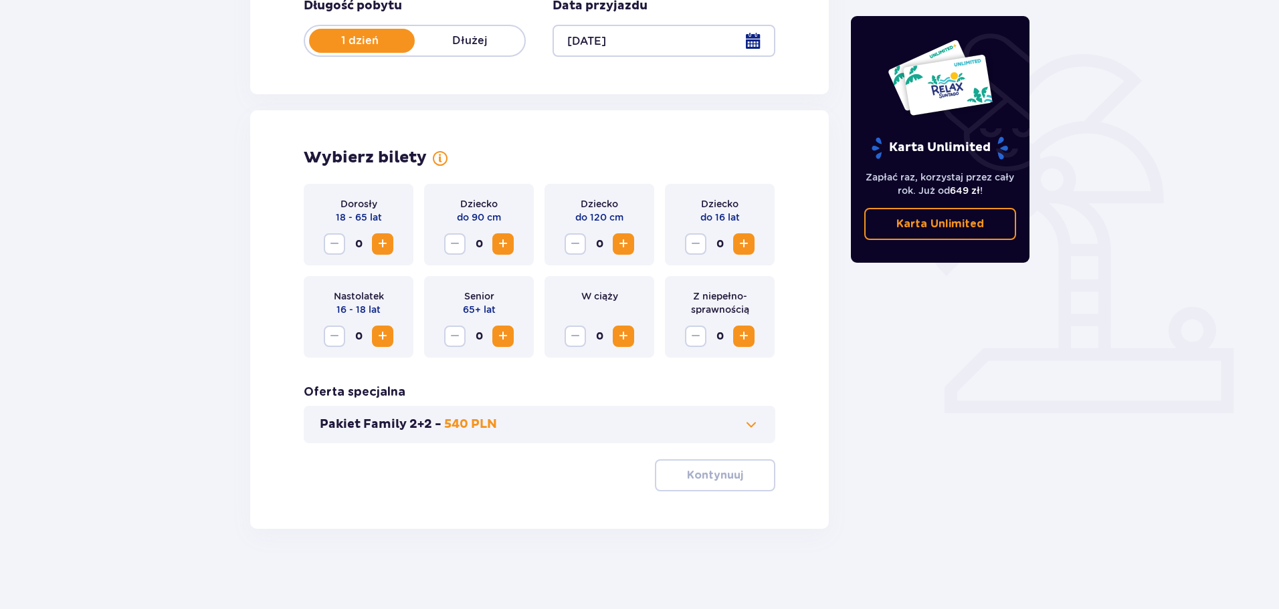
click at [384, 243] on span "Increase" at bounding box center [383, 244] width 16 height 16
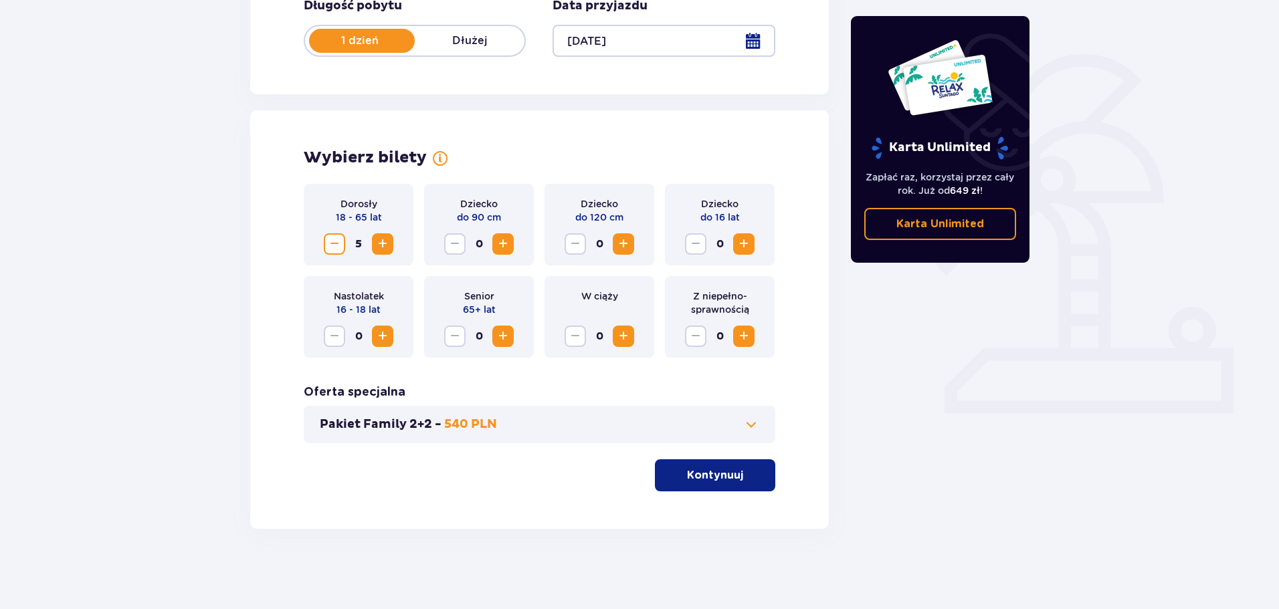
click at [384, 243] on span "Increase" at bounding box center [383, 244] width 16 height 16
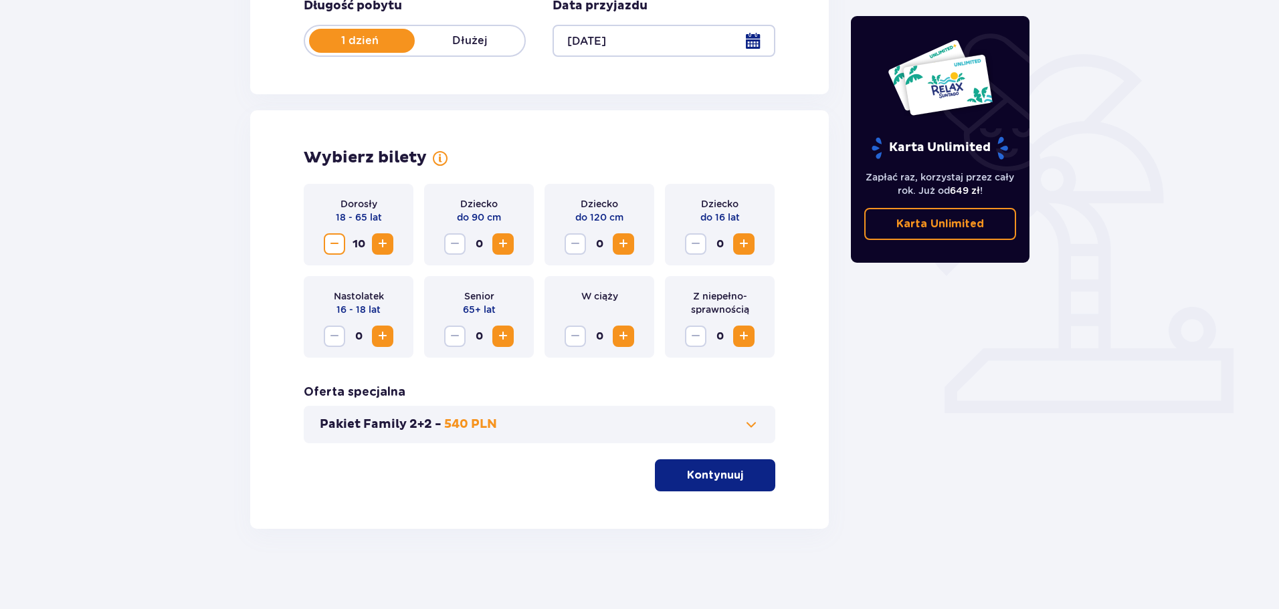
click at [384, 243] on span "Increase" at bounding box center [383, 244] width 16 height 16
click at [510, 340] on span "Increase" at bounding box center [503, 336] width 16 height 16
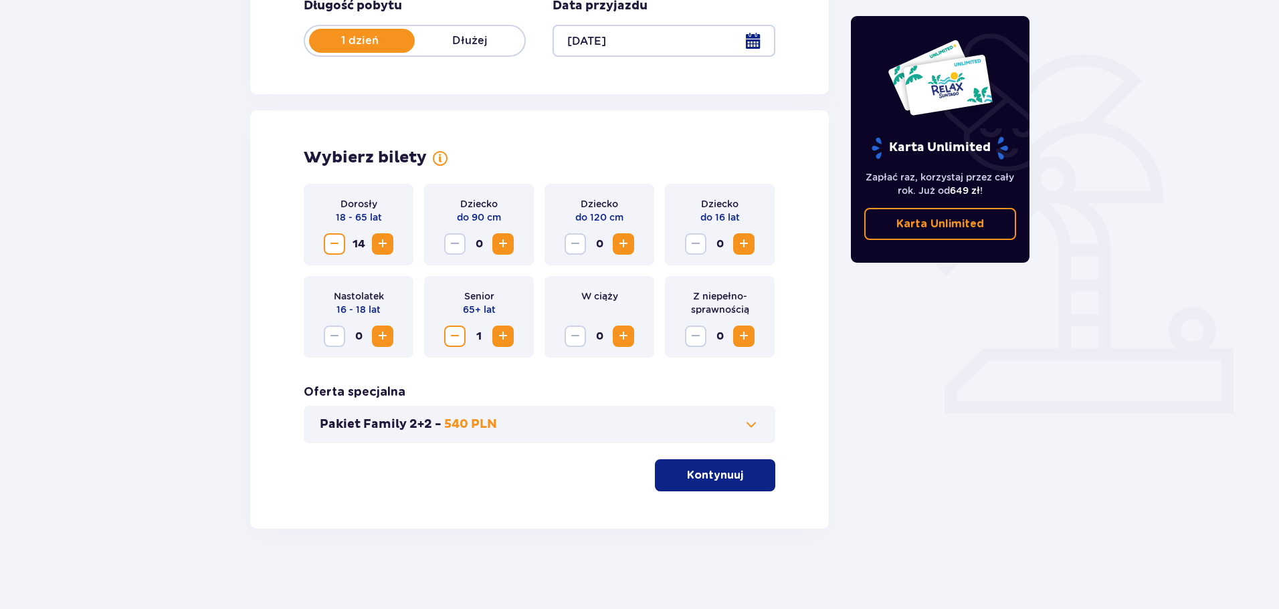
click at [510, 340] on span "Increase" at bounding box center [503, 336] width 16 height 16
click at [726, 481] on p "Kontynuuj" at bounding box center [715, 475] width 56 height 15
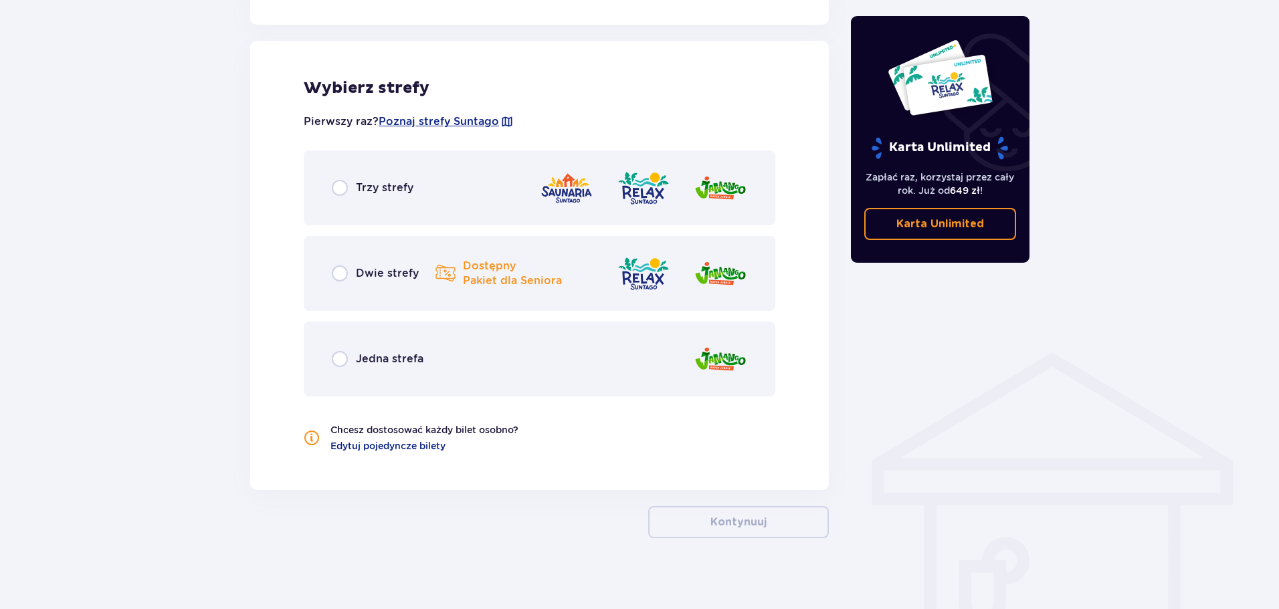
scroll to position [742, 0]
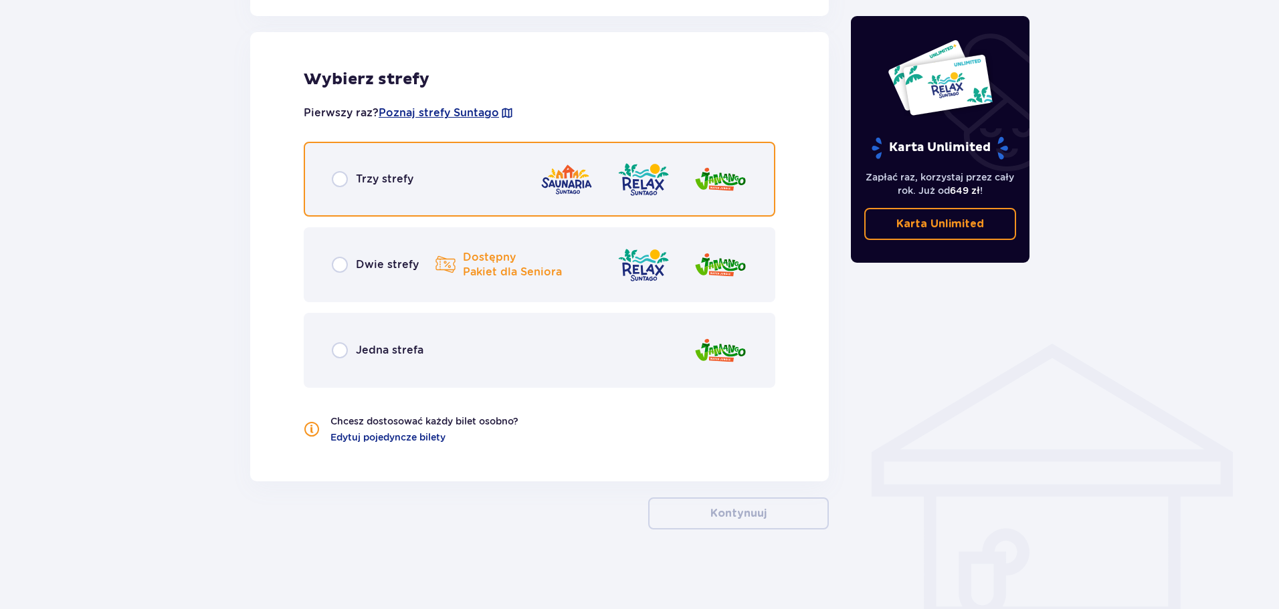
click at [344, 175] on input "radio" at bounding box center [340, 179] width 16 height 16
radio input "true"
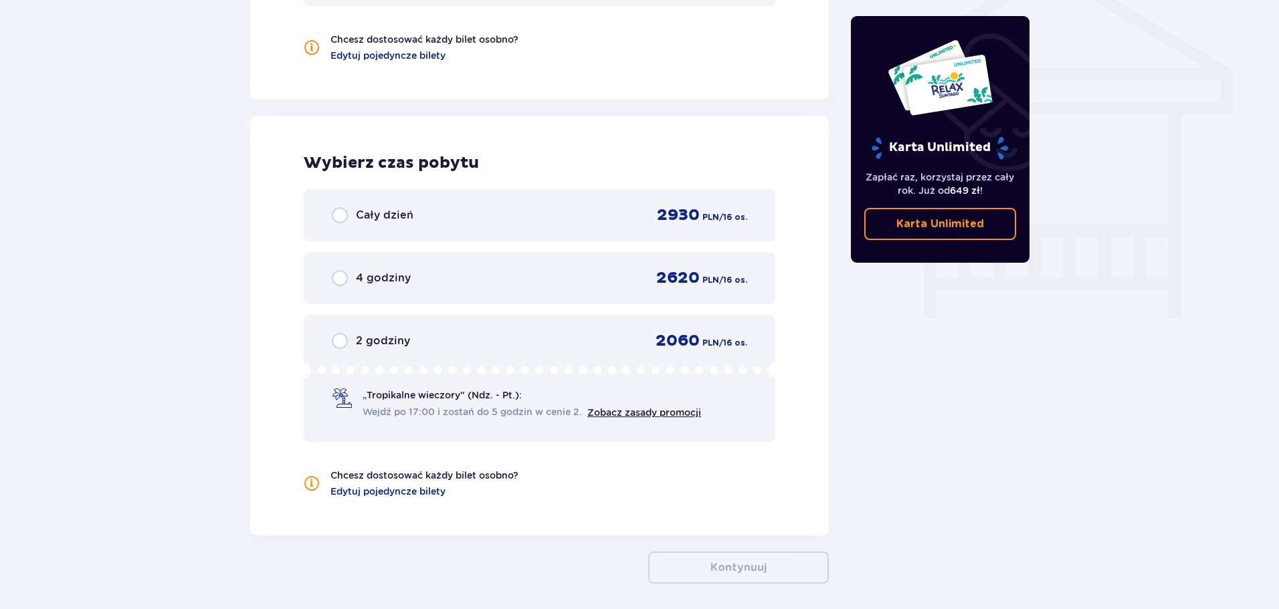
scroll to position [1179, 0]
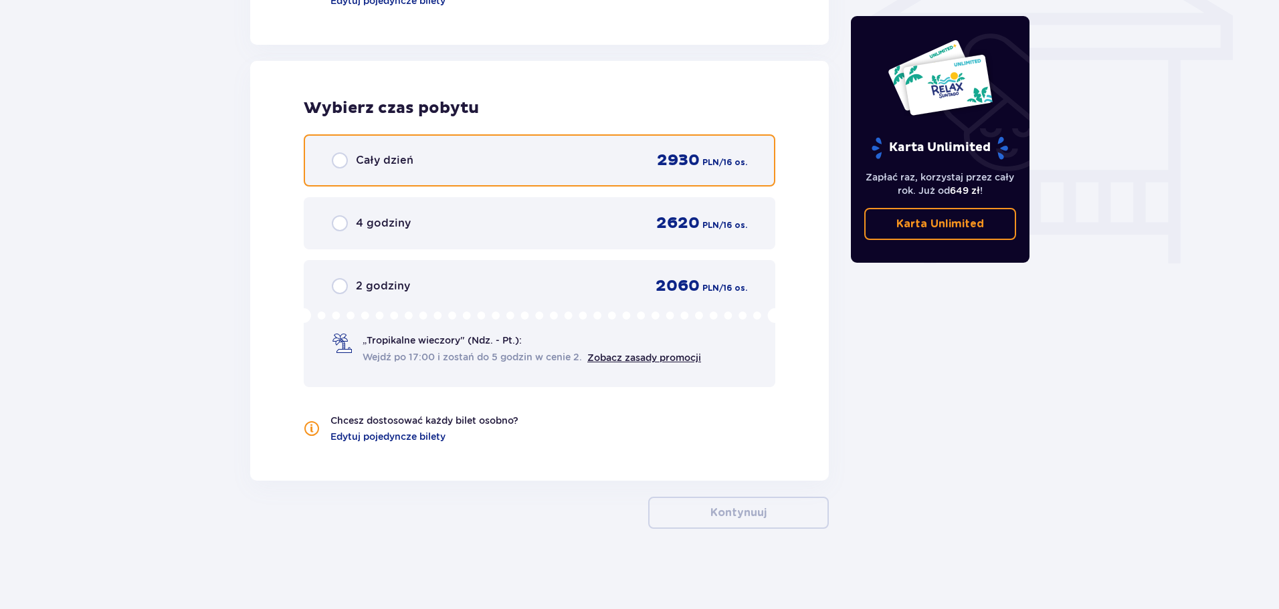
click at [338, 159] on input "radio" at bounding box center [340, 160] width 16 height 16
radio input "true"
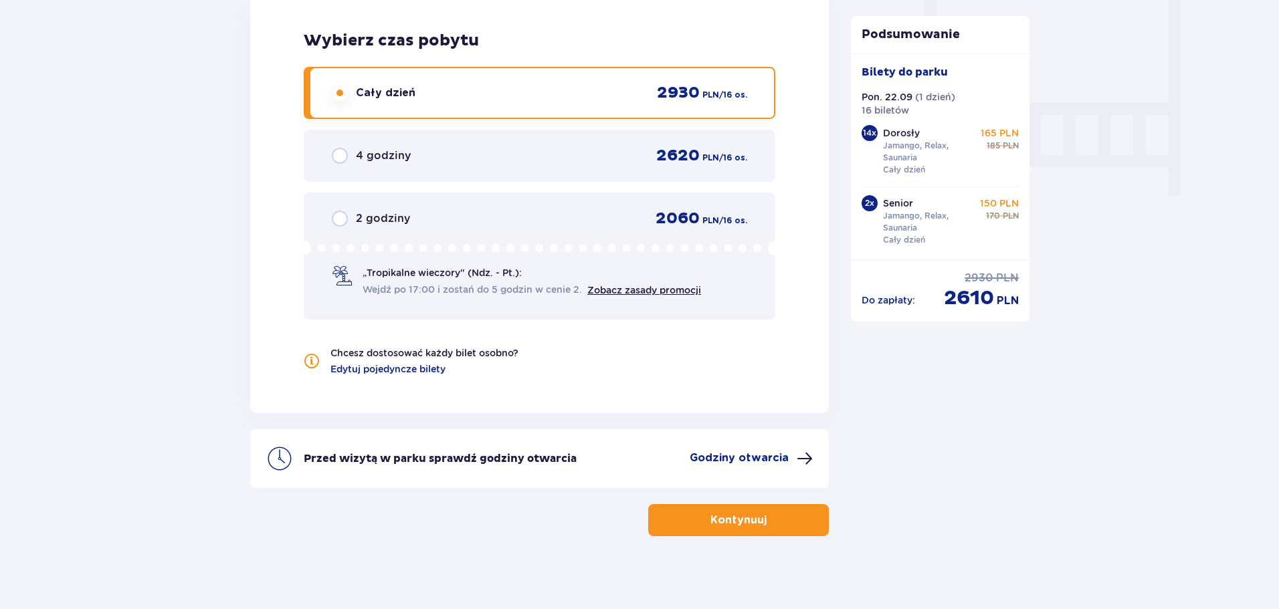
scroll to position [1254, 0]
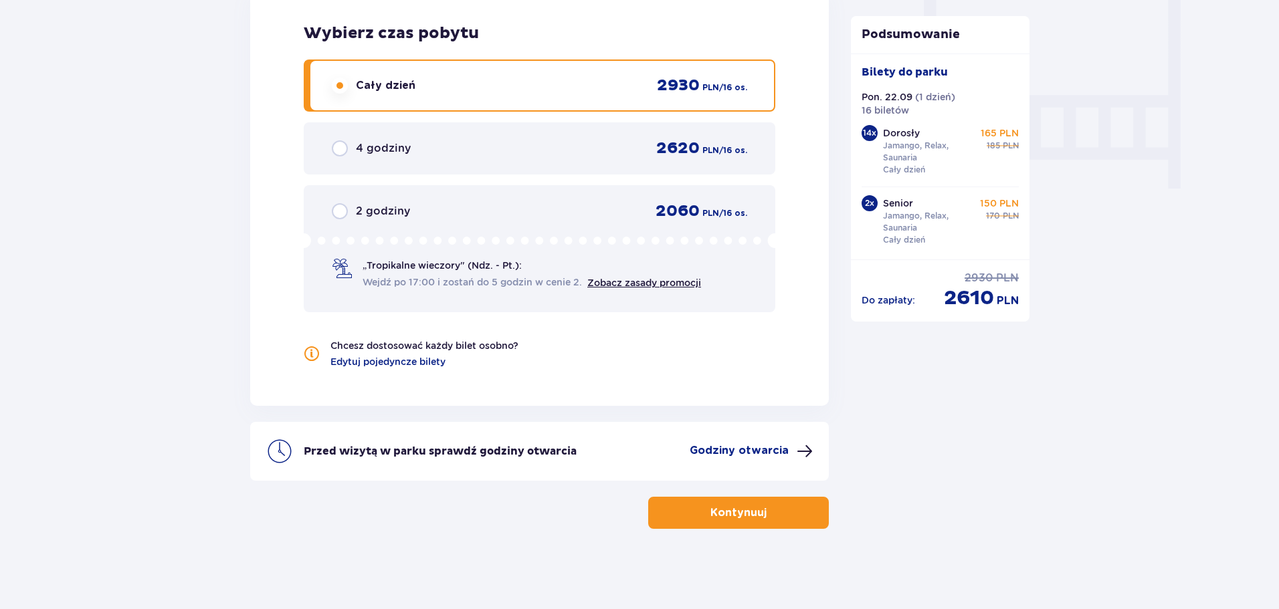
click at [755, 511] on button "Kontynuuj" at bounding box center [738, 513] width 181 height 32
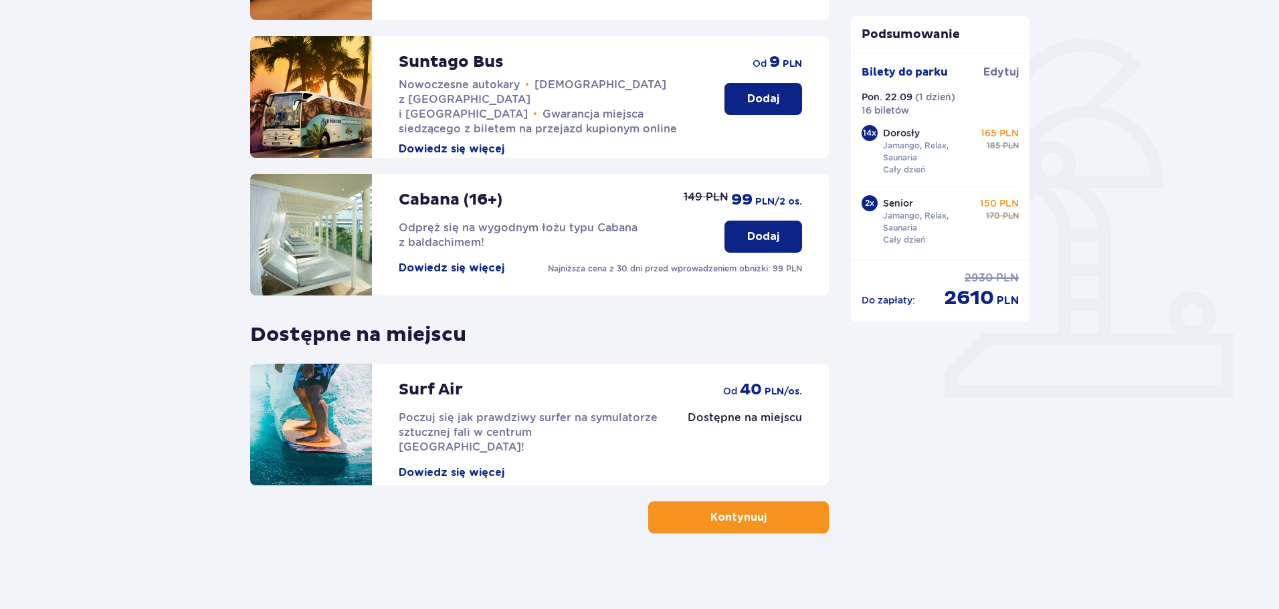
click at [730, 520] on p "Kontynuuj" at bounding box center [738, 517] width 56 height 15
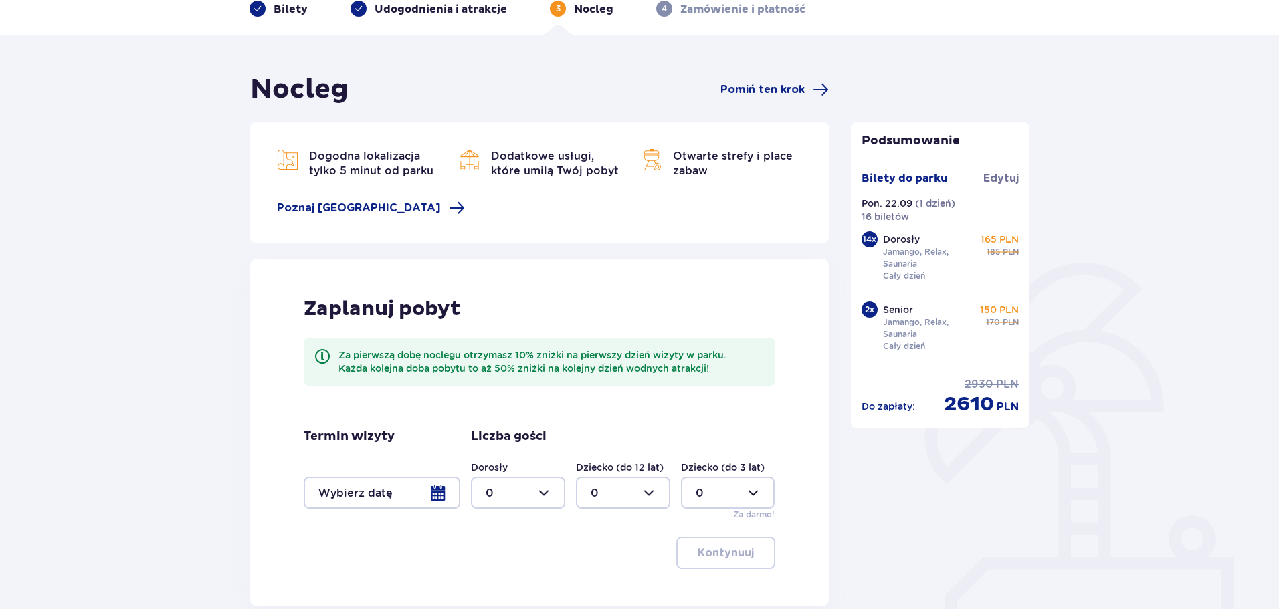
scroll to position [195, 0]
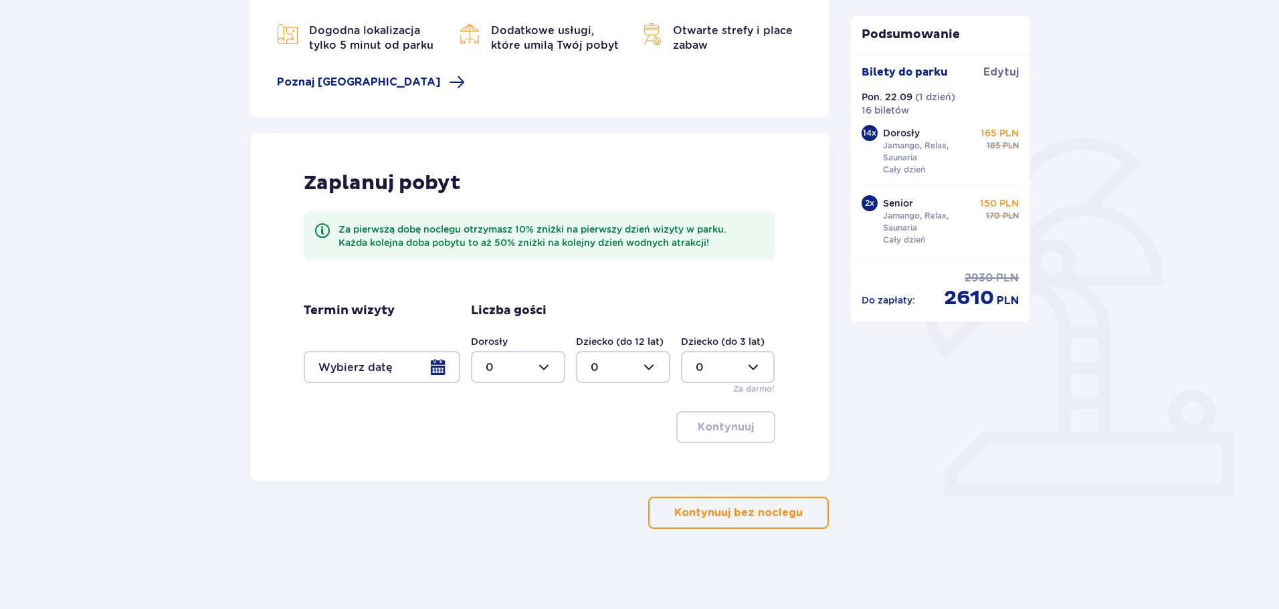
click at [434, 367] on div at bounding box center [382, 367] width 157 height 32
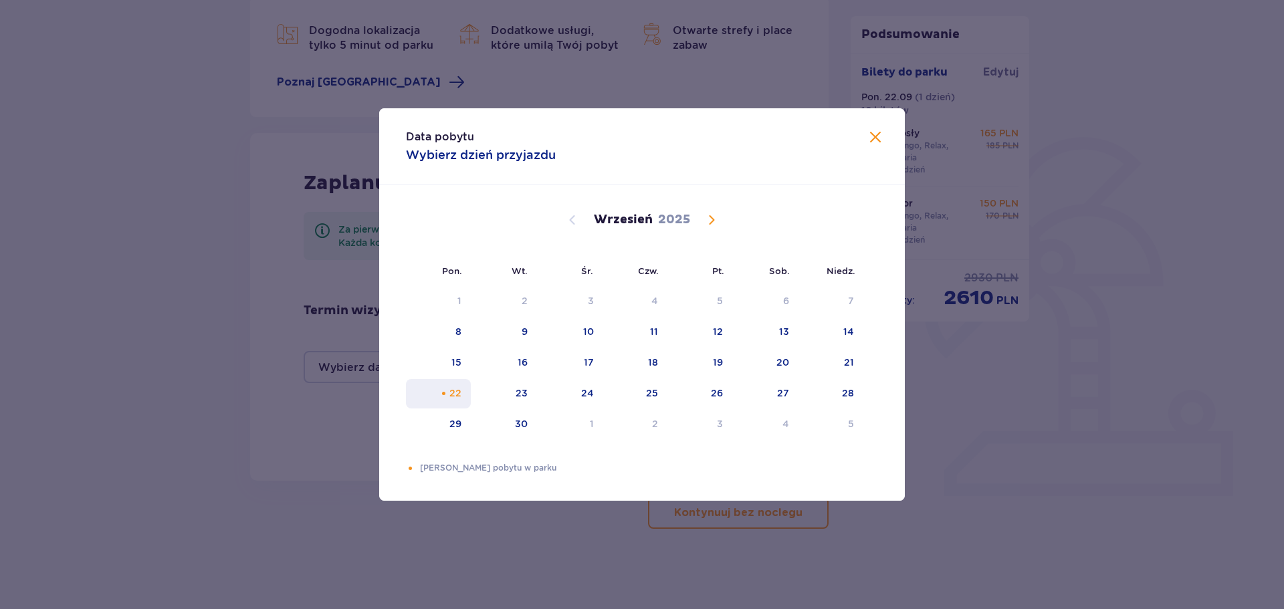
click at [453, 392] on div "22" at bounding box center [455, 393] width 12 height 13
click at [508, 397] on div "23" at bounding box center [504, 393] width 66 height 29
type input "22.09.25 - 23.09.25"
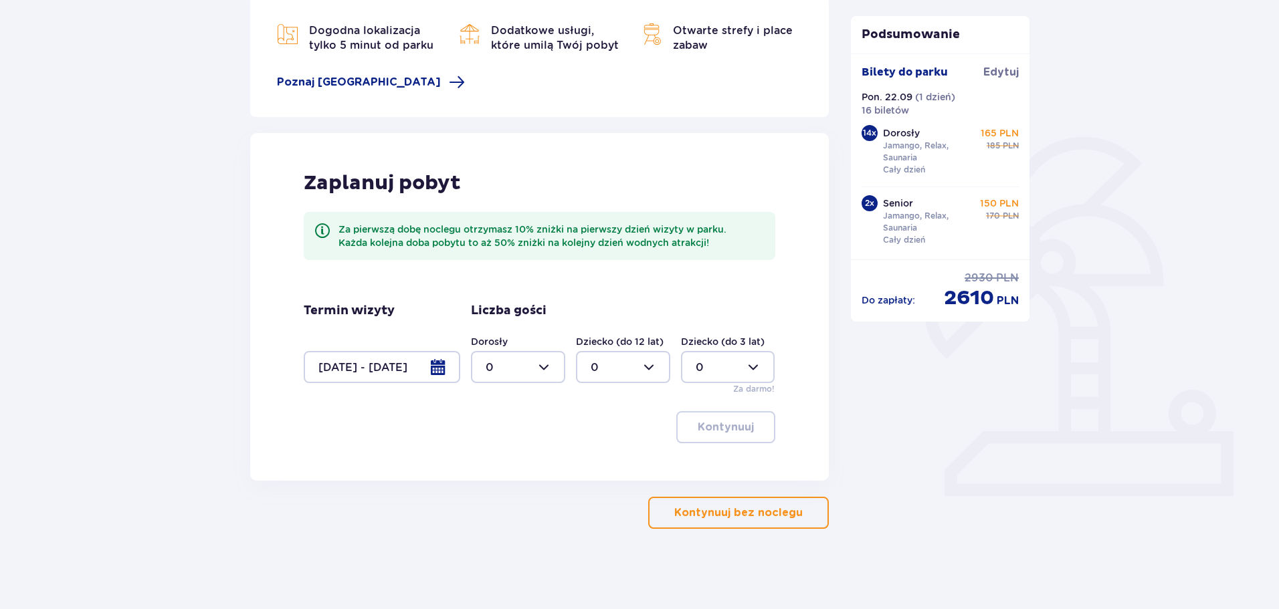
click at [549, 367] on div at bounding box center [518, 367] width 94 height 32
drag, startPoint x: 559, startPoint y: 400, endPoint x: 552, endPoint y: 463, distance: 63.3
click at [550, 519] on span "0 1 2 3 4 5 6 7 8 9 10 11 12 13 14 15 16 17 18" at bounding box center [518, 453] width 94 height 134
click at [501, 452] on div "16" at bounding box center [518, 452] width 65 height 15
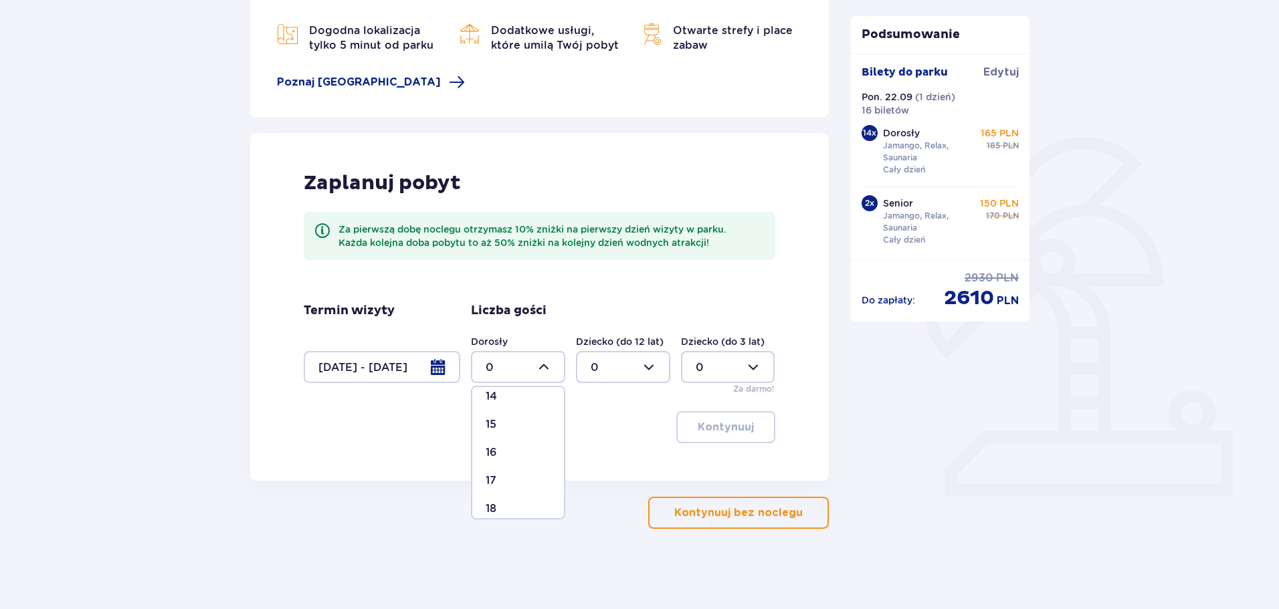
type input "16"
click at [705, 426] on p "Kontynuuj" at bounding box center [726, 427] width 56 height 15
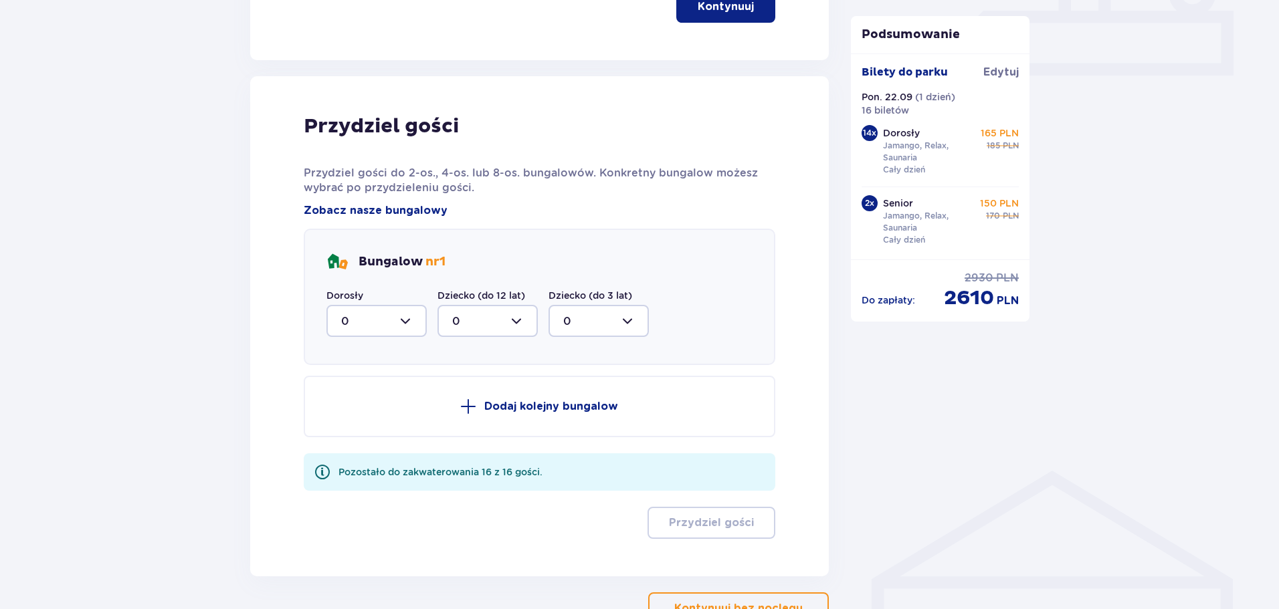
scroll to position [676, 0]
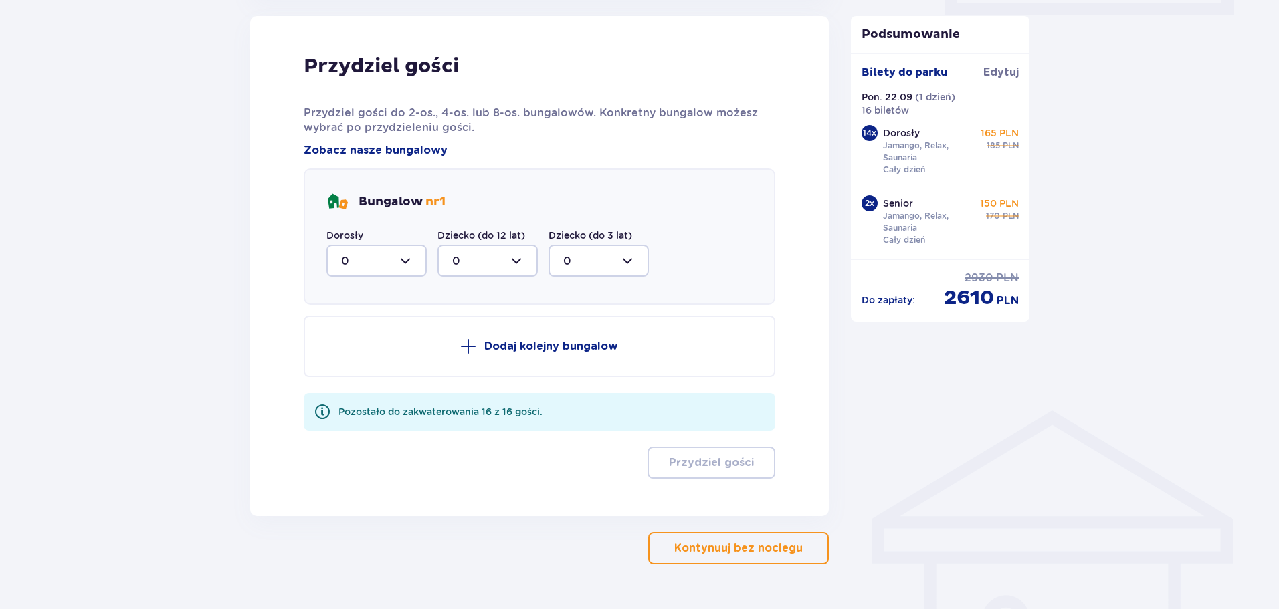
click at [411, 259] on div at bounding box center [376, 261] width 100 height 32
click at [350, 318] on div "4" at bounding box center [376, 319] width 71 height 15
type input "4"
click at [468, 345] on span at bounding box center [468, 346] width 16 height 16
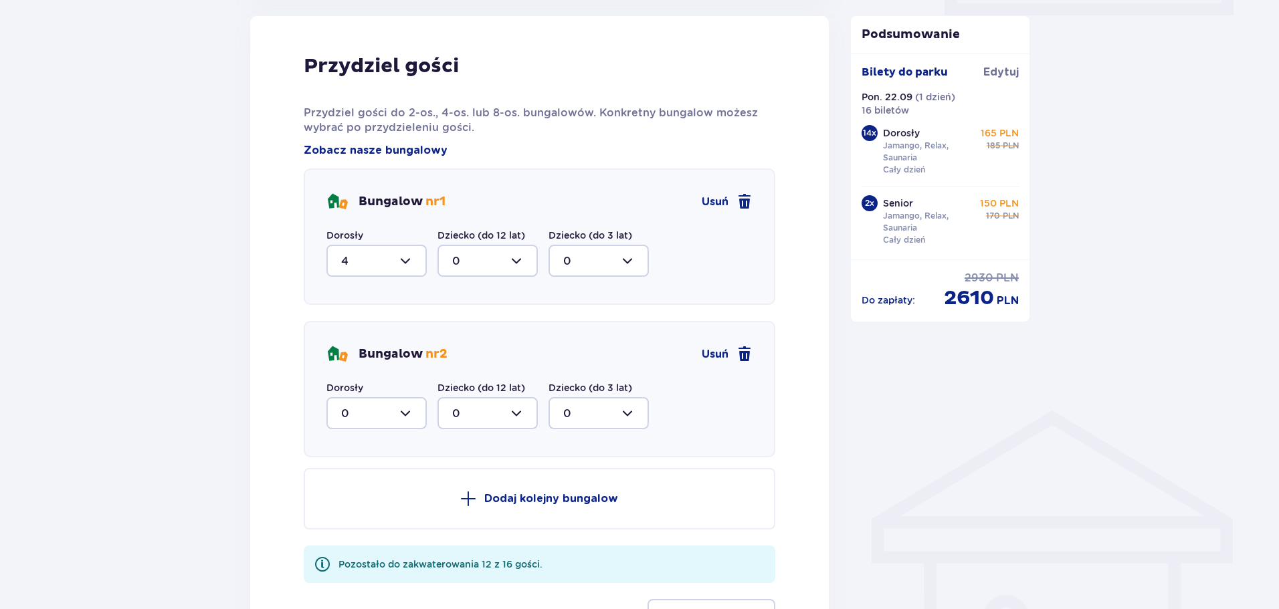
click at [411, 411] on div at bounding box center [376, 413] width 100 height 32
click at [361, 497] on div "4" at bounding box center [376, 497] width 71 height 15
type input "4"
click at [488, 508] on button "Dodaj kolejny bungalow" at bounding box center [540, 499] width 472 height 62
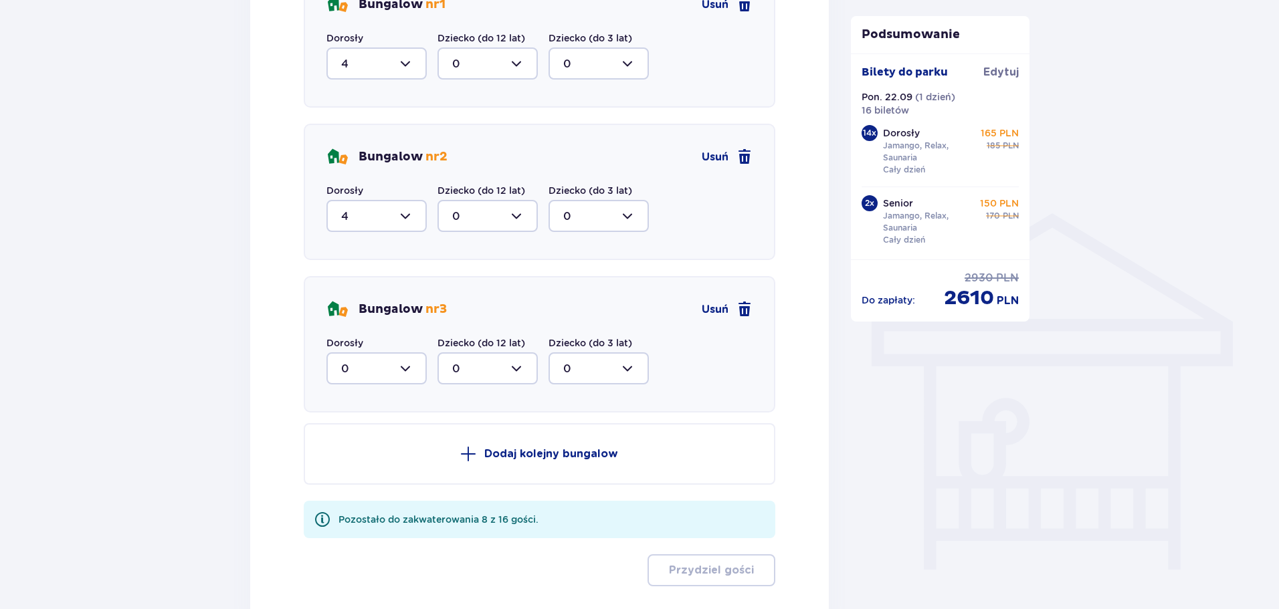
scroll to position [886, 0]
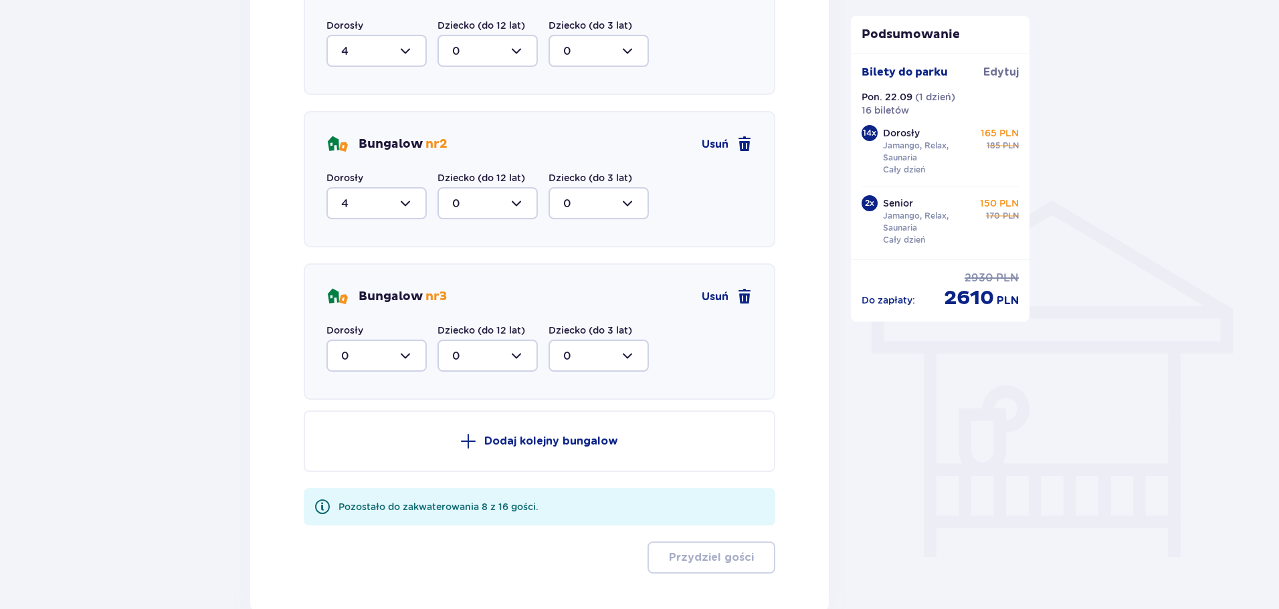
click at [396, 355] on div at bounding box center [376, 356] width 100 height 32
click at [340, 447] on span "4" at bounding box center [377, 446] width 98 height 28
type input "4"
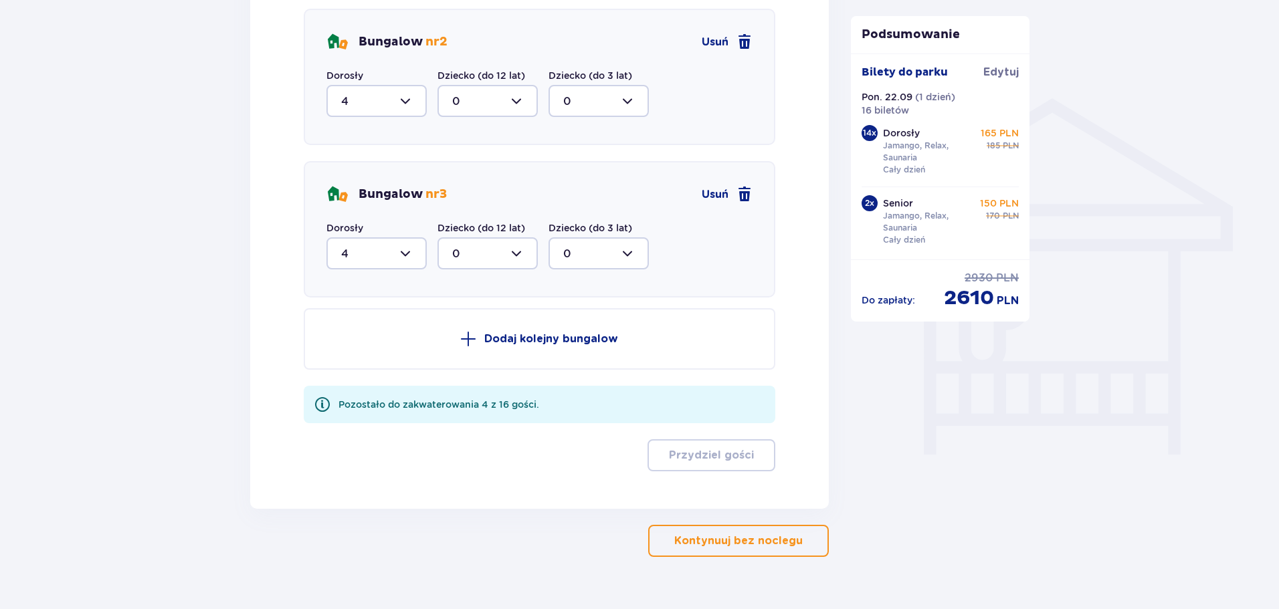
click at [476, 340] on span at bounding box center [468, 339] width 16 height 16
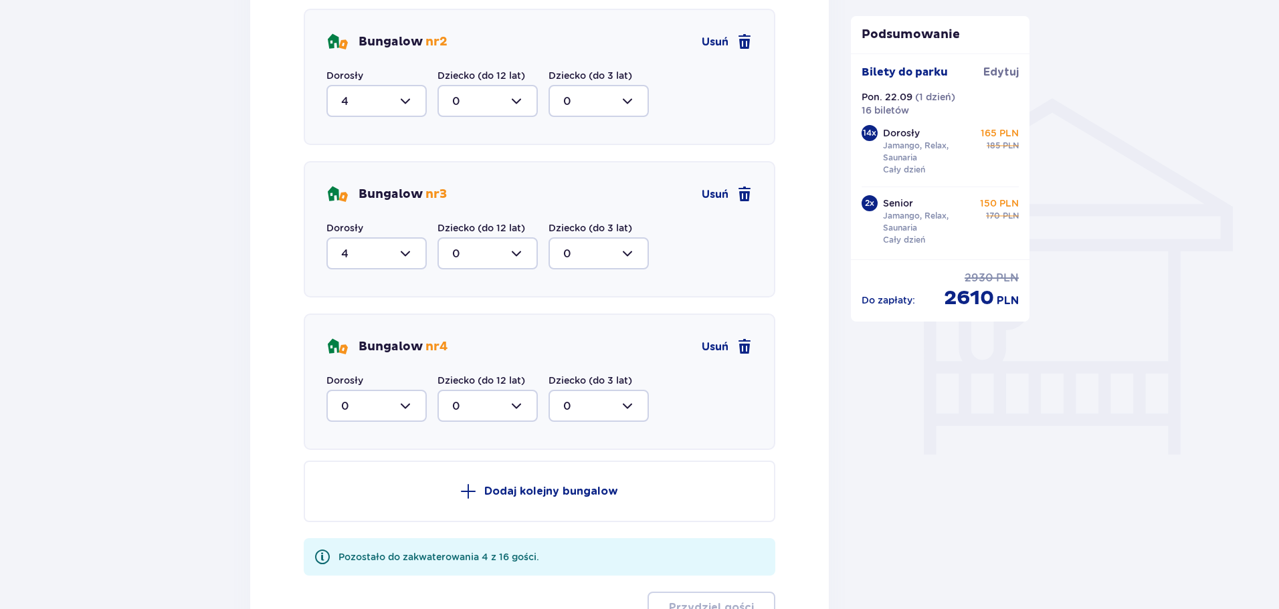
click at [403, 406] on div at bounding box center [376, 406] width 100 height 32
click at [350, 531] on div "3" at bounding box center [376, 531] width 71 height 15
type input "3"
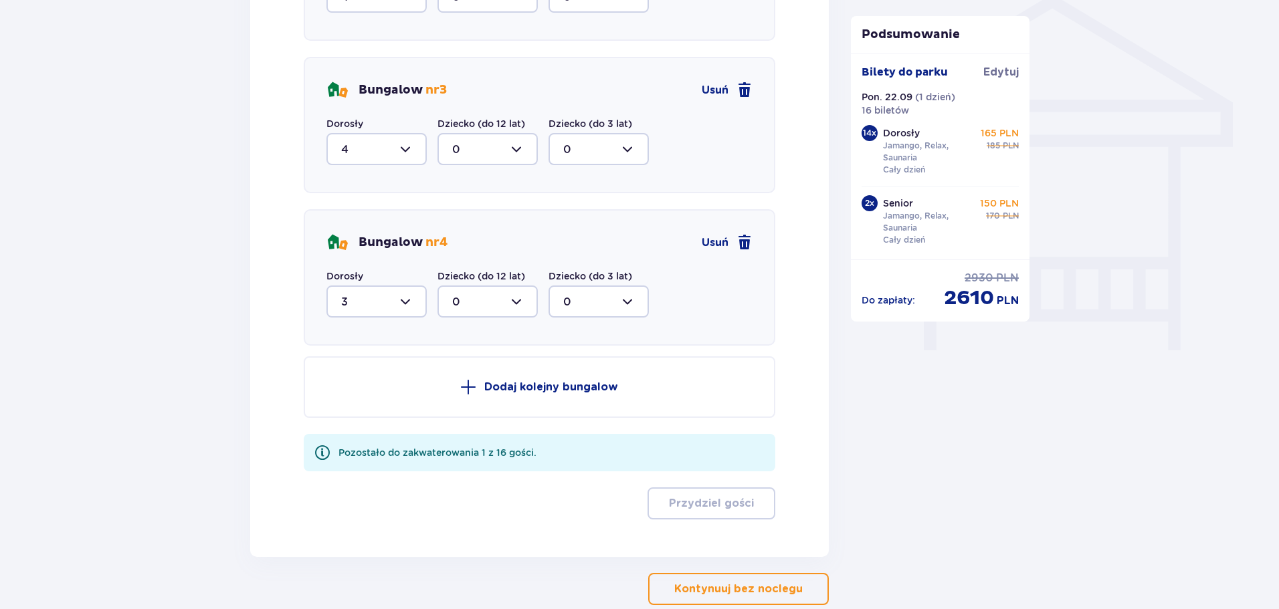
scroll to position [1096, 0]
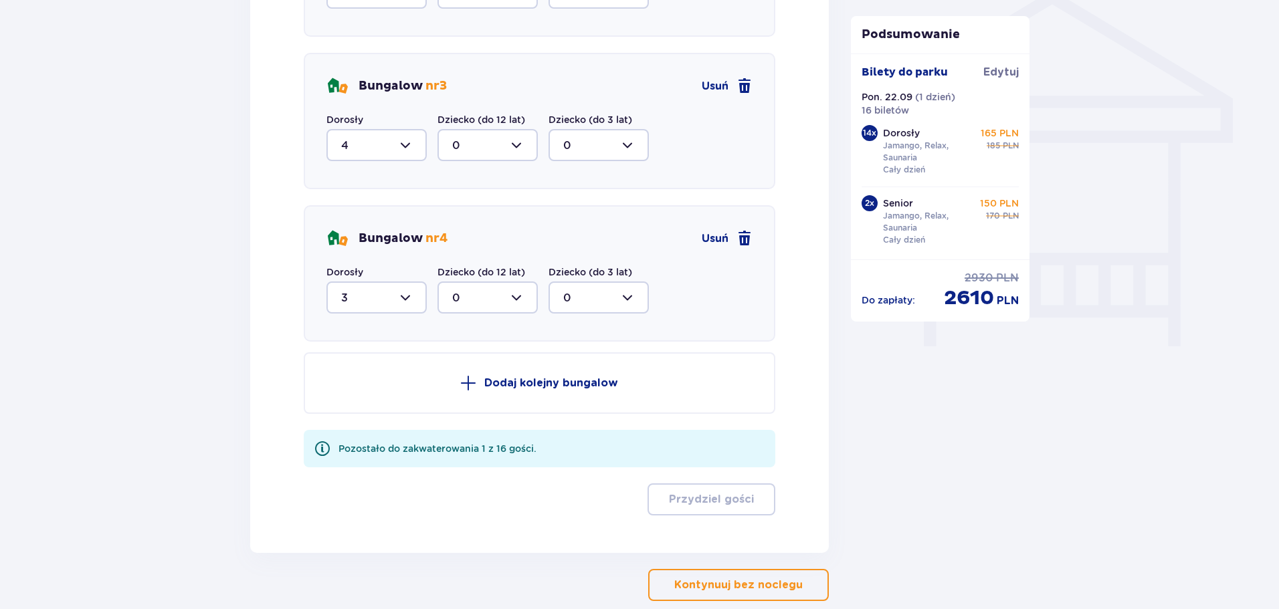
click at [465, 379] on span at bounding box center [468, 383] width 16 height 16
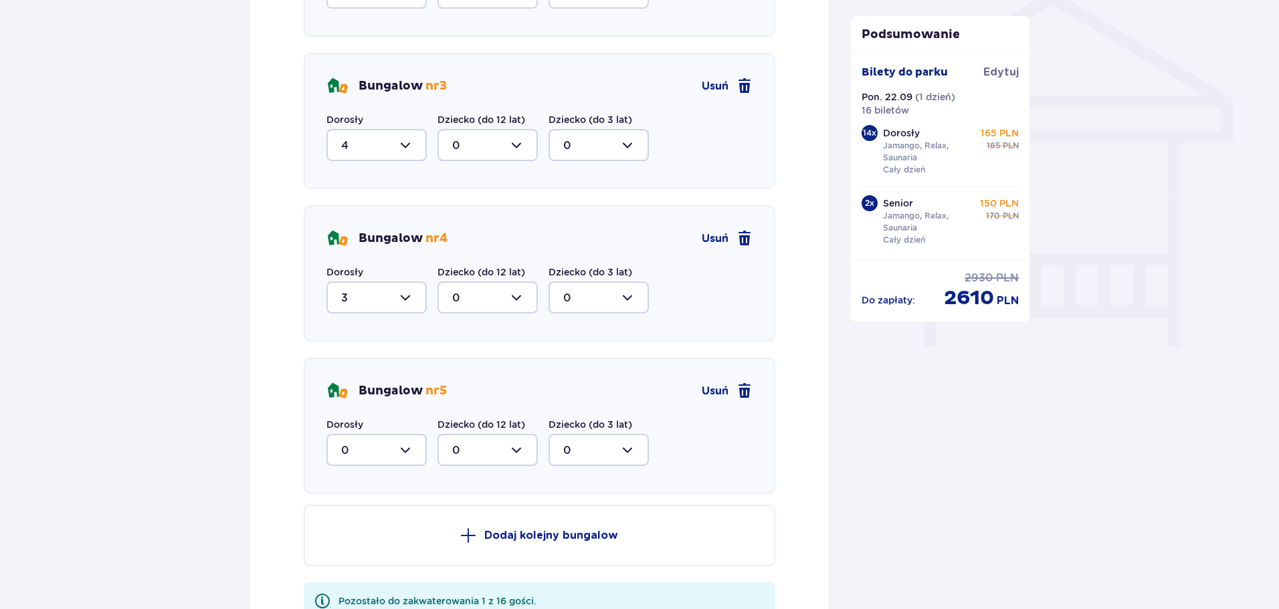
click at [417, 453] on div at bounding box center [376, 450] width 100 height 32
click at [346, 516] on div "1" at bounding box center [376, 519] width 71 height 15
type input "1"
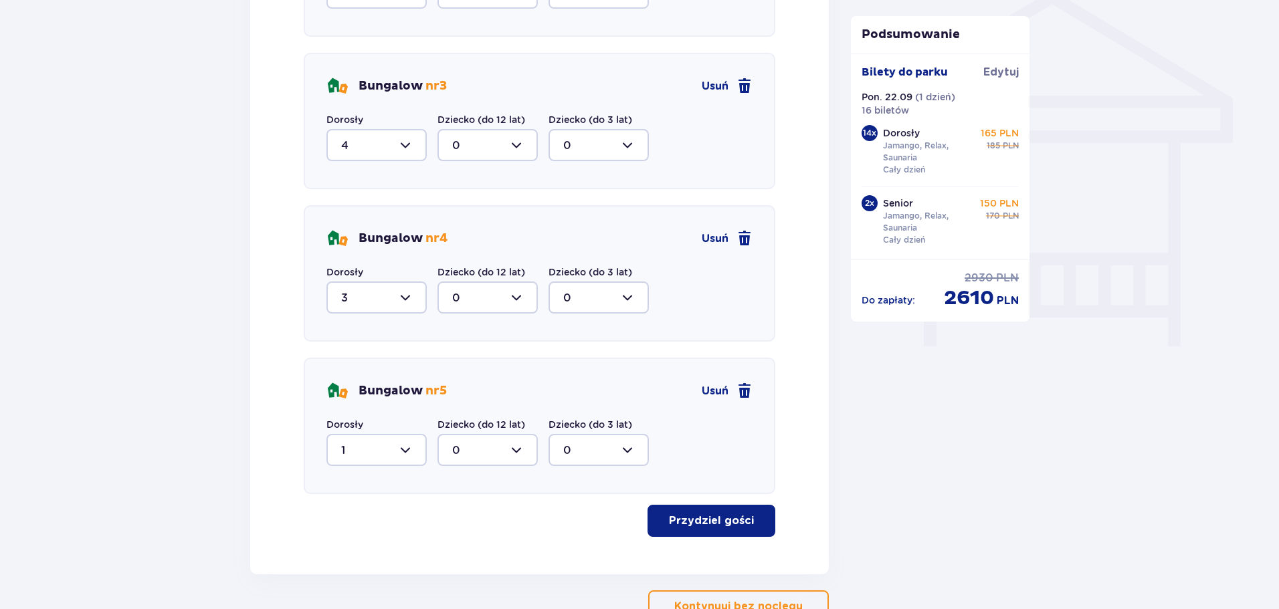
click at [710, 516] on p "Przydziel gości" at bounding box center [711, 521] width 85 height 15
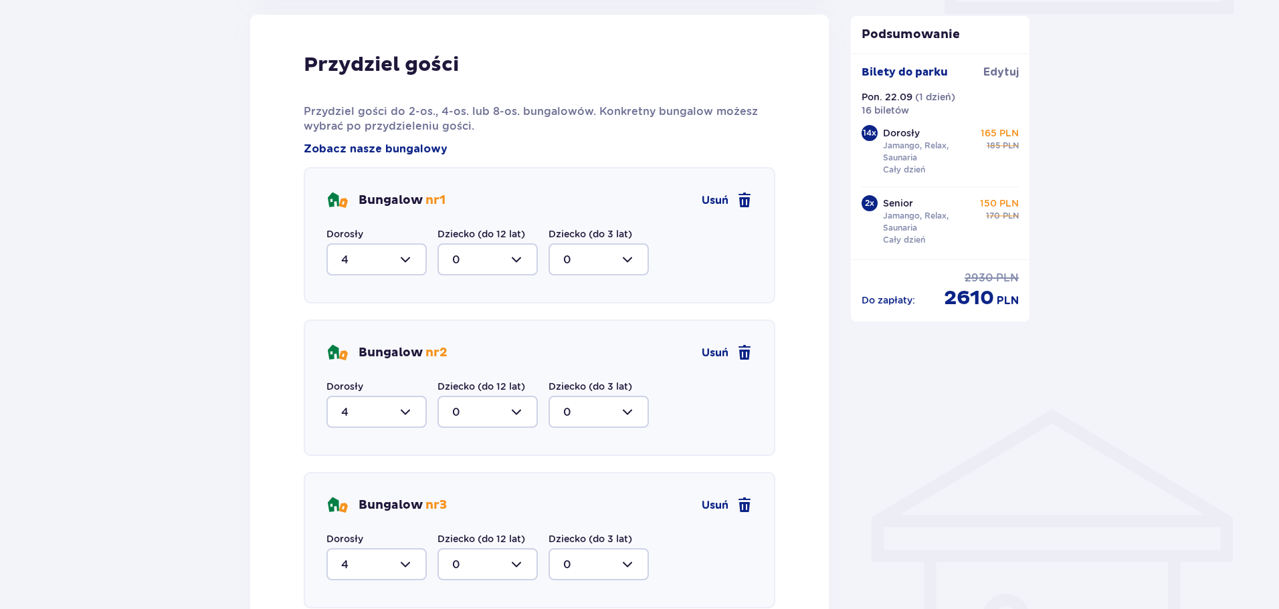
scroll to position [648, 0]
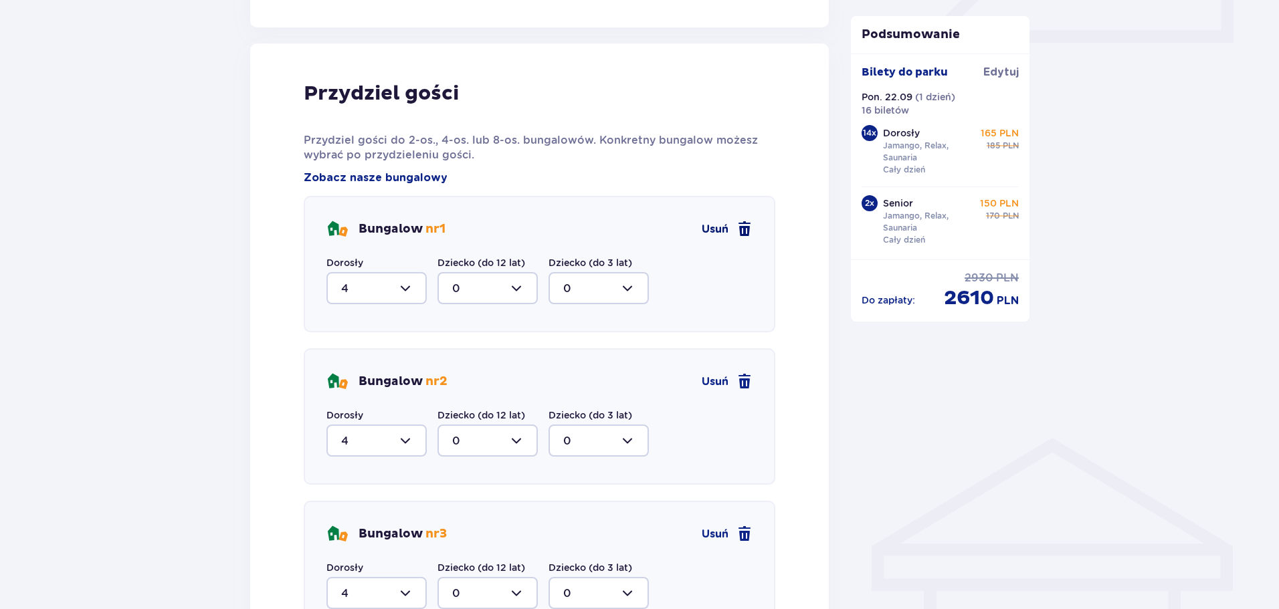
click at [750, 233] on span at bounding box center [744, 229] width 16 height 16
click at [738, 227] on span at bounding box center [744, 229] width 16 height 16
type input "3"
type input "1"
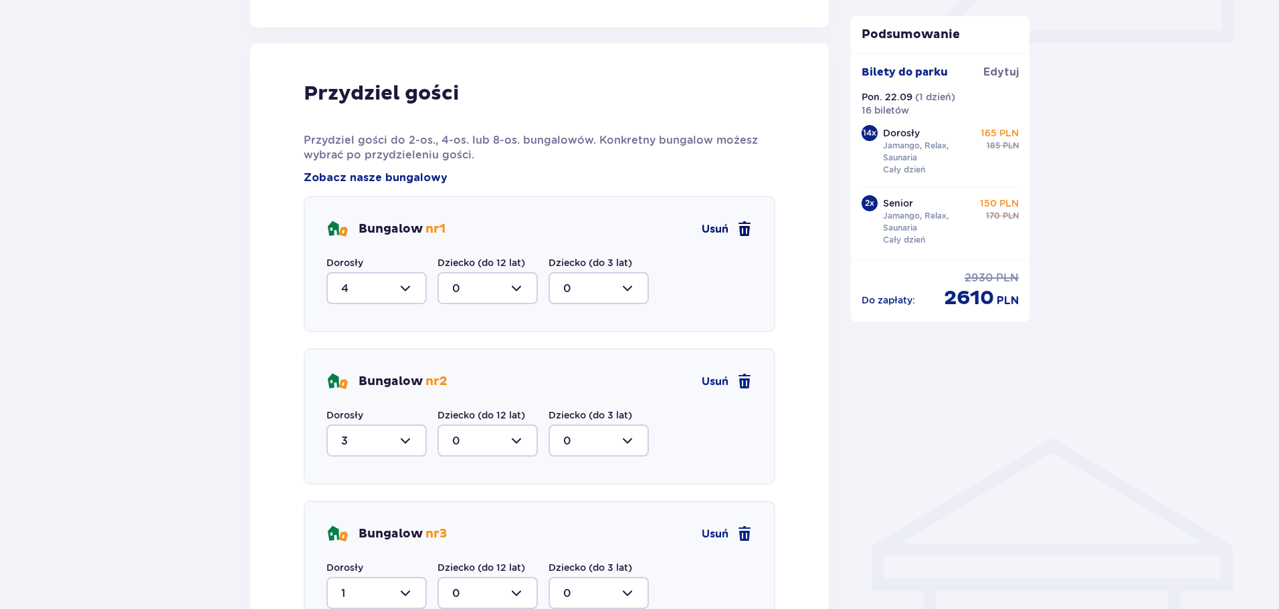
click at [742, 225] on span at bounding box center [744, 229] width 16 height 16
type input "3"
type input "1"
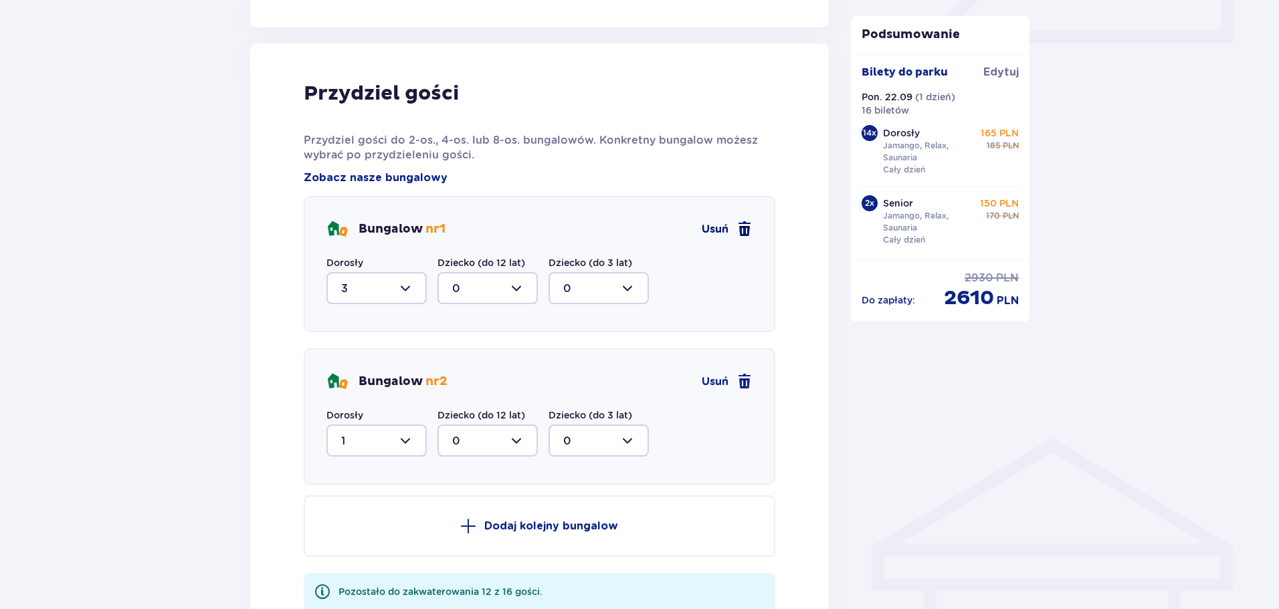
click at [742, 225] on span at bounding box center [744, 229] width 16 height 16
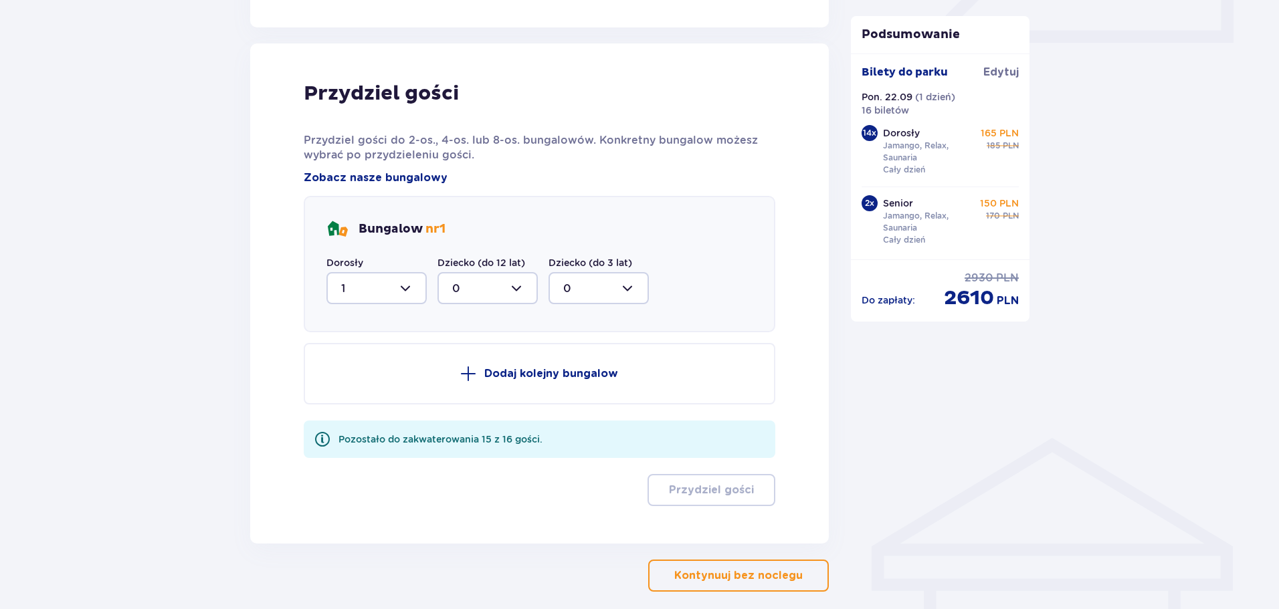
click at [415, 292] on div at bounding box center [376, 288] width 100 height 32
click at [345, 329] on p "0" at bounding box center [345, 329] width 8 height 15
type input "0"
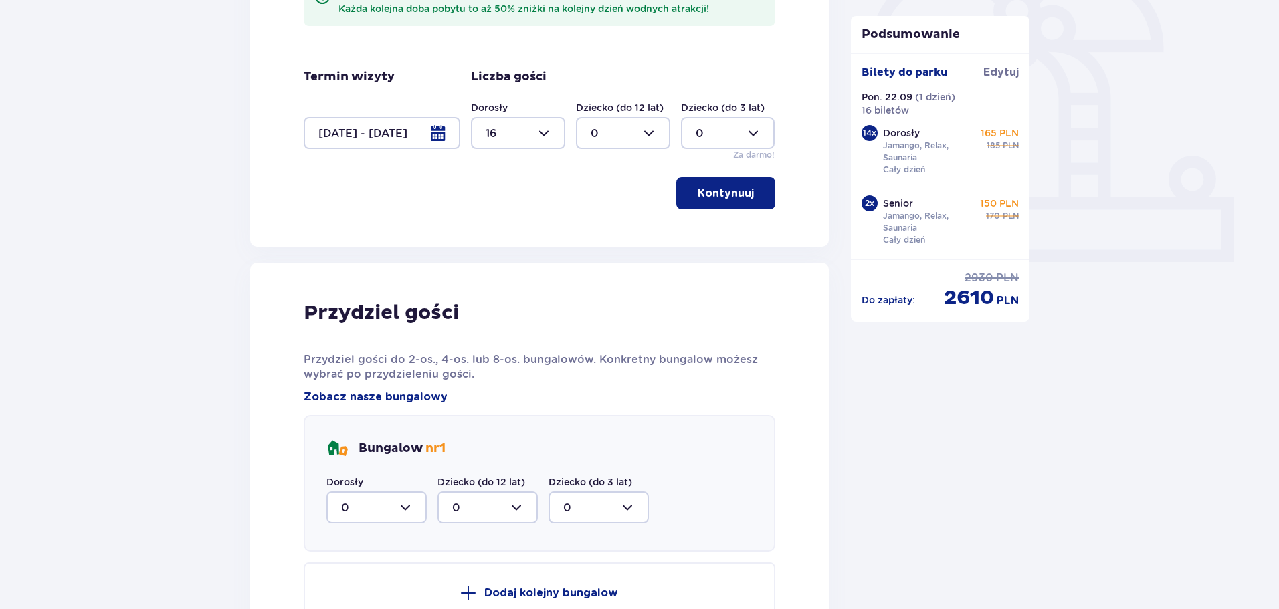
scroll to position [0, 0]
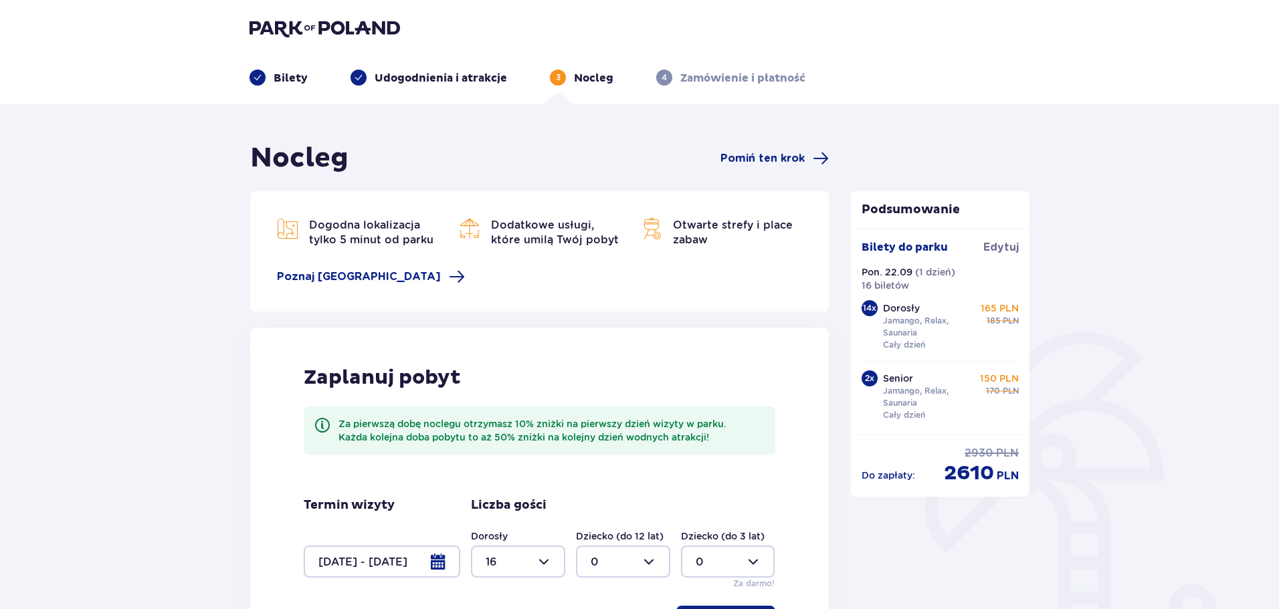
click at [536, 564] on div at bounding box center [518, 562] width 94 height 32
click at [503, 431] on div "0" at bounding box center [518, 431] width 65 height 15
type input "0"
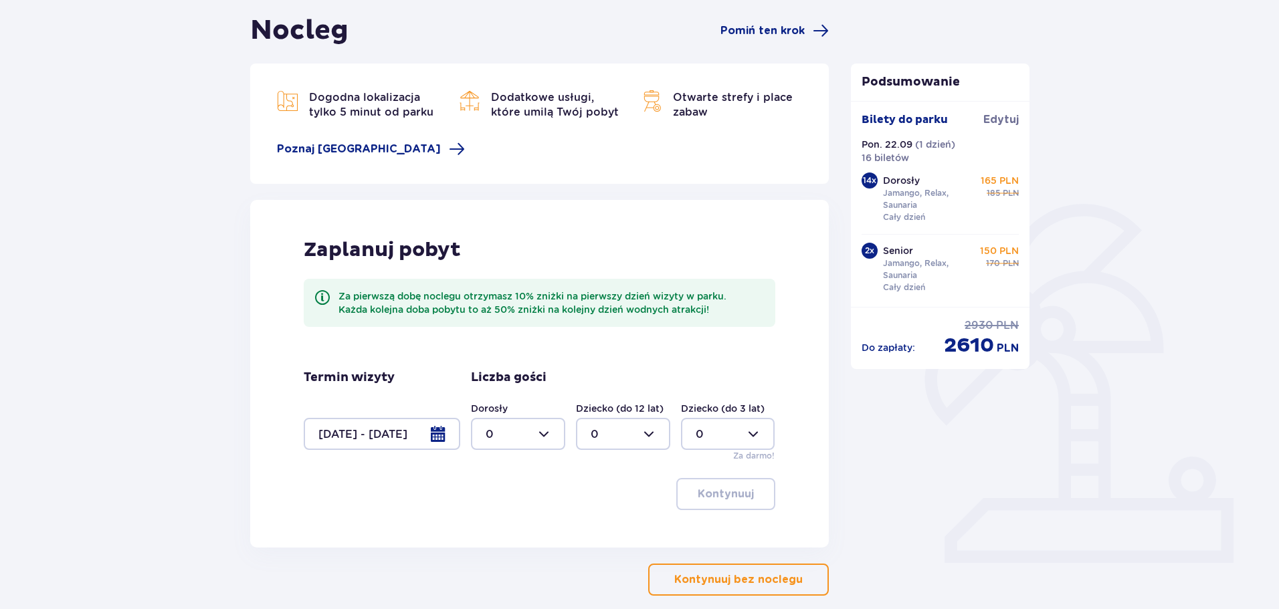
scroll to position [195, 0]
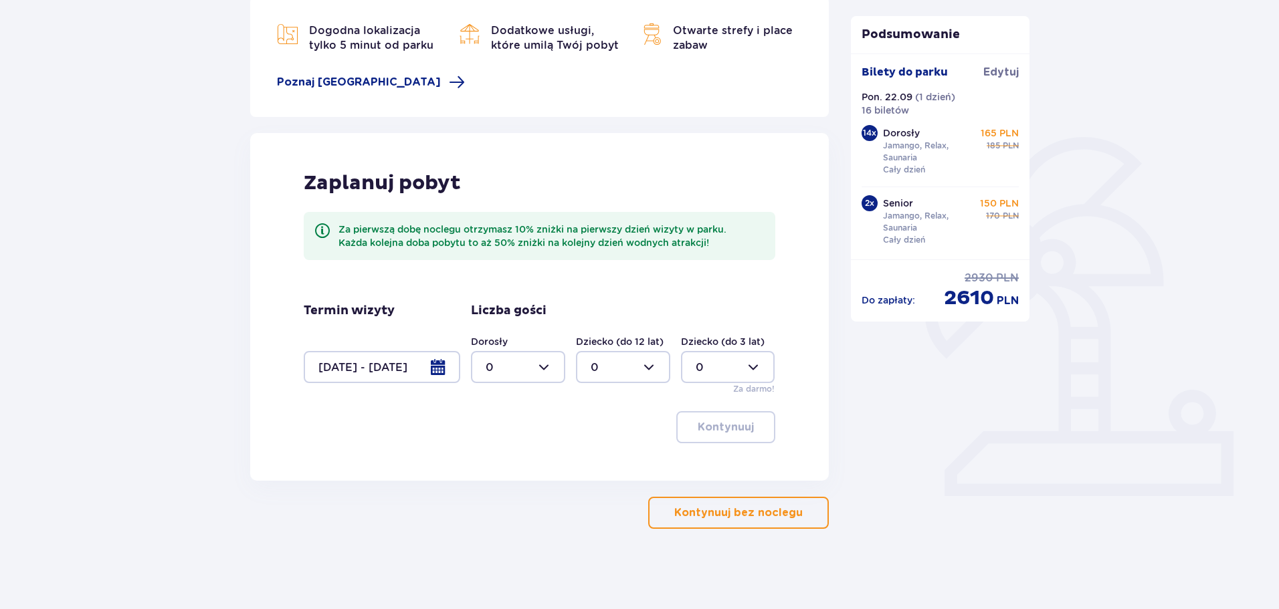
click at [684, 506] on p "Kontynuuj bez noclegu" at bounding box center [738, 513] width 128 height 15
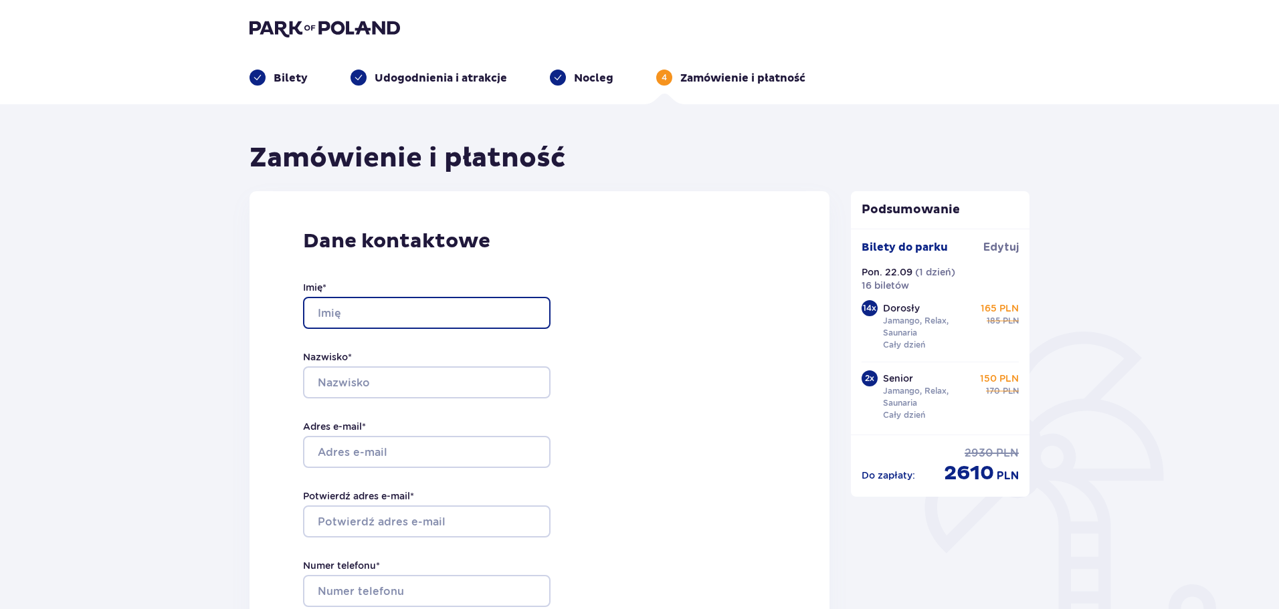
click at [379, 314] on input "Imię *" at bounding box center [426, 313] width 247 height 32
type input "Danuta"
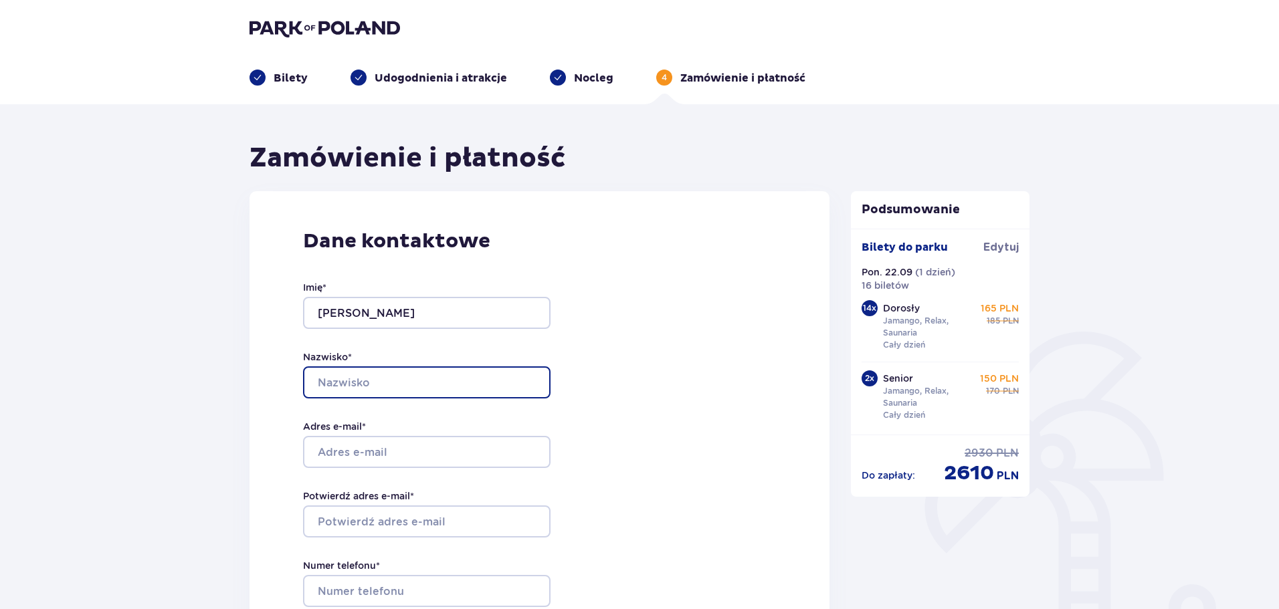
click at [363, 380] on input "Nazwisko *" at bounding box center [426, 383] width 247 height 32
type input "Pakosik"
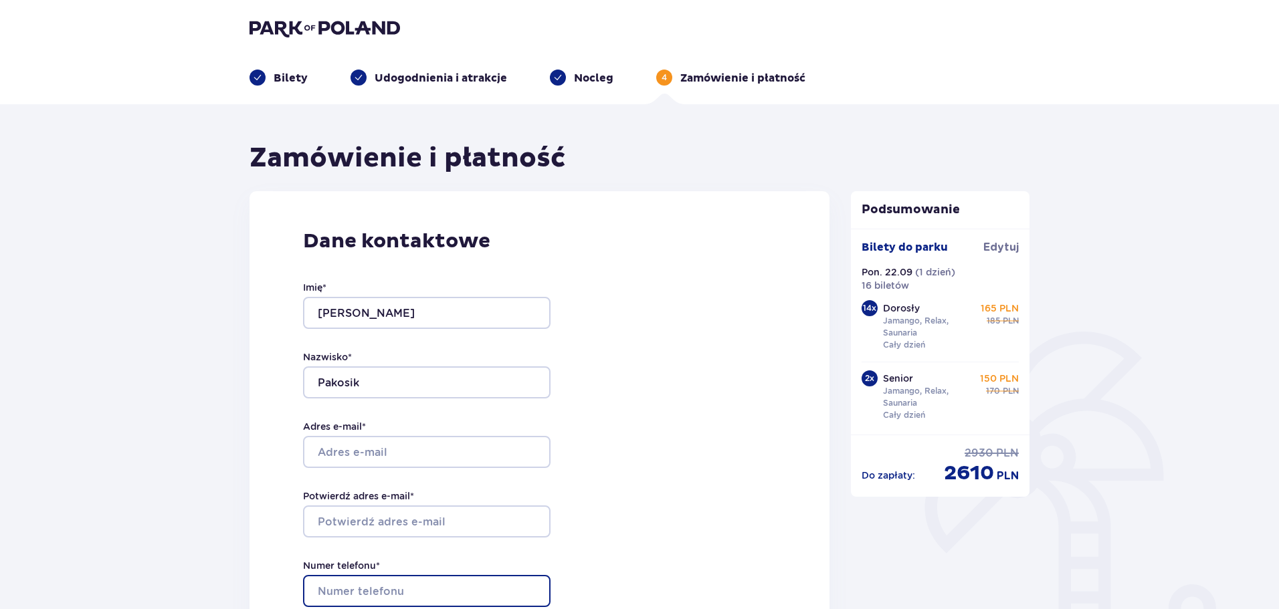
type input "514112593"
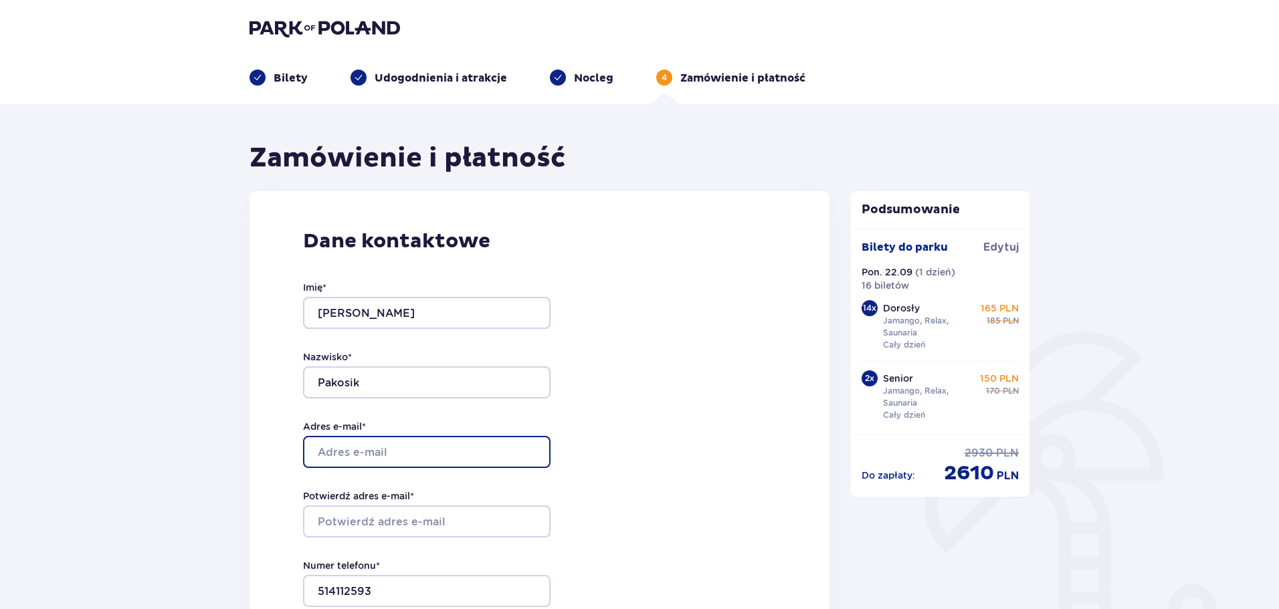
click at [362, 447] on input "Adres e-mail *" at bounding box center [426, 452] width 247 height 32
type input "d.pakosik@wp.pl"
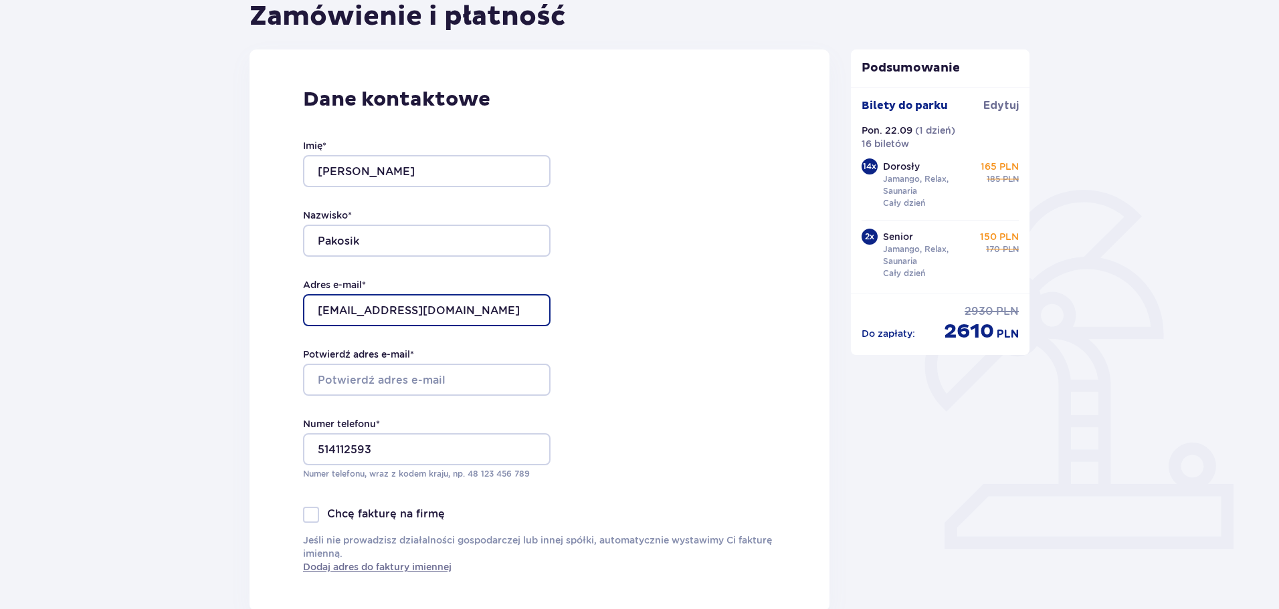
scroll to position [154, 0]
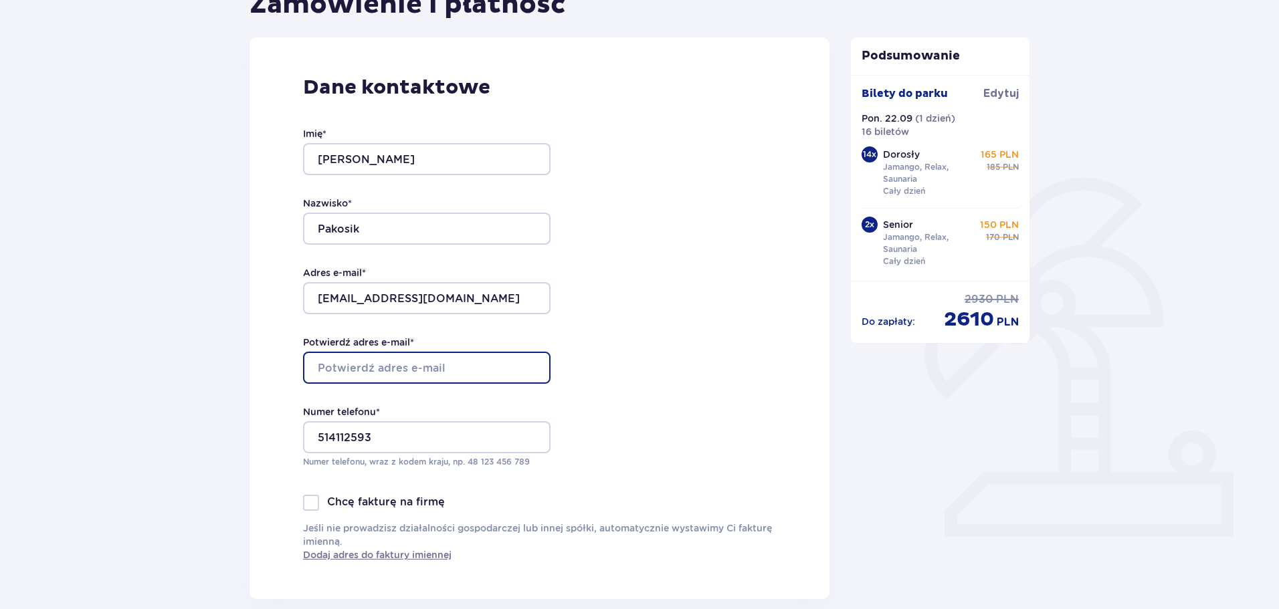
click at [356, 367] on input "Potwierdź adres e-mail *" at bounding box center [426, 368] width 247 height 32
type input "d.pakosik@wp.pl"
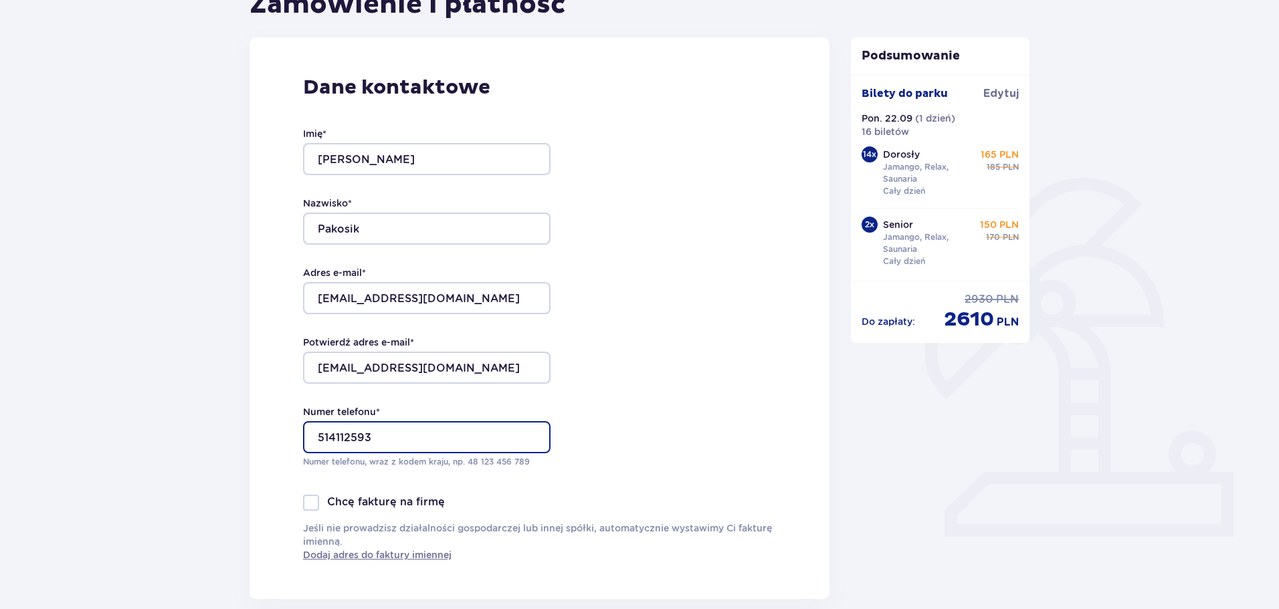
click at [381, 439] on input "514112593" at bounding box center [426, 437] width 247 height 32
type input "5"
type input "691055503"
click at [316, 500] on div at bounding box center [311, 503] width 16 height 16
checkbox input "true"
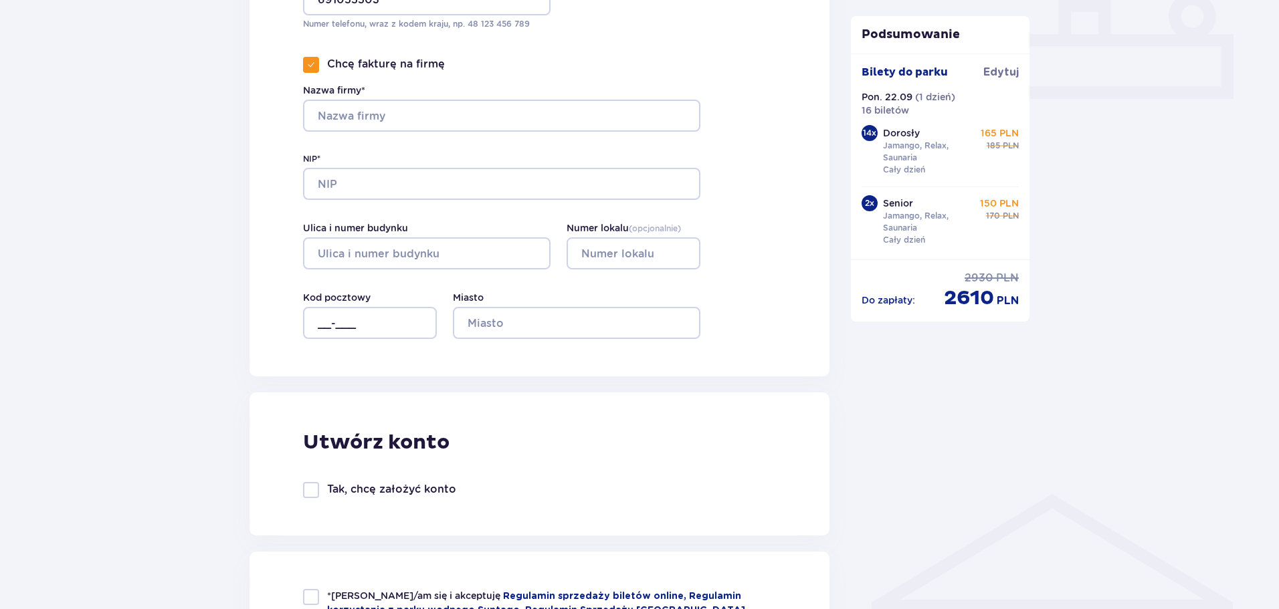
scroll to position [549, 0]
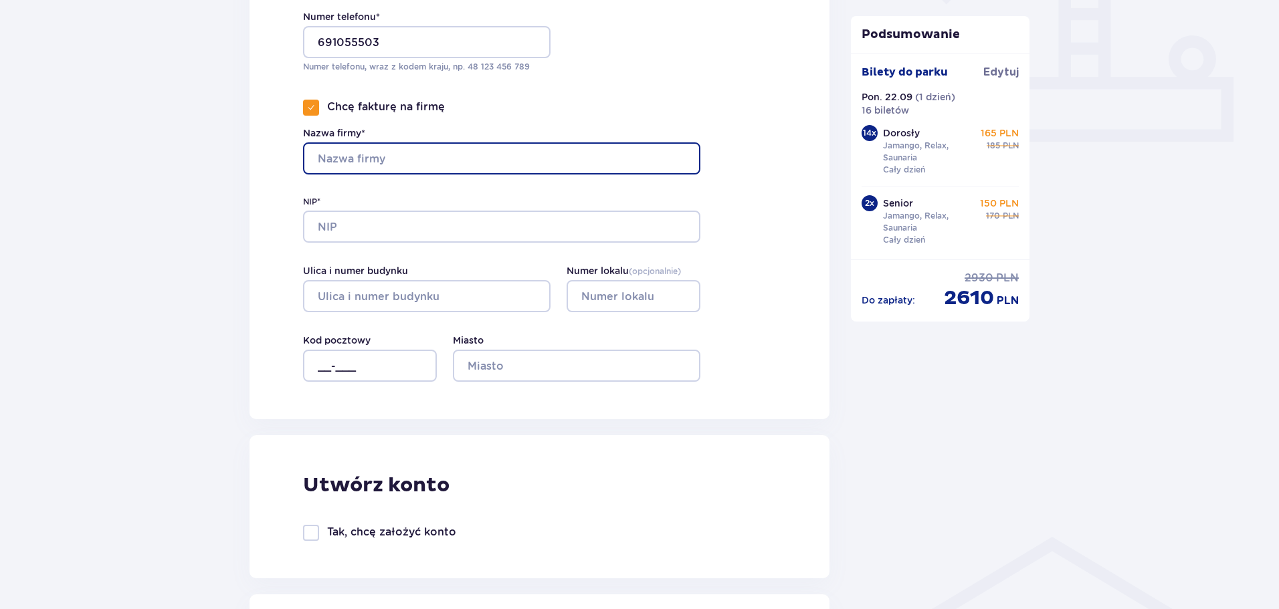
click at [425, 158] on input "Nazwa firmy*" at bounding box center [501, 158] width 397 height 32
type input "Koło Gospodyń Wiejskich " Super trzynastka""
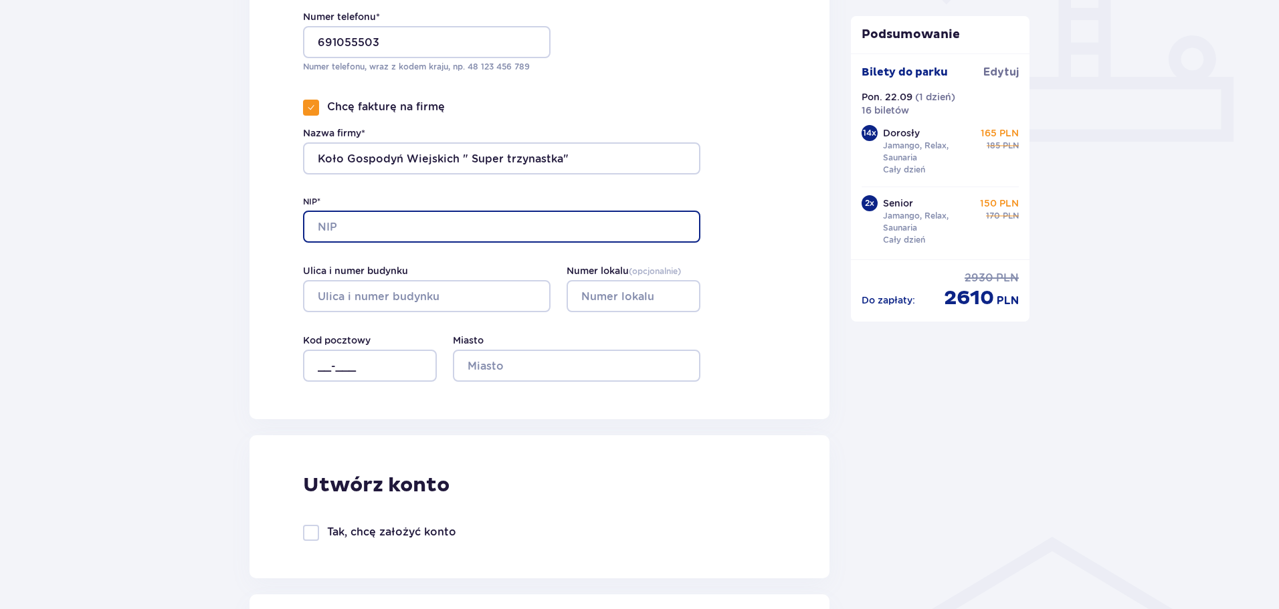
click at [385, 232] on input "NIP*" at bounding box center [501, 227] width 397 height 32
type input "9212037596"
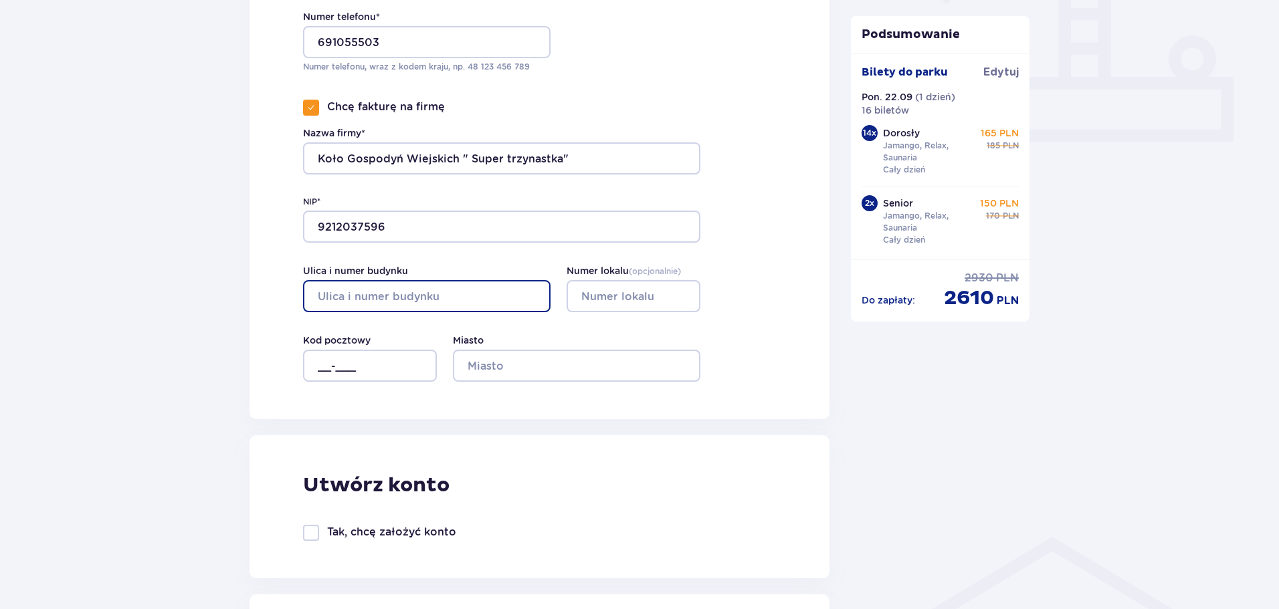
click at [399, 288] on input "Ulica i numer budynku" at bounding box center [426, 296] width 247 height 32
type input "155"
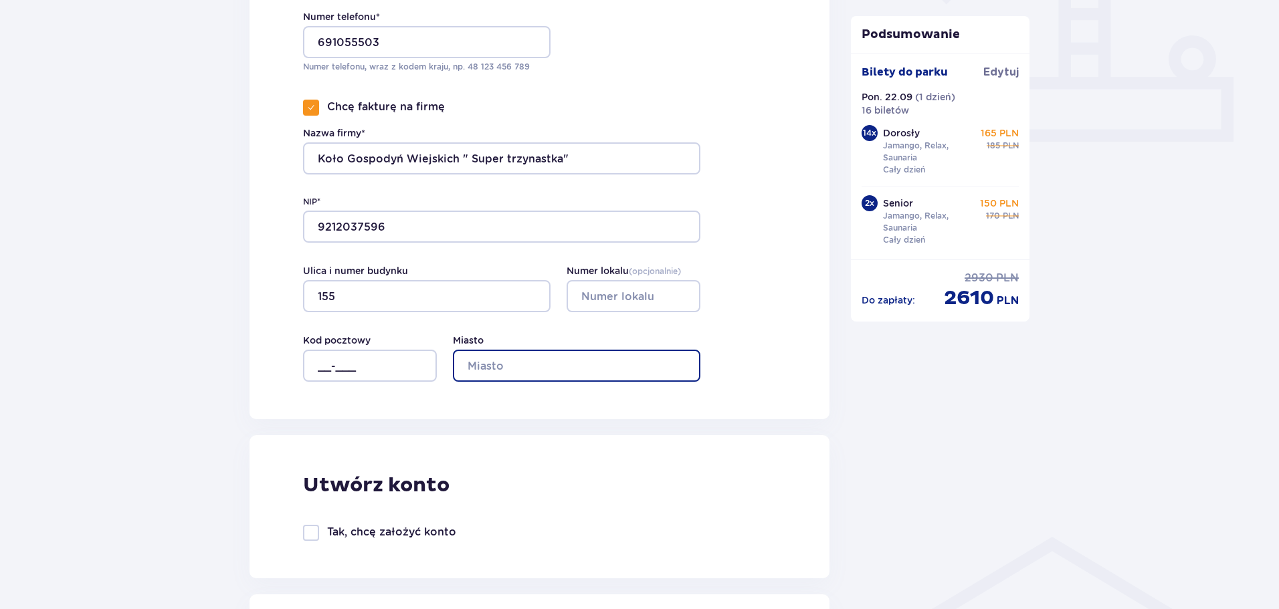
type input "Paary"
click at [601, 290] on input "Numer lokalu ( opcjonalnie )" at bounding box center [633, 296] width 134 height 32
type input "130B"
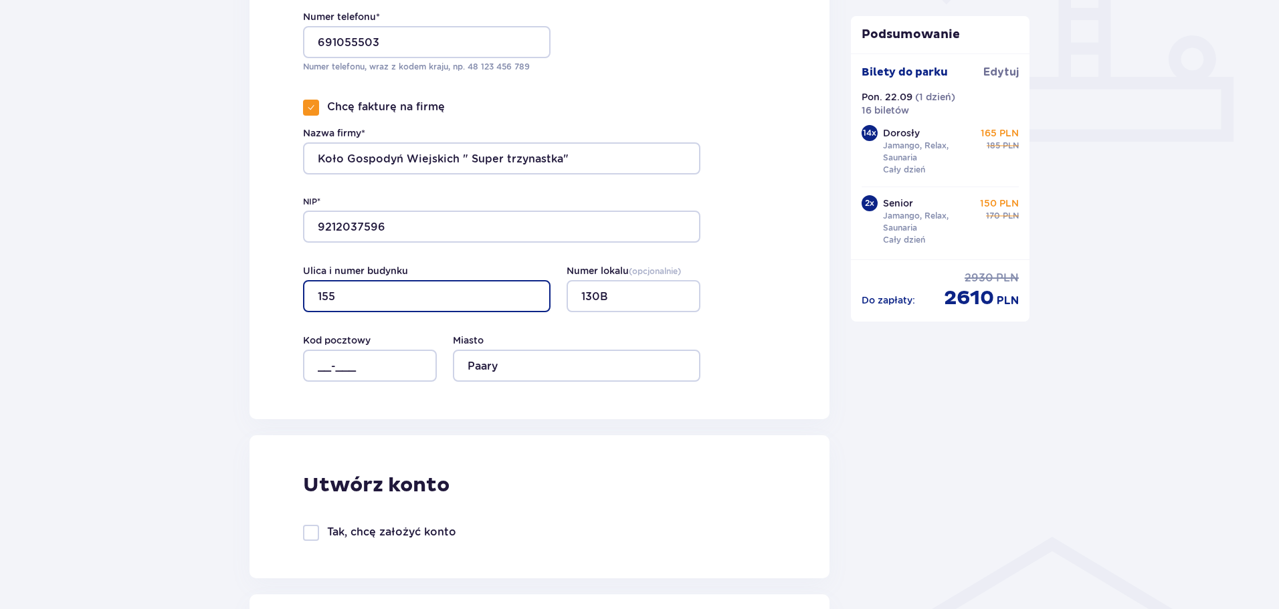
click at [429, 298] on input "155" at bounding box center [426, 296] width 247 height 32
type input "1"
type input "Paary"
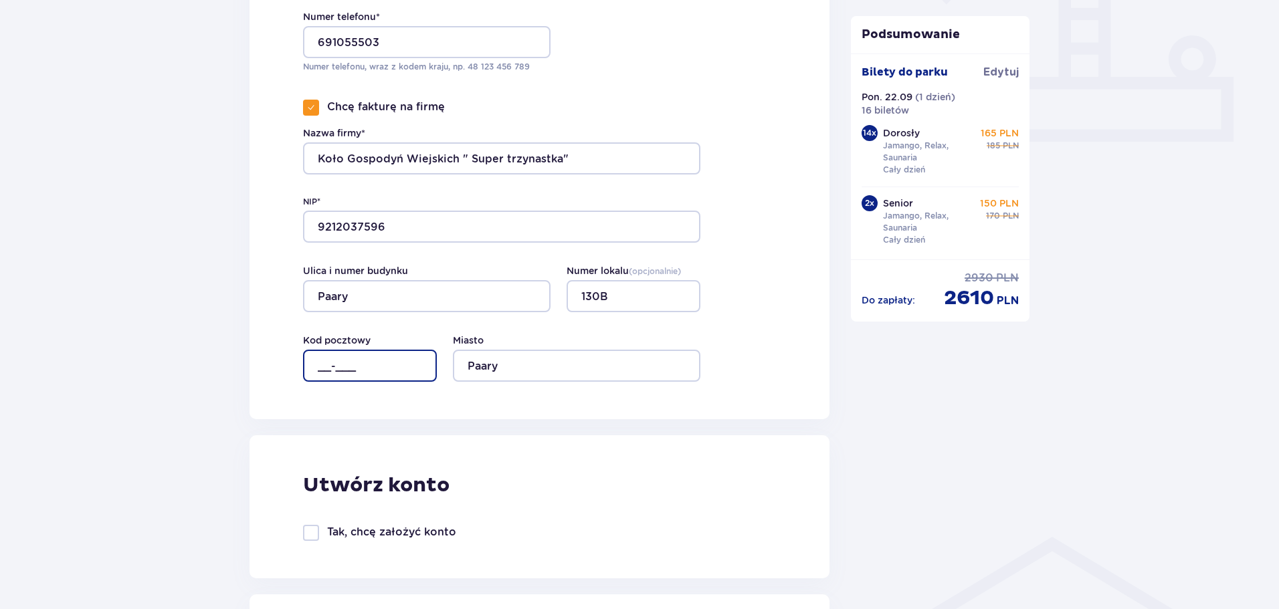
click at [371, 358] on input "__-___" at bounding box center [370, 366] width 134 height 32
type input "22-672"
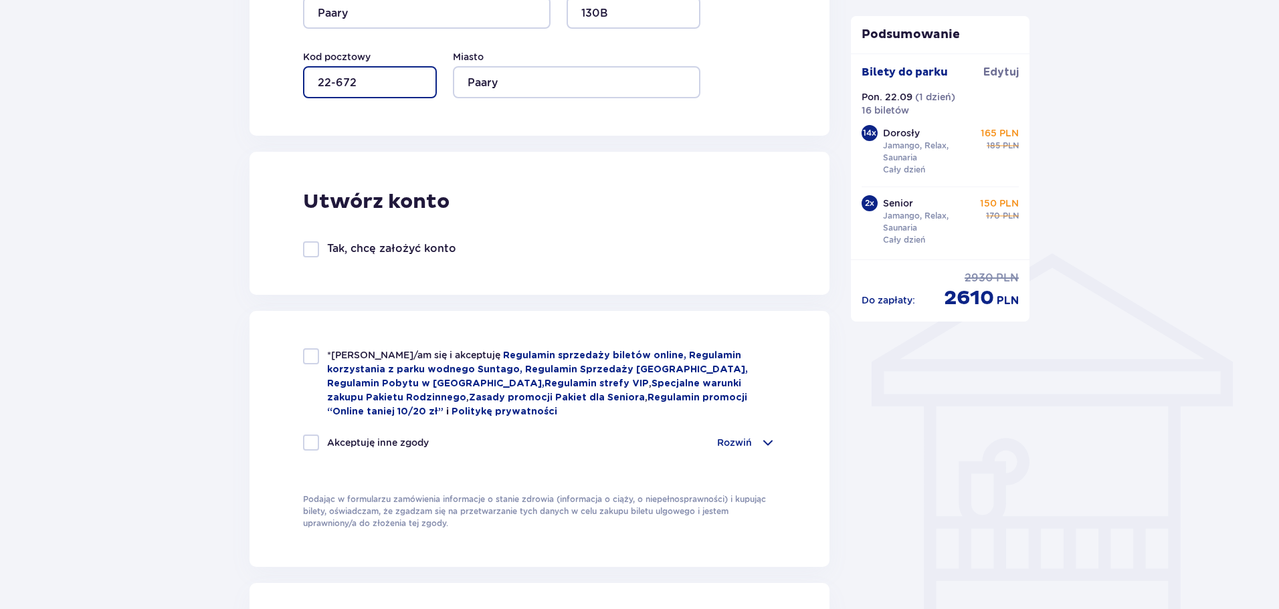
scroll to position [886, 0]
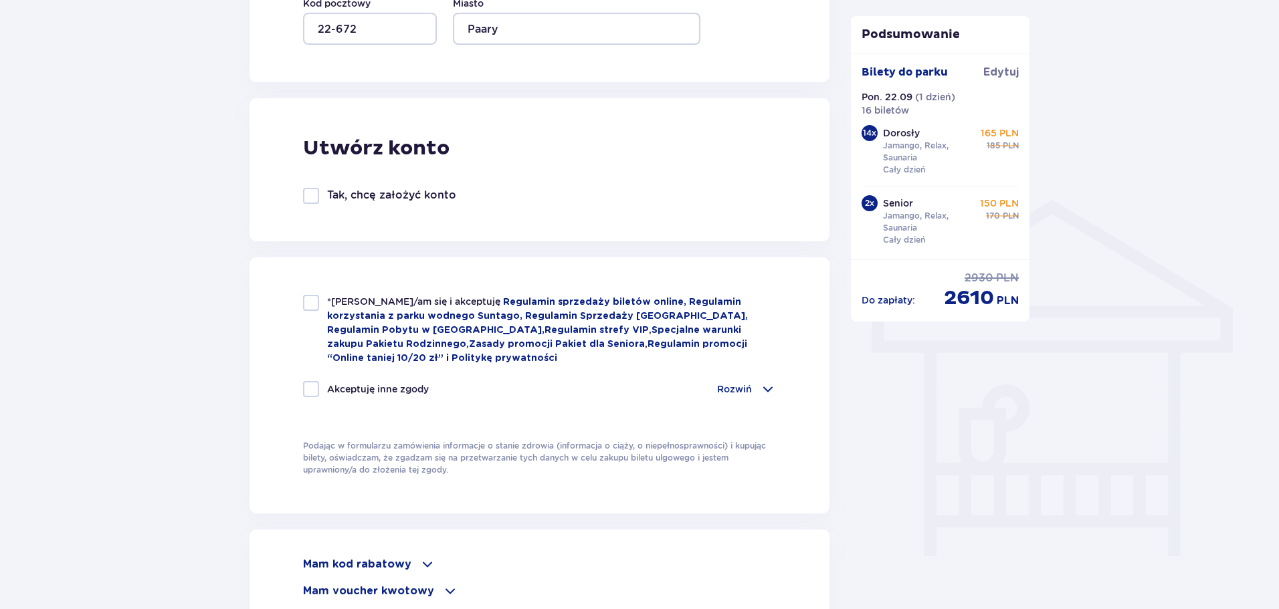
click at [311, 302] on div at bounding box center [311, 303] width 16 height 16
checkbox input "true"
click at [313, 387] on div at bounding box center [311, 389] width 16 height 16
checkbox input "true"
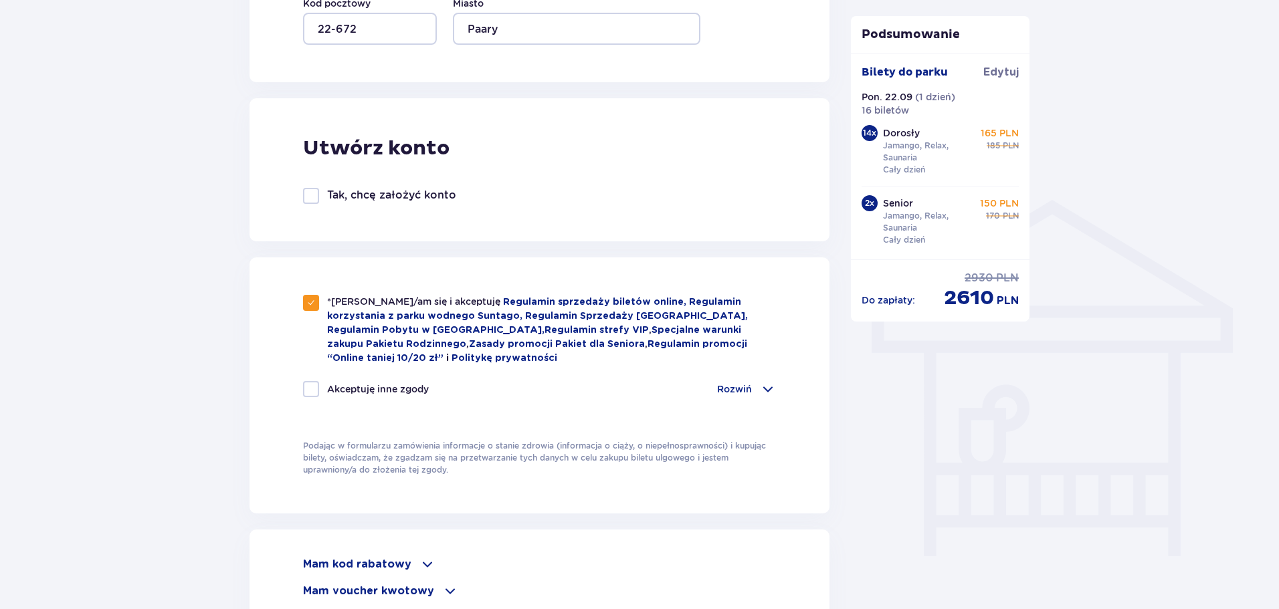
checkbox input "true"
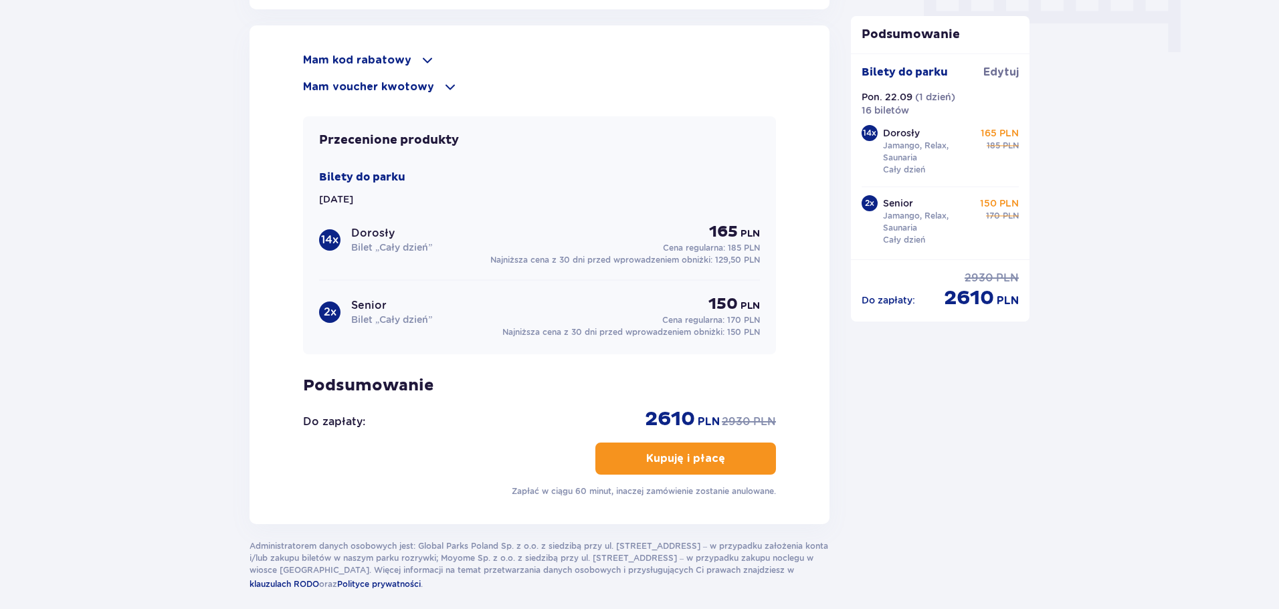
scroll to position [1402, 0]
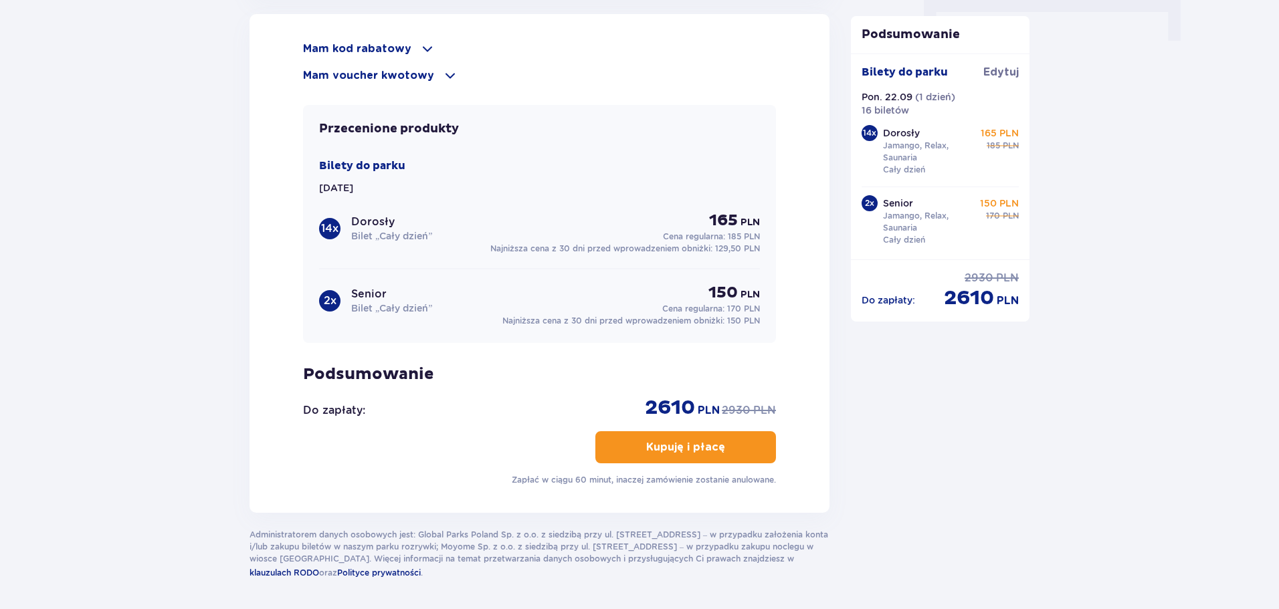
click at [720, 443] on span "button" at bounding box center [728, 447] width 16 height 16
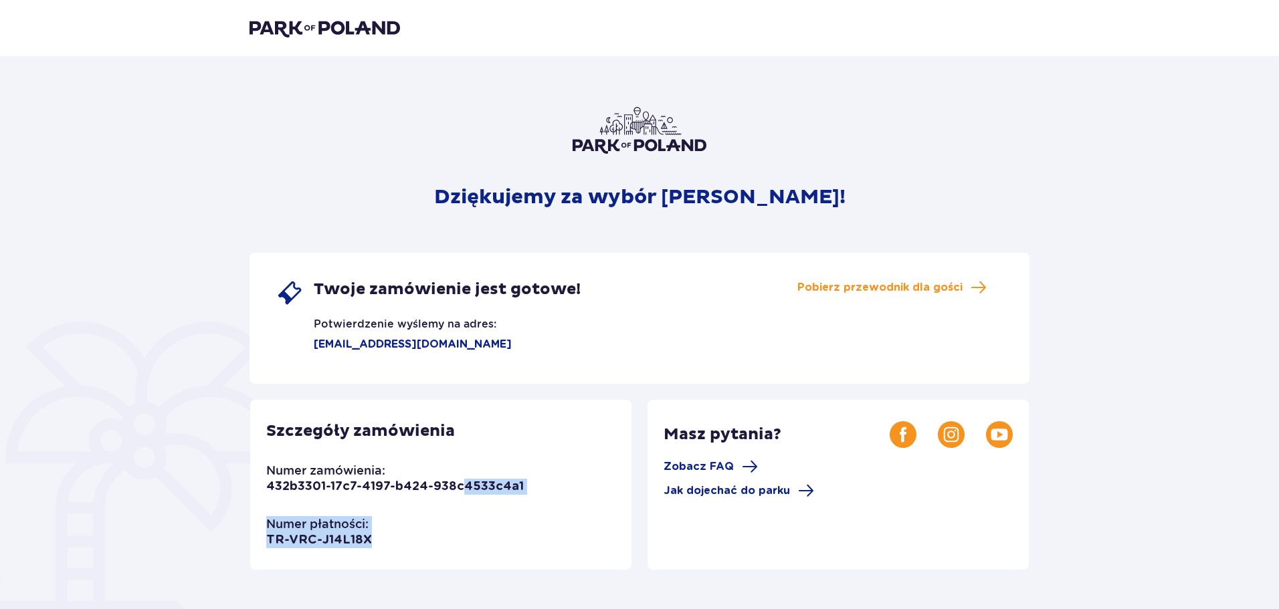
drag, startPoint x: 413, startPoint y: 553, endPoint x: 464, endPoint y: 538, distance: 53.6
click at [464, 538] on div "Szczegóły zamówienia Numer zamówienia: 432b3301-17c7-4197-b424-938c4533c4a1 Num…" at bounding box center [440, 485] width 381 height 170
click at [599, 549] on div "Szczegóły zamówienia Numer zamówienia: 432b3301-17c7-4197-b424-938c4533c4a1 Num…" at bounding box center [440, 485] width 381 height 170
drag, startPoint x: 1278, startPoint y: 107, endPoint x: 1283, endPoint y: 215, distance: 107.8
click at [1279, 215] on html "Dziękujemy za wybór Suntago! Twoje zamówienie jest gotowe! Potwierdzenie wyślem…" at bounding box center [639, 304] width 1279 height 609
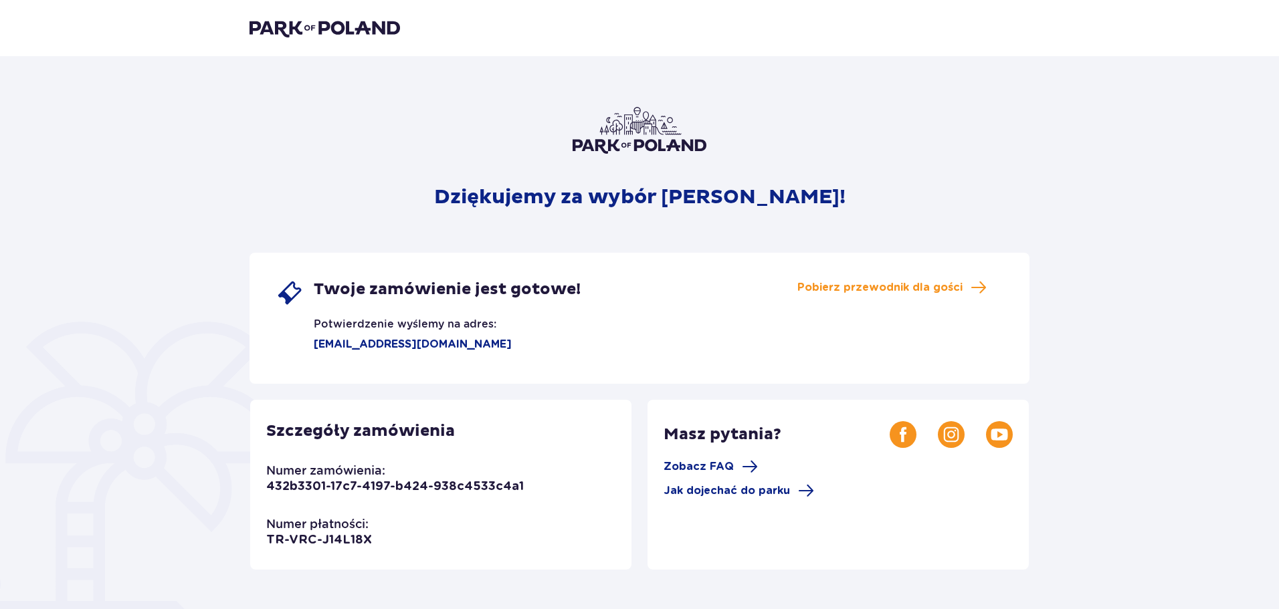
drag, startPoint x: 1276, startPoint y: 176, endPoint x: 1283, endPoint y: 247, distance: 71.2
click at [1279, 247] on html "Dziękujemy za wybór Suntago! Twoje zamówienie jest gotowe! Potwierdzenie wyślem…" at bounding box center [639, 304] width 1279 height 609
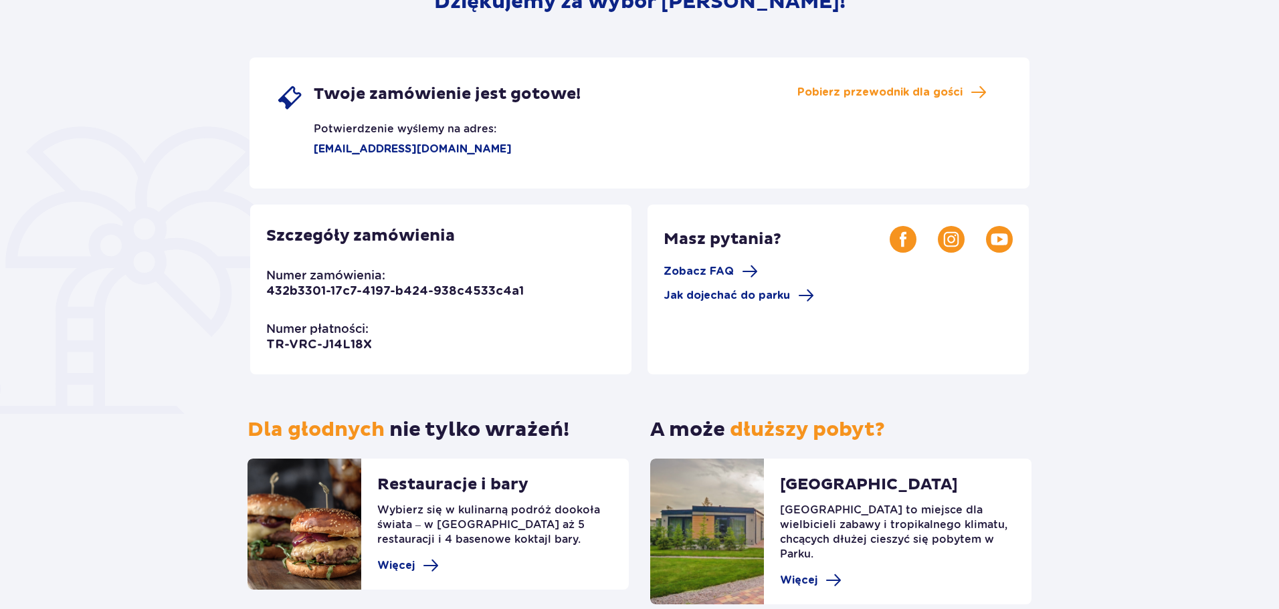
scroll to position [199, 0]
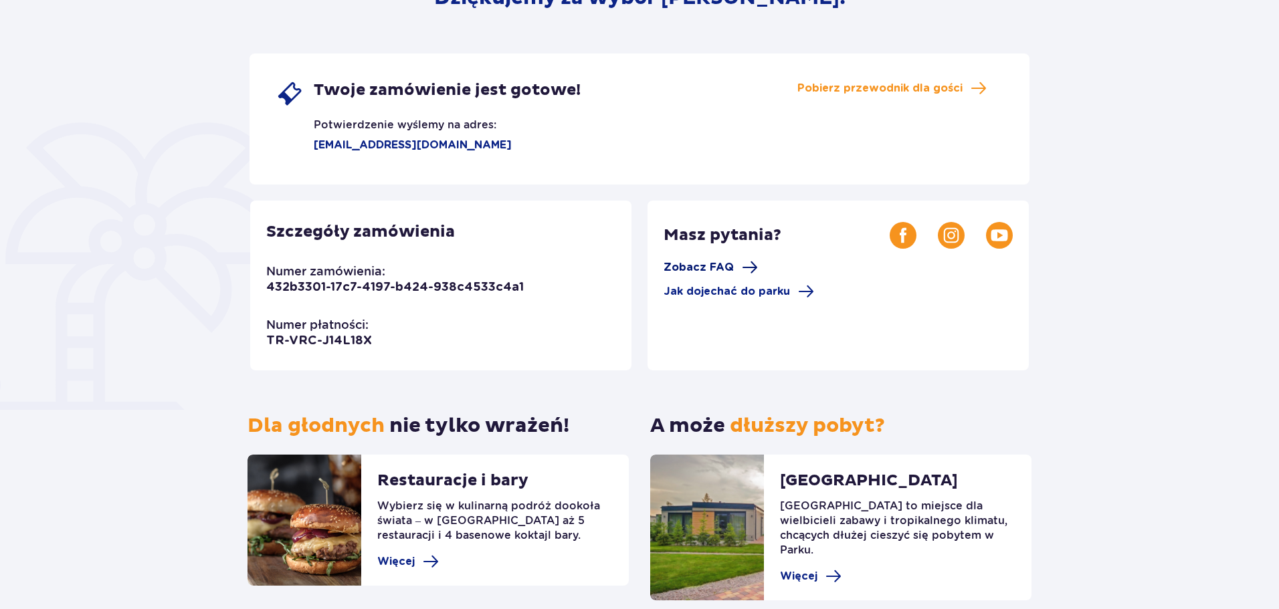
click at [712, 270] on span "Zobacz FAQ" at bounding box center [698, 267] width 70 height 15
click at [748, 266] on span at bounding box center [750, 267] width 16 height 16
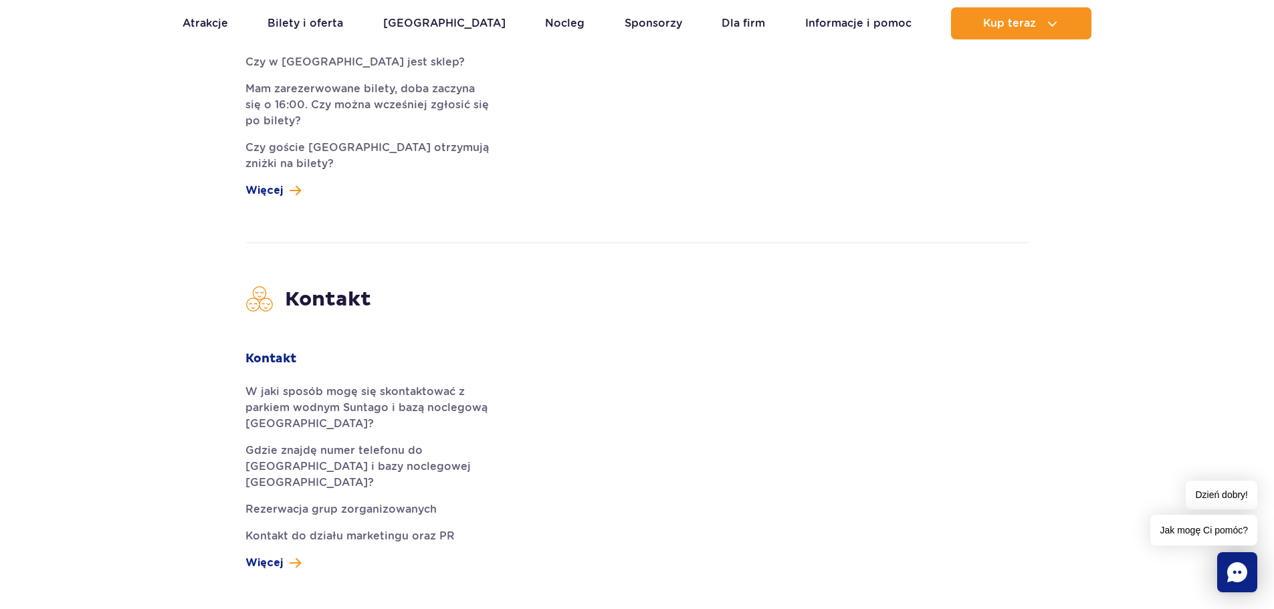
scroll to position [3794, 0]
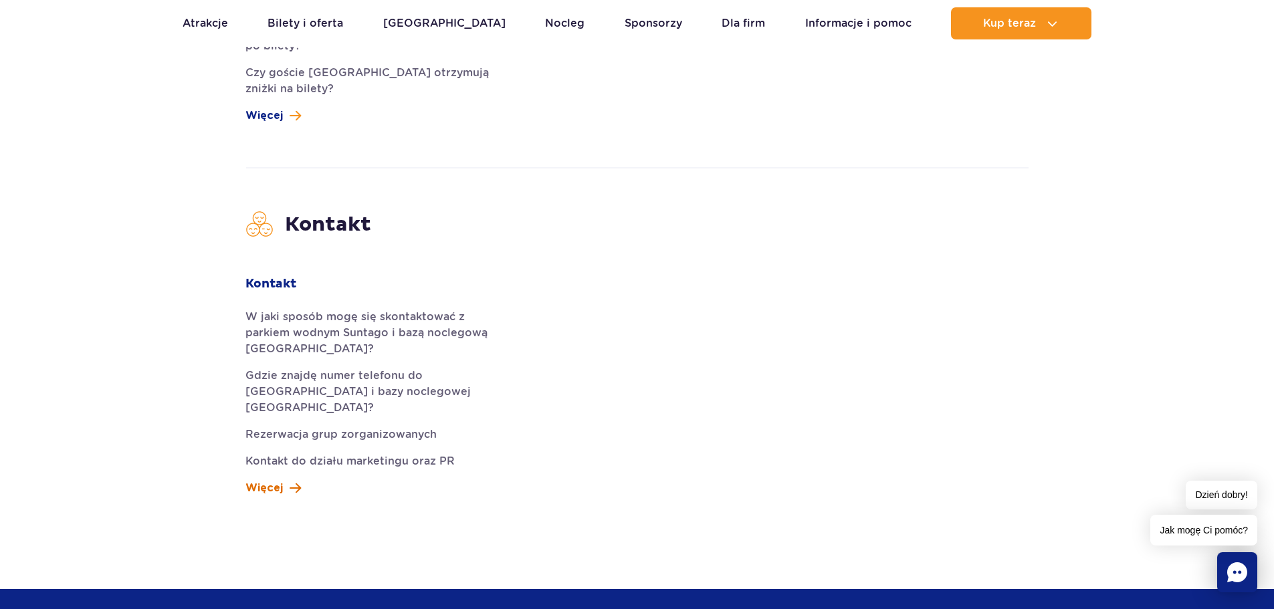
click at [294, 480] on span at bounding box center [295, 488] width 11 height 16
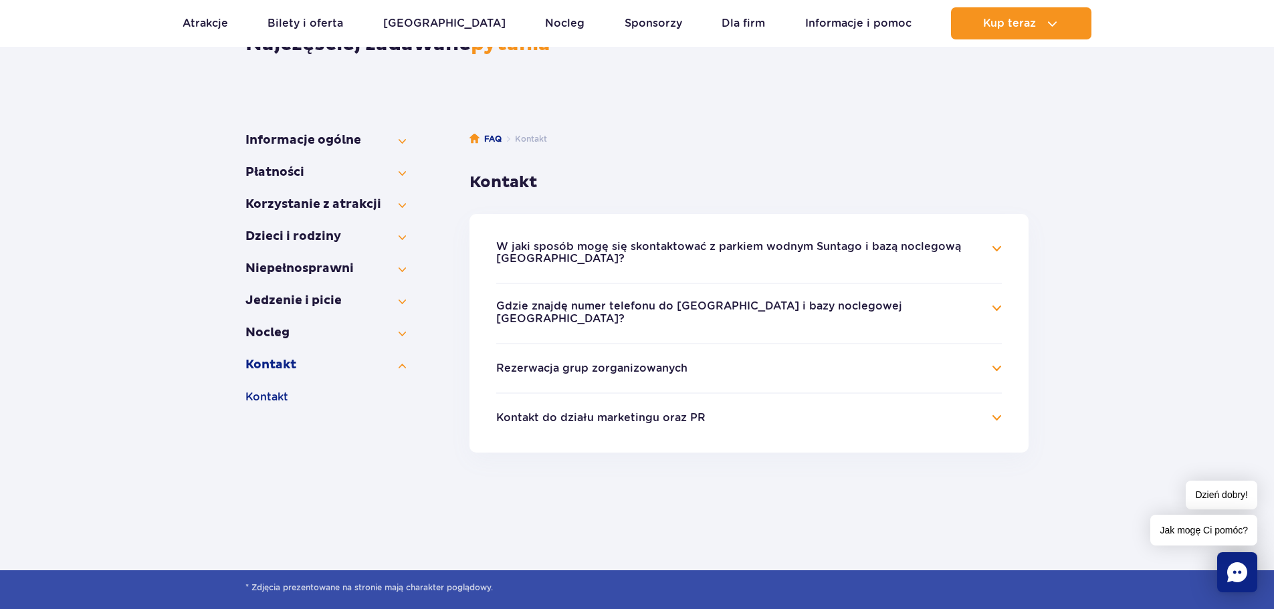
scroll to position [153, 0]
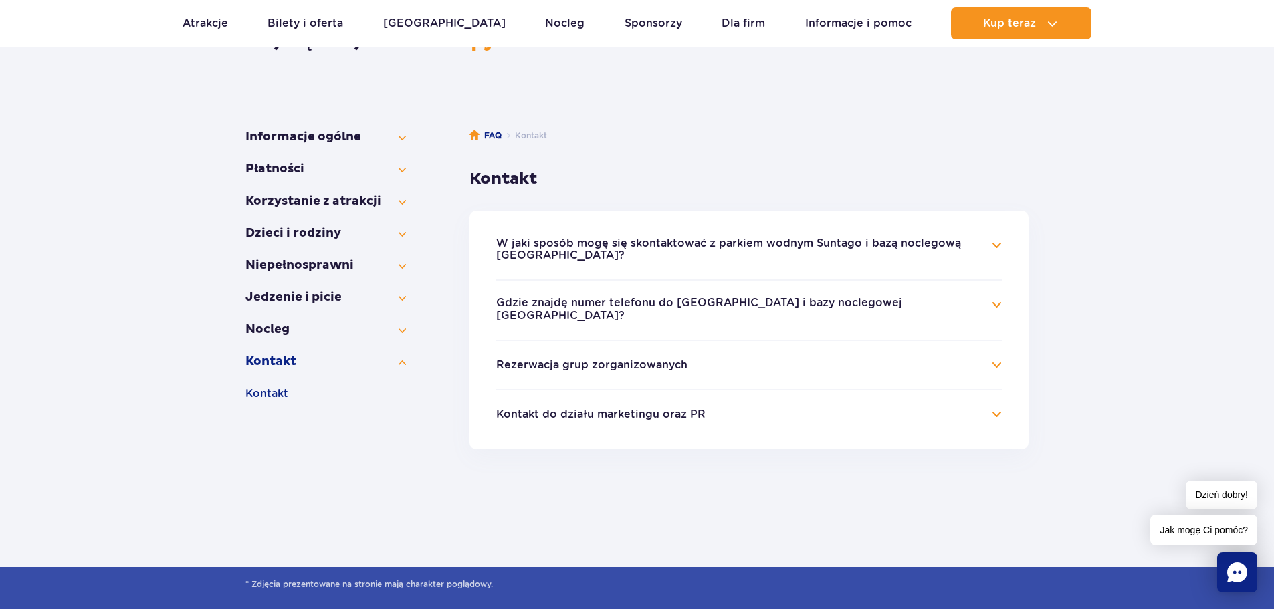
click at [1000, 249] on h4 "W jaki sposób mogę się skontaktować z parkiem wodnym Suntago i bazą noclegową S…" at bounding box center [749, 250] width 506 height 26
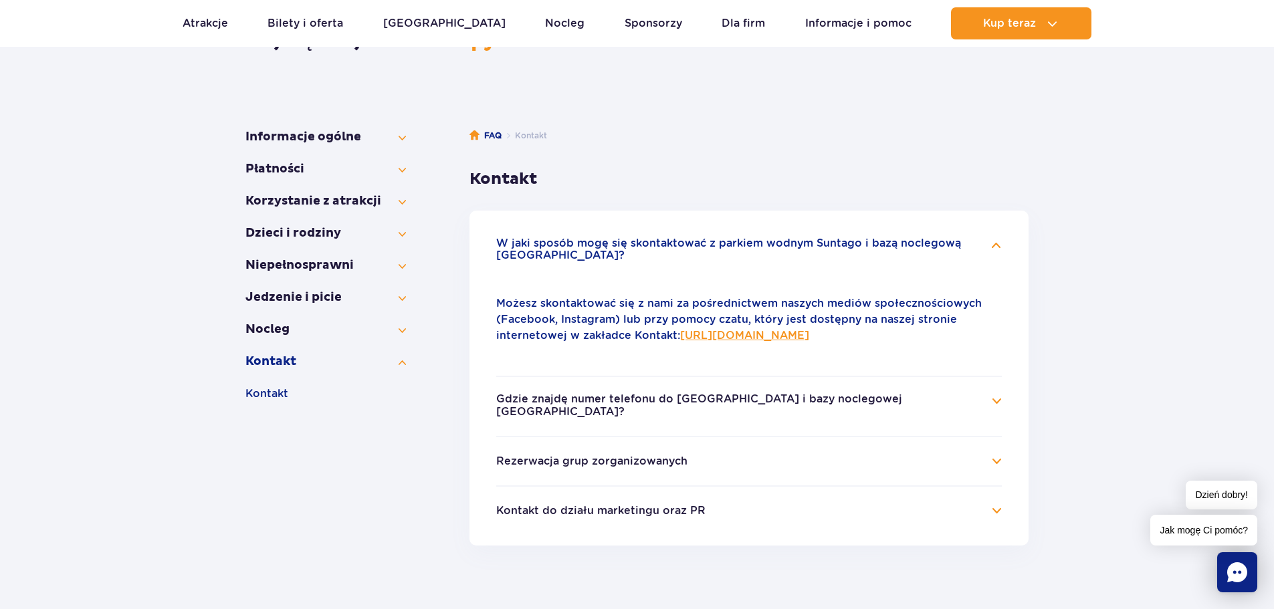
click at [795, 337] on link "https://parkofpoland.com/pl/kontakt" at bounding box center [744, 335] width 129 height 13
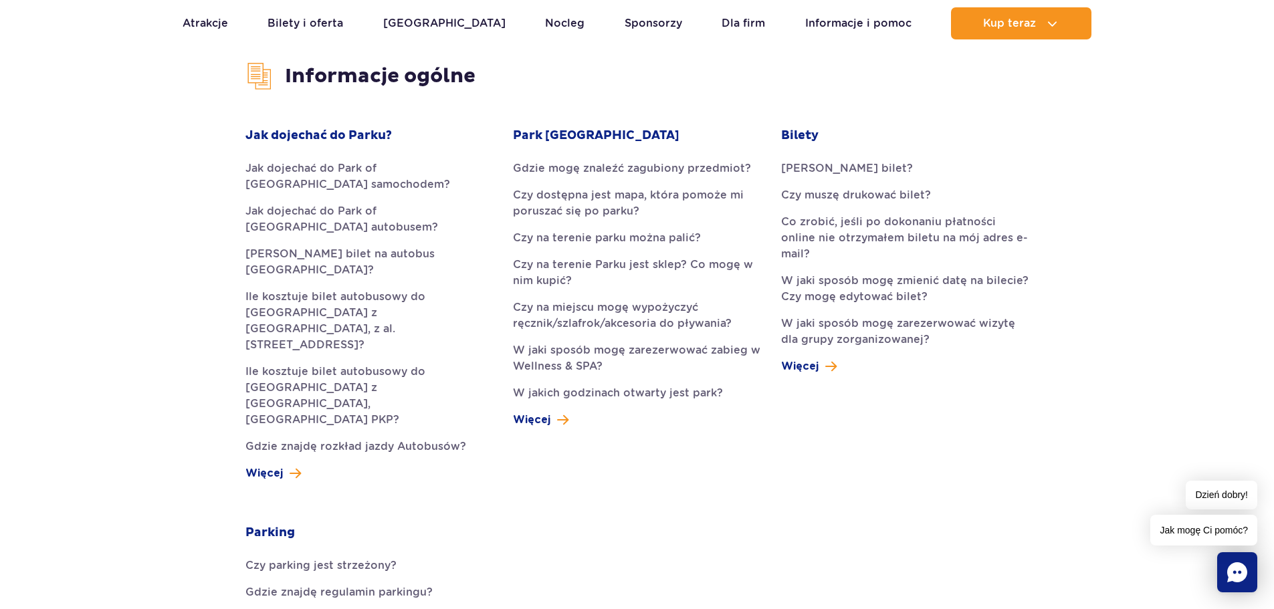
scroll to position [350, 0]
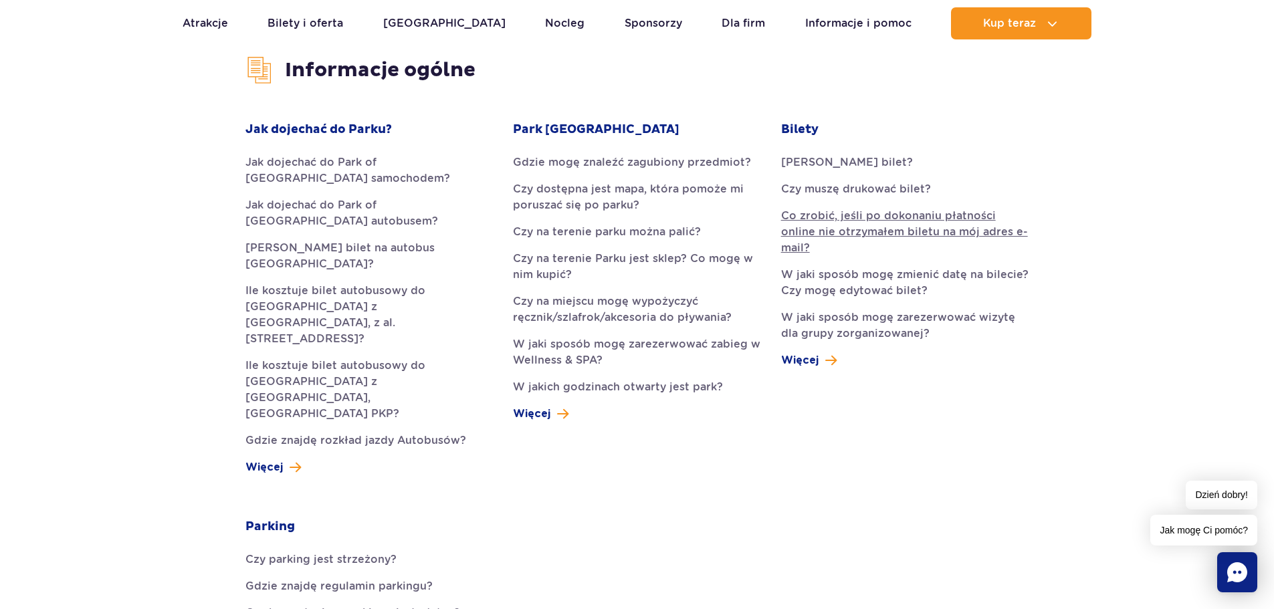
click at [922, 221] on link "Co zrobić, jeśli po dokonaniu płatności online nie otrzymałem biletu na mój adr…" at bounding box center [904, 232] width 247 height 48
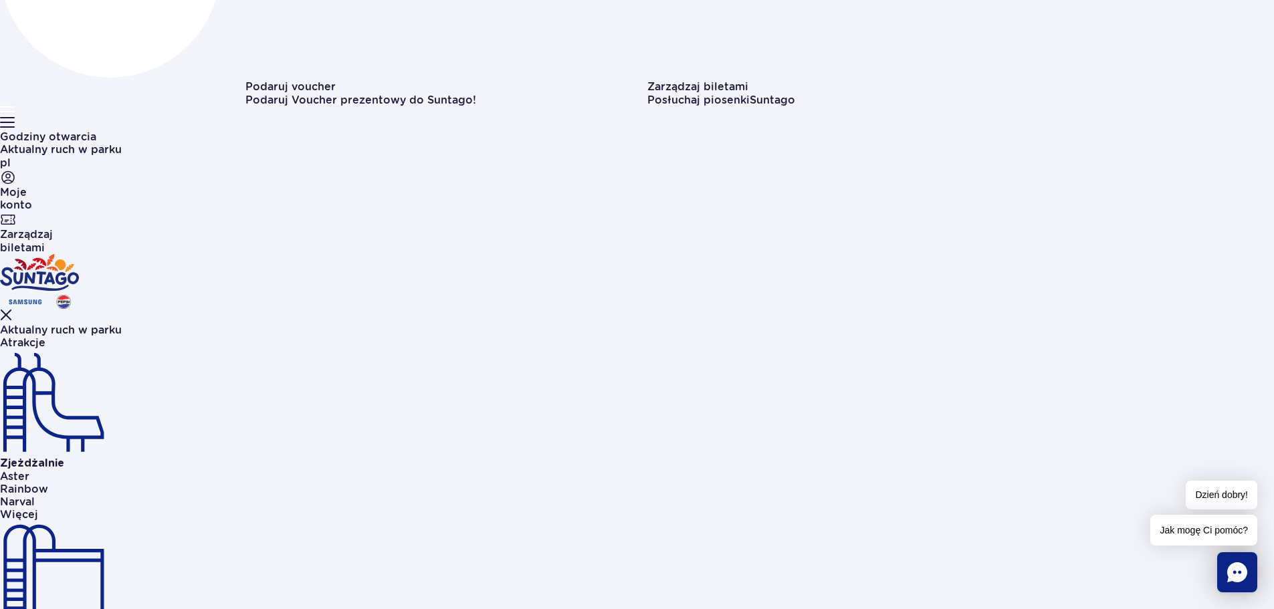
scroll to position [307, 0]
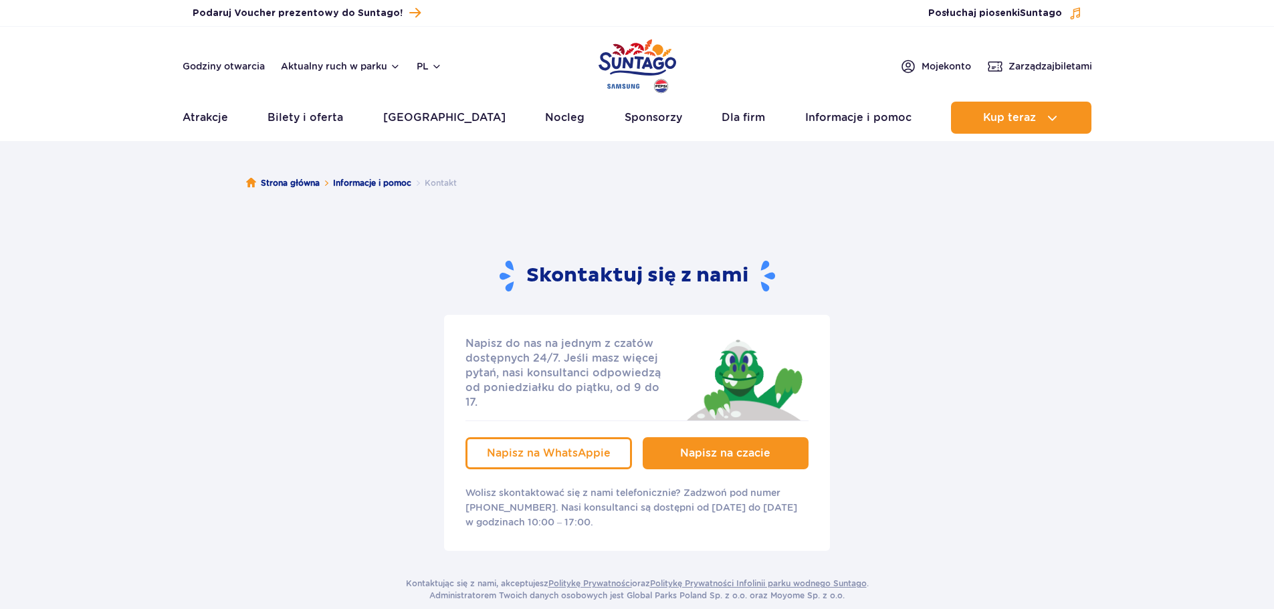
click at [707, 447] on span "Napisz na czacie" at bounding box center [725, 453] width 90 height 13
